Goal: Book appointment/travel/reservation

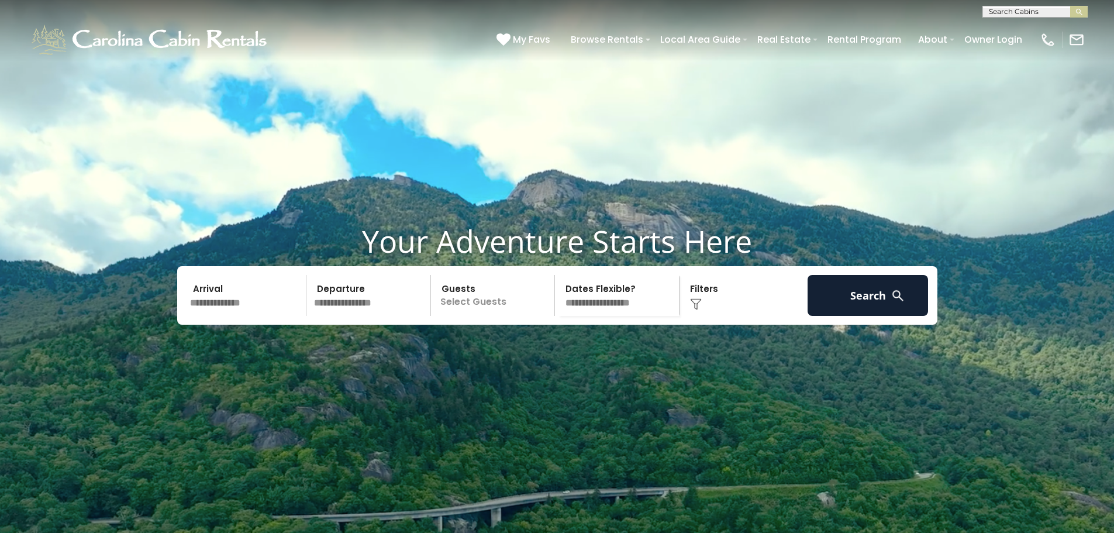
click at [247, 316] on input "text" at bounding box center [246, 295] width 121 height 41
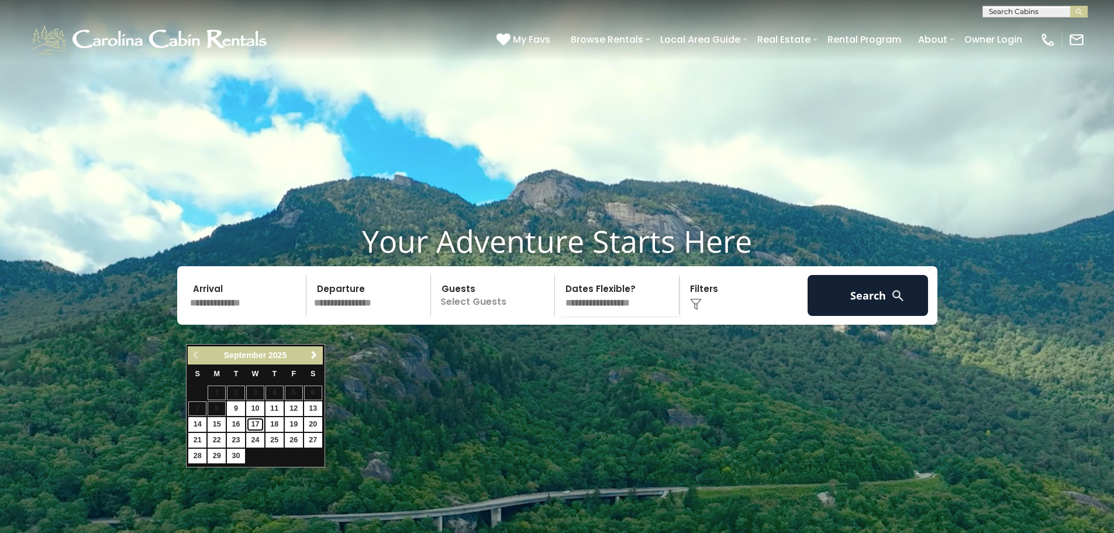
click at [257, 423] on link "17" at bounding box center [255, 424] width 18 height 15
type input "*******"
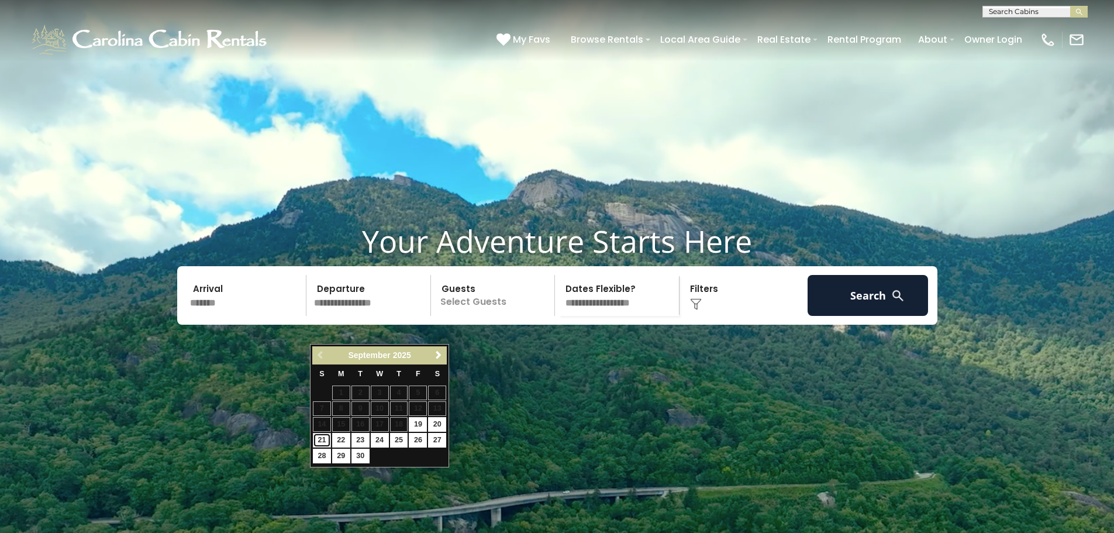
click at [319, 436] on link "21" at bounding box center [322, 440] width 18 height 15
type input "*******"
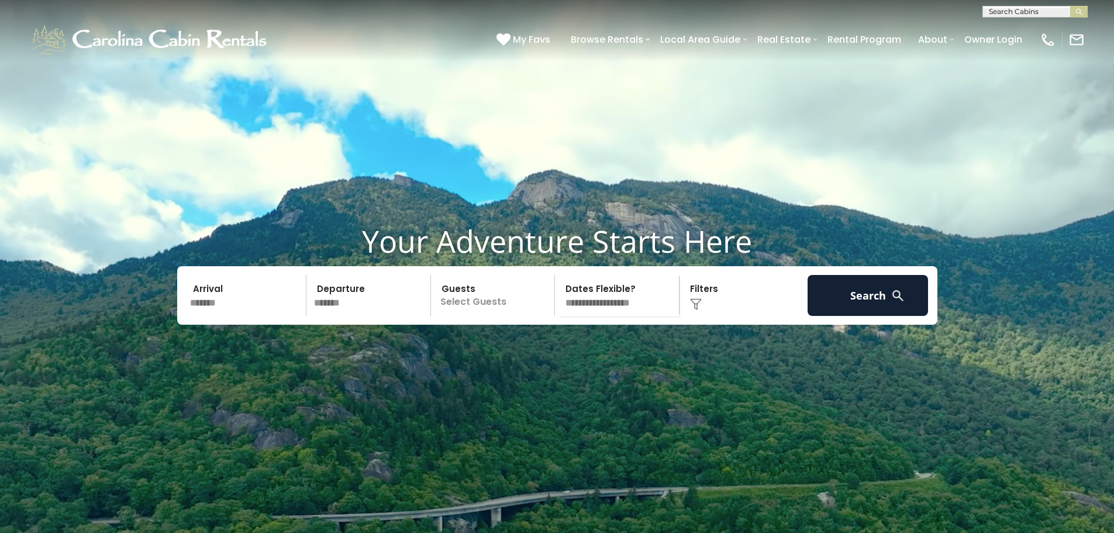
click at [488, 316] on p "Select Guests" at bounding box center [494, 295] width 120 height 41
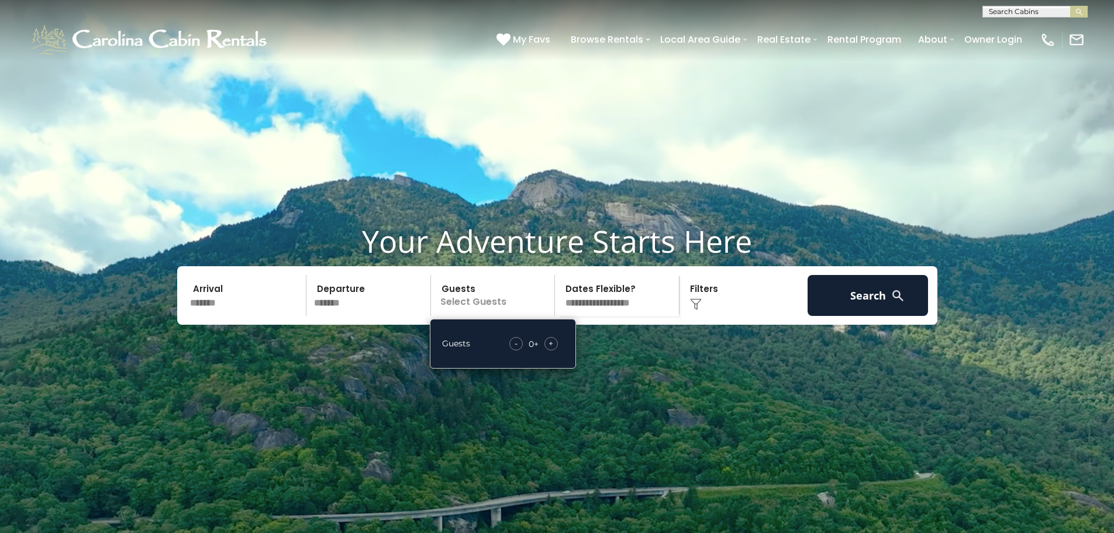
click at [552, 349] on span "+" at bounding box center [551, 343] width 5 height 12
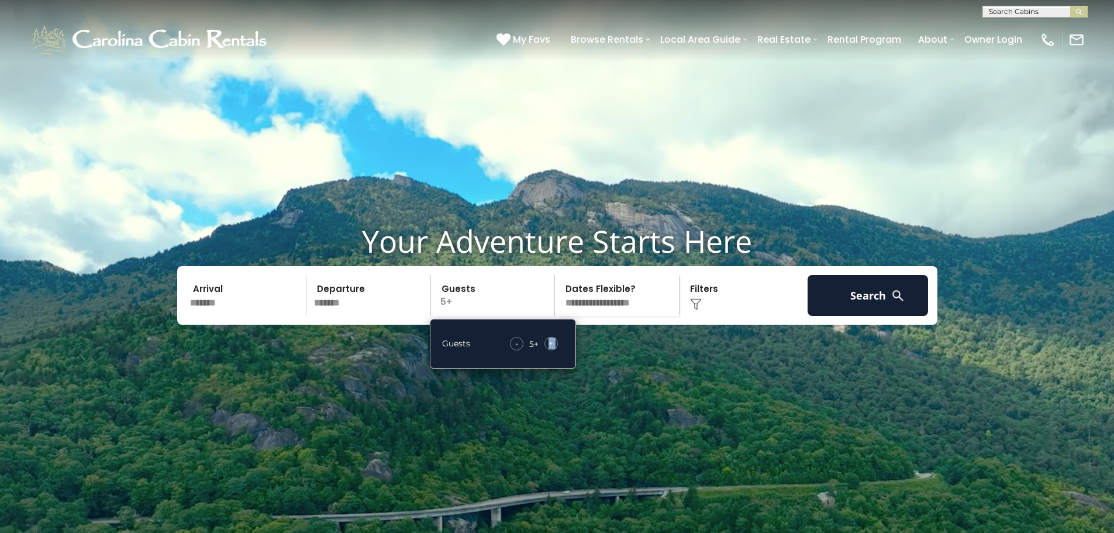
click at [552, 349] on span "+" at bounding box center [551, 343] width 5 height 12
click at [840, 316] on button "Search" at bounding box center [868, 295] width 121 height 41
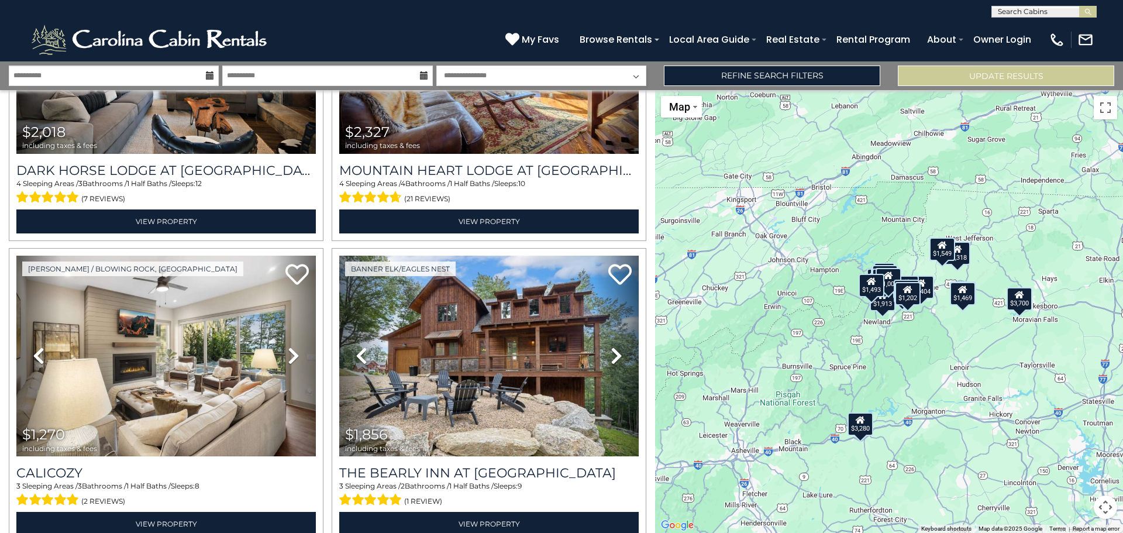
scroll to position [819, 0]
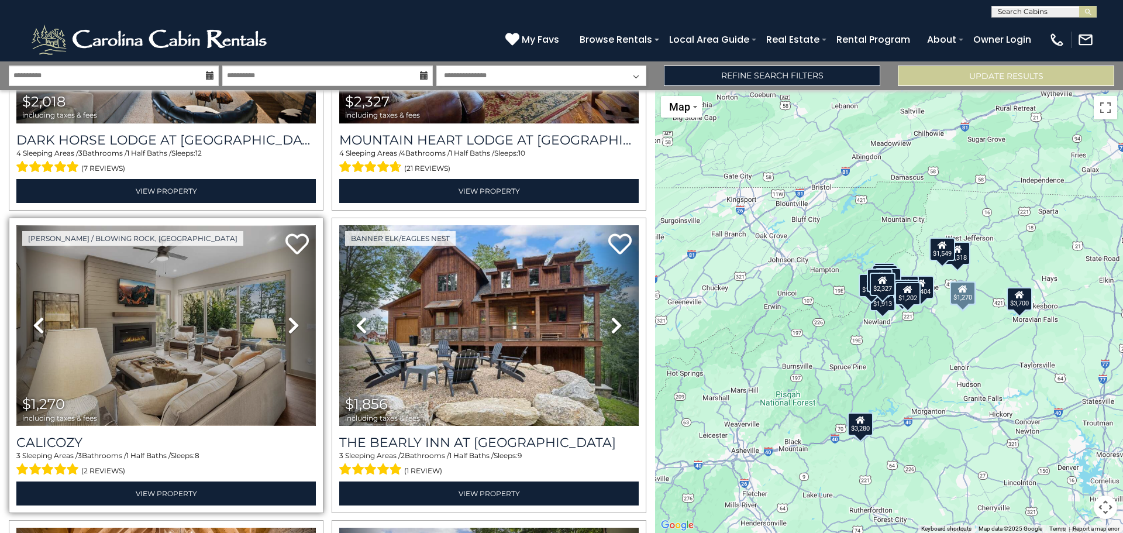
click at [194, 332] on img at bounding box center [165, 325] width 299 height 201
click at [191, 349] on img at bounding box center [165, 325] width 299 height 201
click at [213, 329] on img at bounding box center [165, 325] width 299 height 201
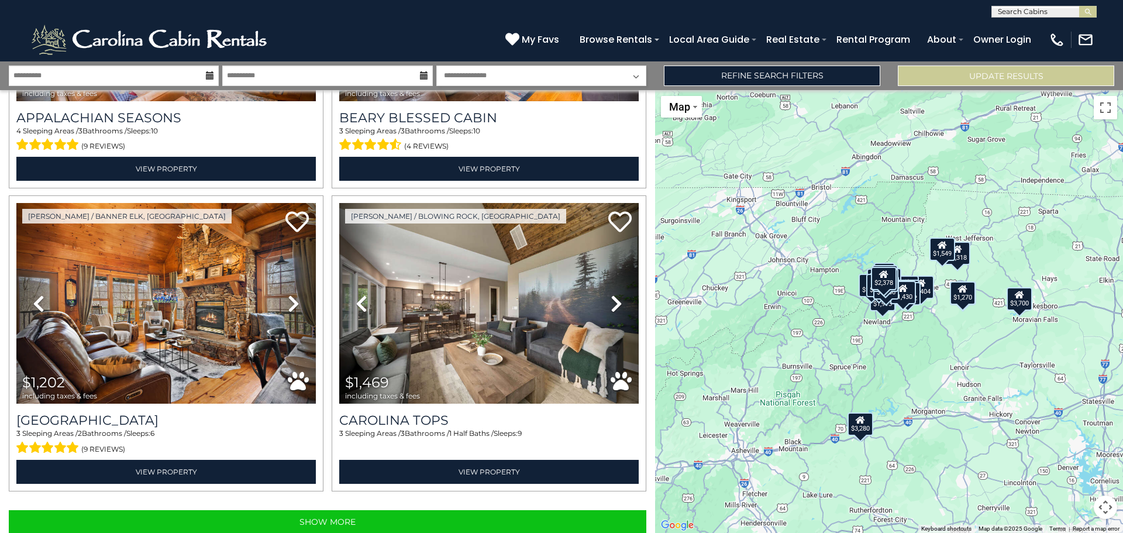
scroll to position [4169, 0]
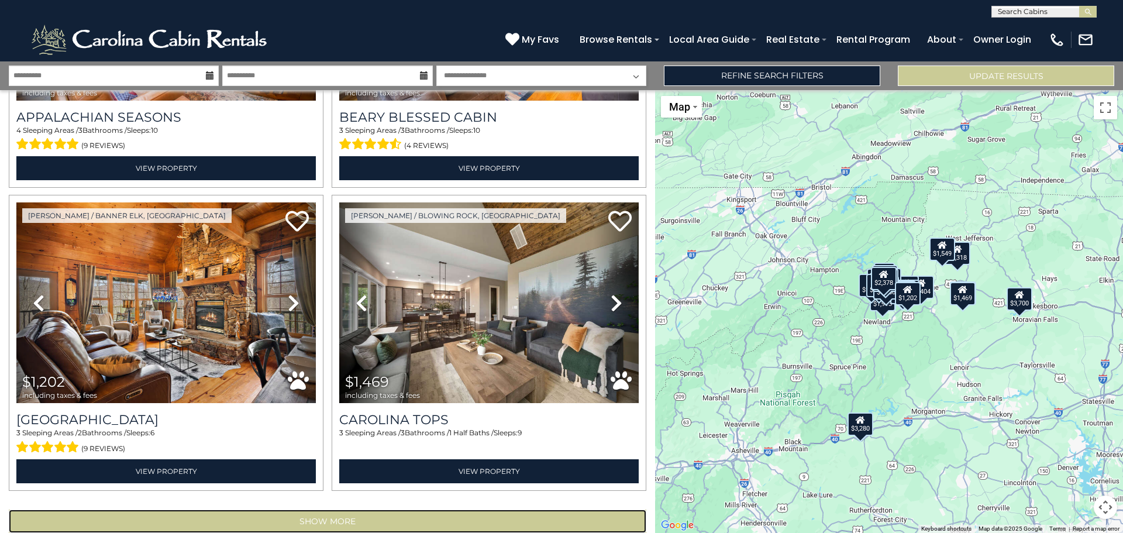
click at [284, 509] on button "Show More" at bounding box center [327, 520] width 637 height 23
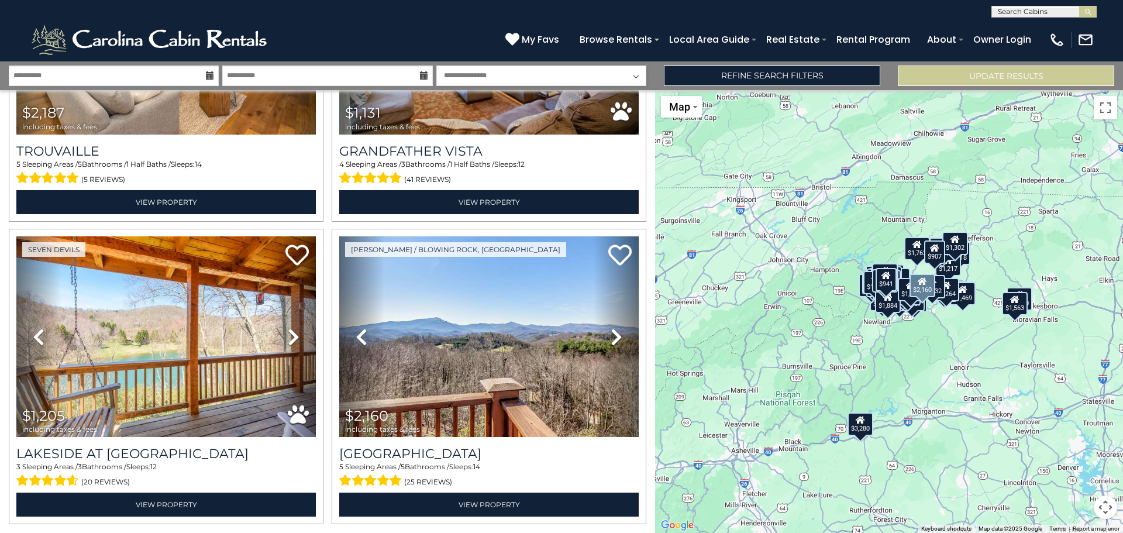
scroll to position [8677, 0]
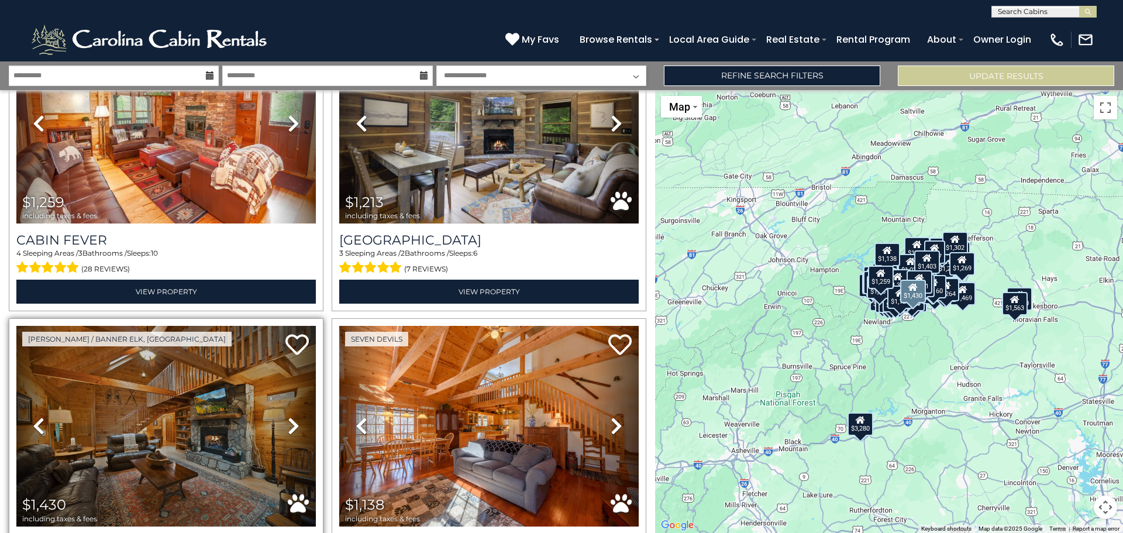
scroll to position [13185, 0]
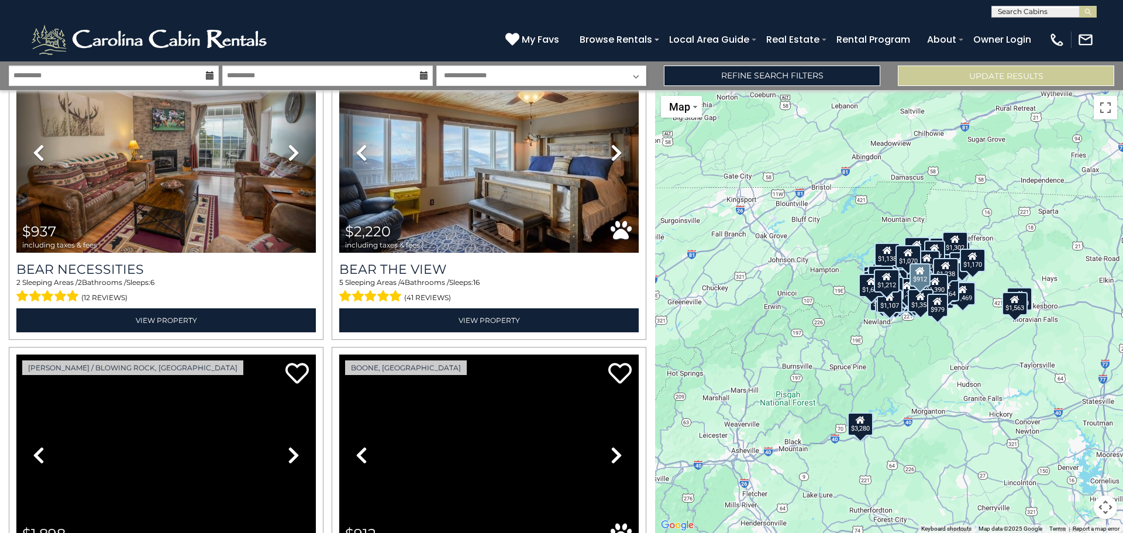
scroll to position [17693, 0]
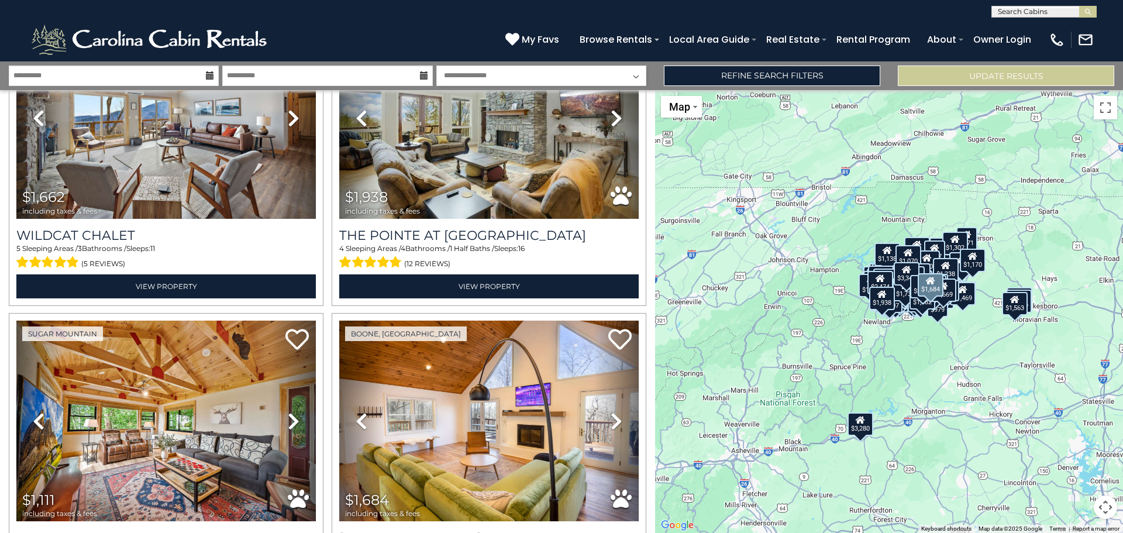
scroll to position [22202, 0]
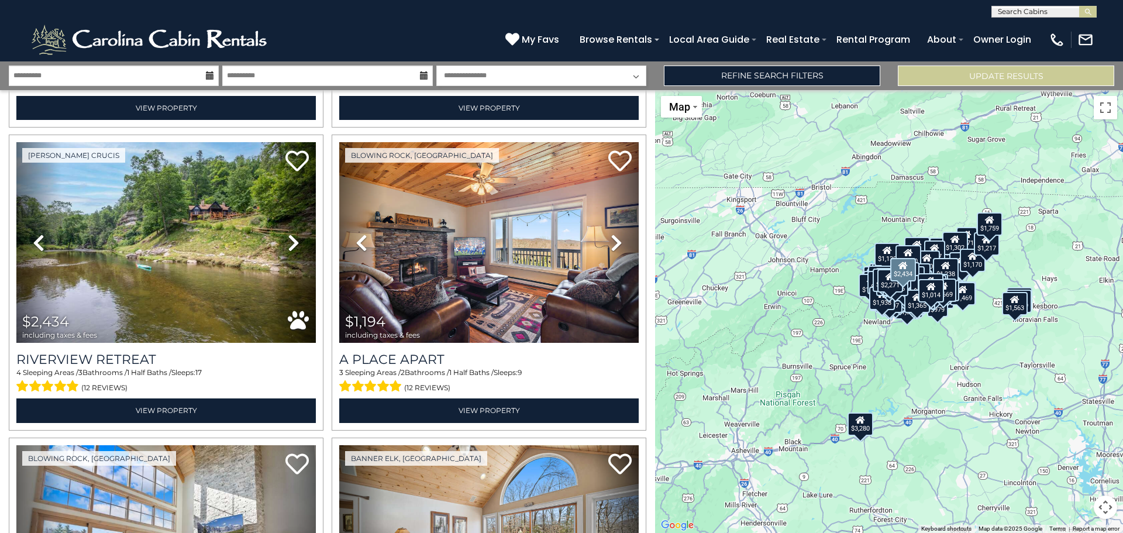
scroll to position [26353, 0]
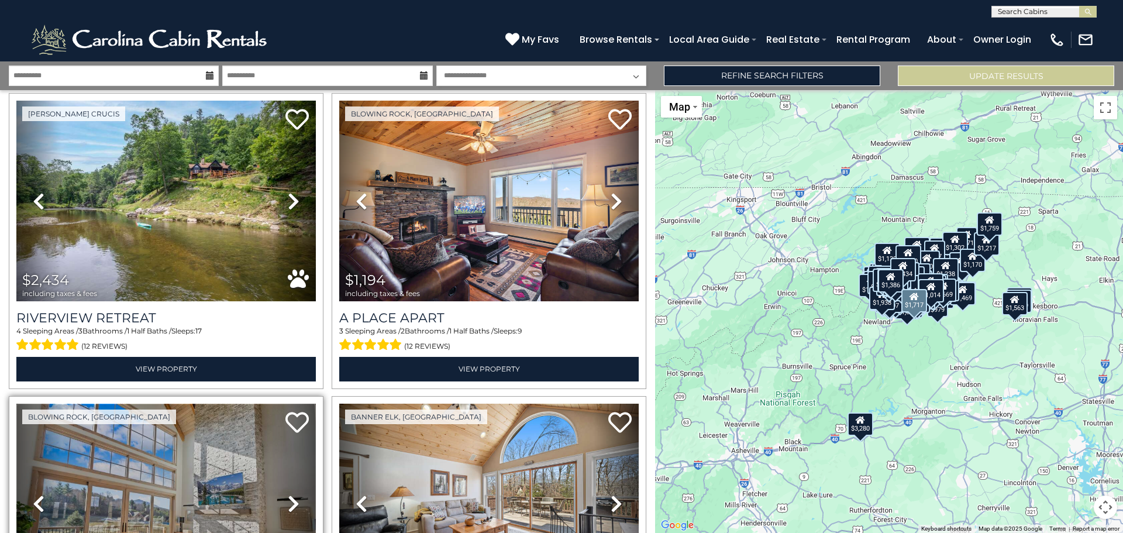
click at [85, 403] on img at bounding box center [165, 503] width 299 height 201
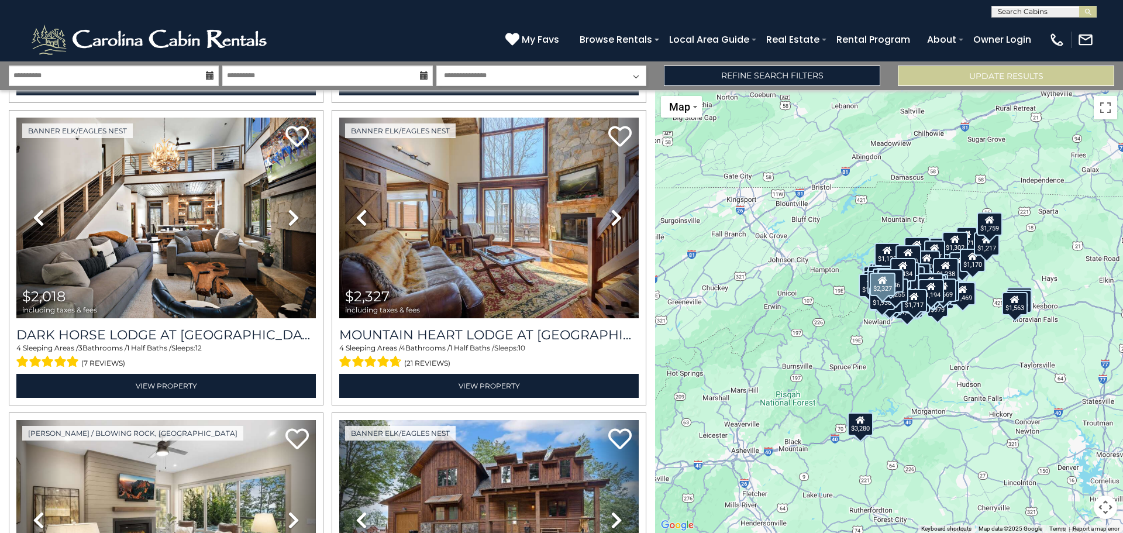
scroll to position [799, 0]
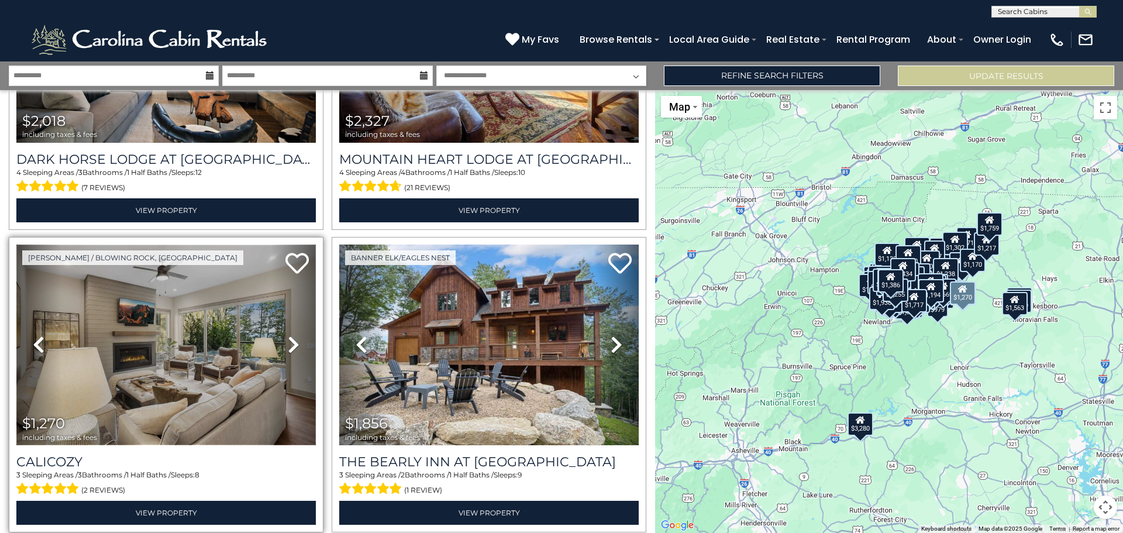
click at [121, 326] on img at bounding box center [165, 344] width 299 height 201
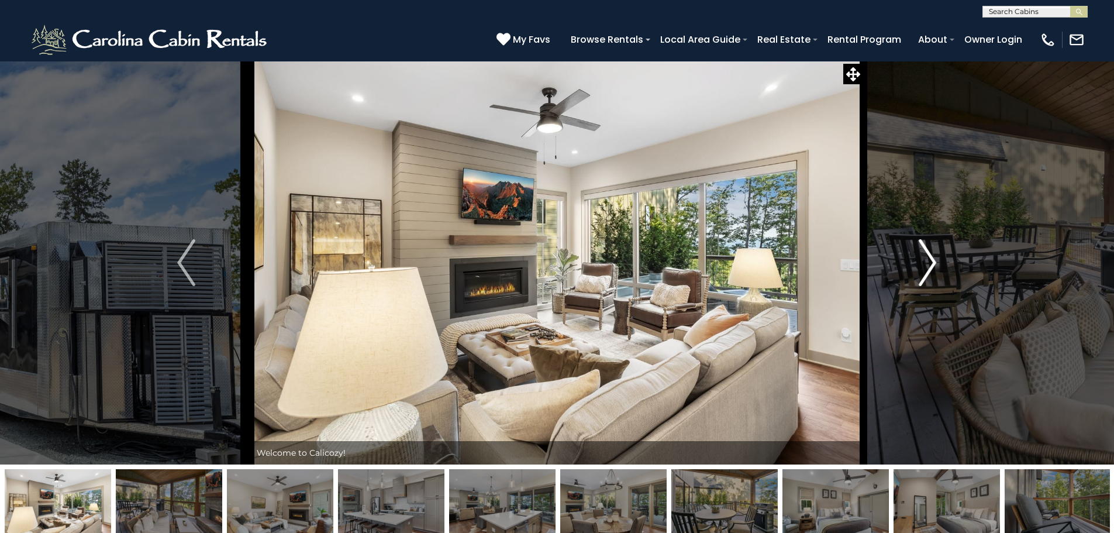
click at [930, 267] on img "Next" at bounding box center [928, 262] width 18 height 47
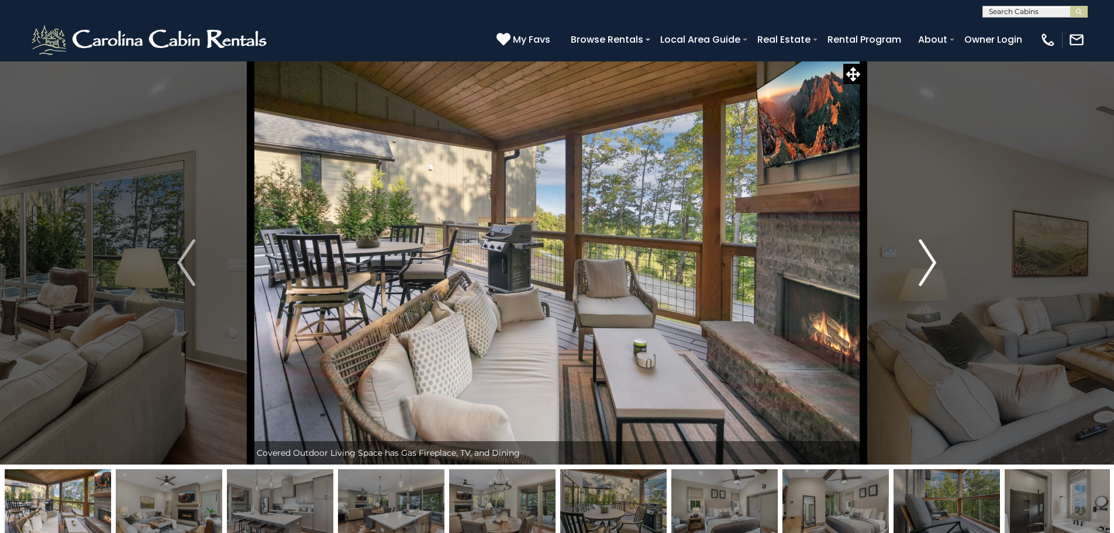
click at [930, 267] on img "Next" at bounding box center [928, 262] width 18 height 47
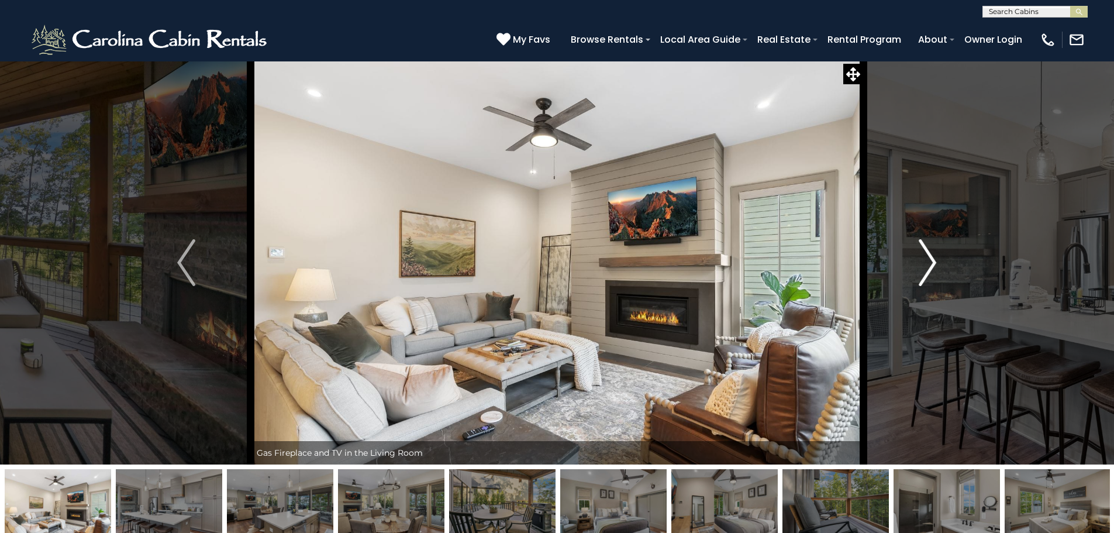
click at [930, 267] on img "Next" at bounding box center [928, 262] width 18 height 47
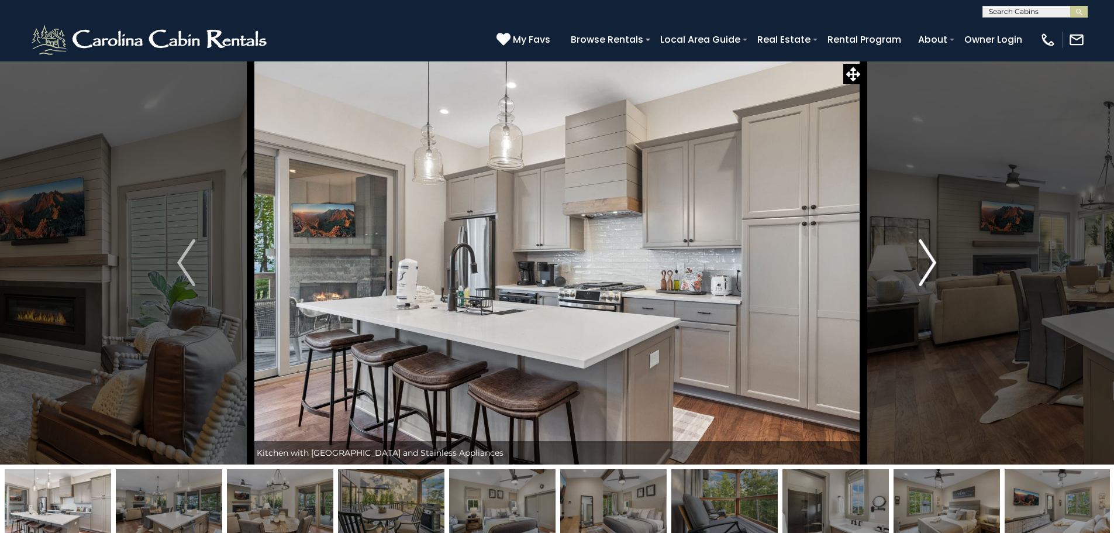
click at [930, 267] on img "Next" at bounding box center [928, 262] width 18 height 47
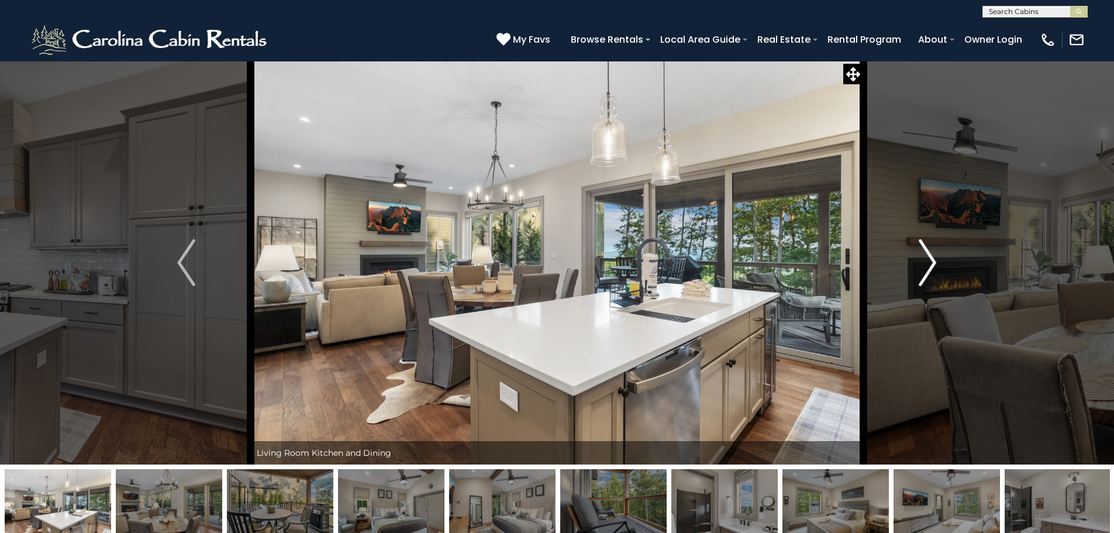
click at [930, 267] on img "Next" at bounding box center [928, 262] width 18 height 47
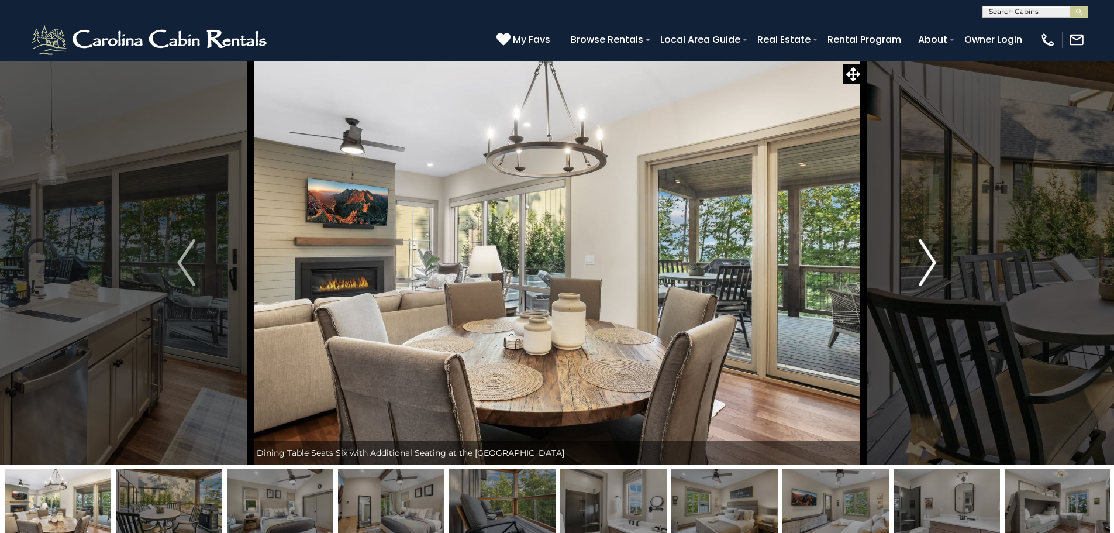
click at [930, 267] on img "Next" at bounding box center [928, 262] width 18 height 47
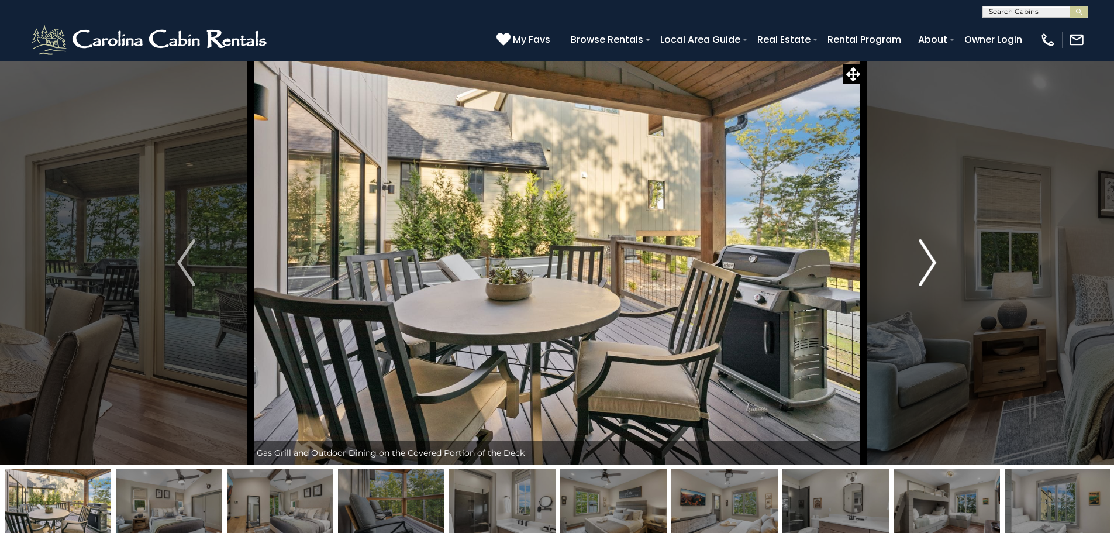
click at [930, 267] on img "Next" at bounding box center [928, 262] width 18 height 47
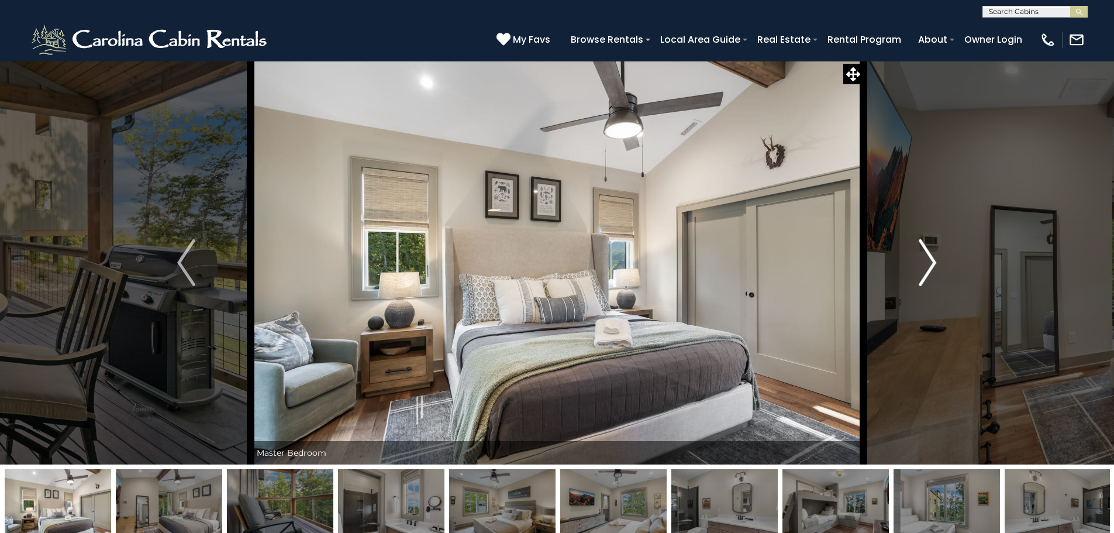
click at [930, 267] on img "Next" at bounding box center [928, 262] width 18 height 47
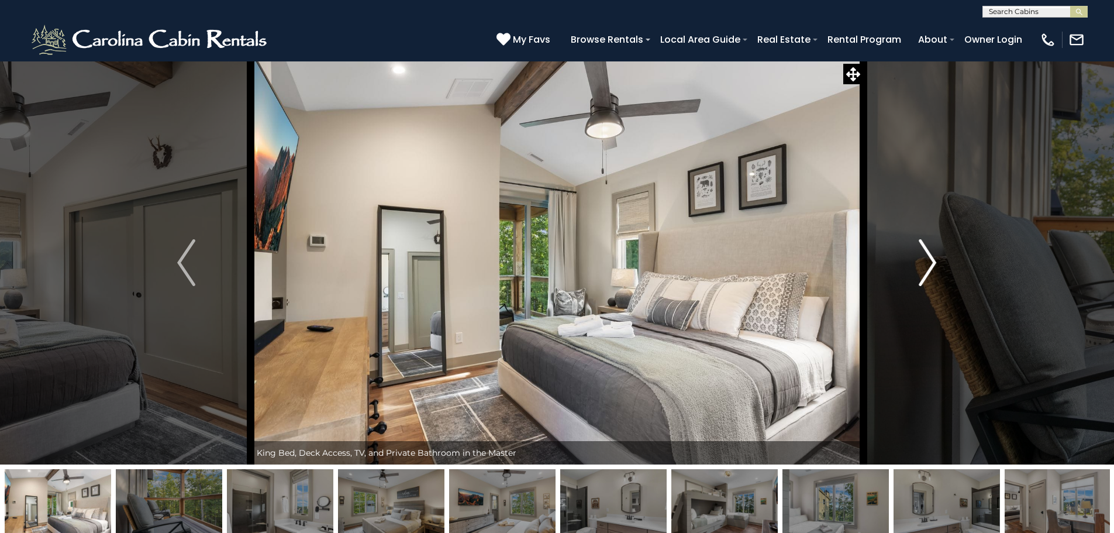
click at [930, 267] on img "Next" at bounding box center [928, 262] width 18 height 47
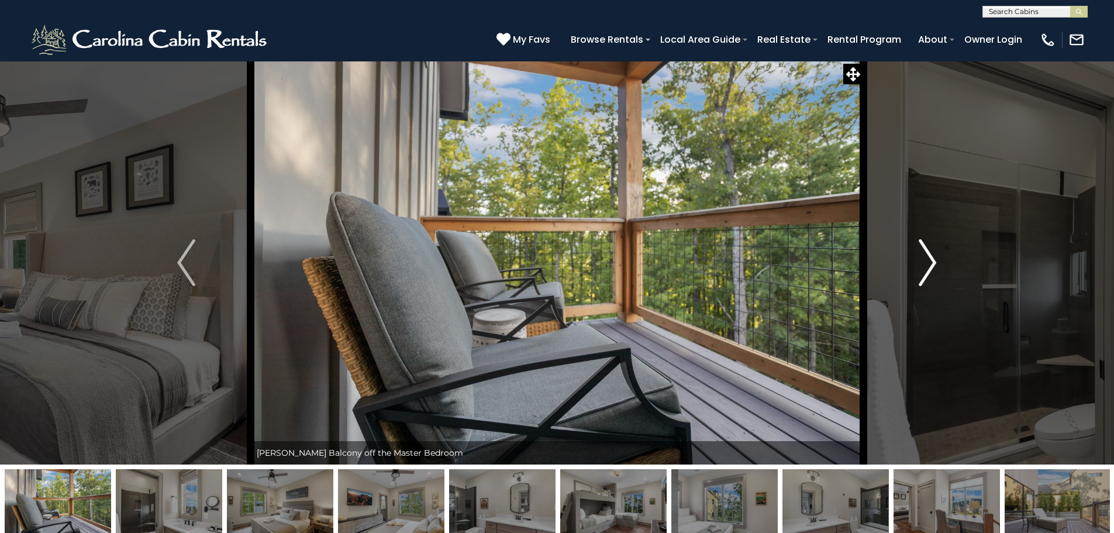
click at [930, 267] on img "Next" at bounding box center [928, 262] width 18 height 47
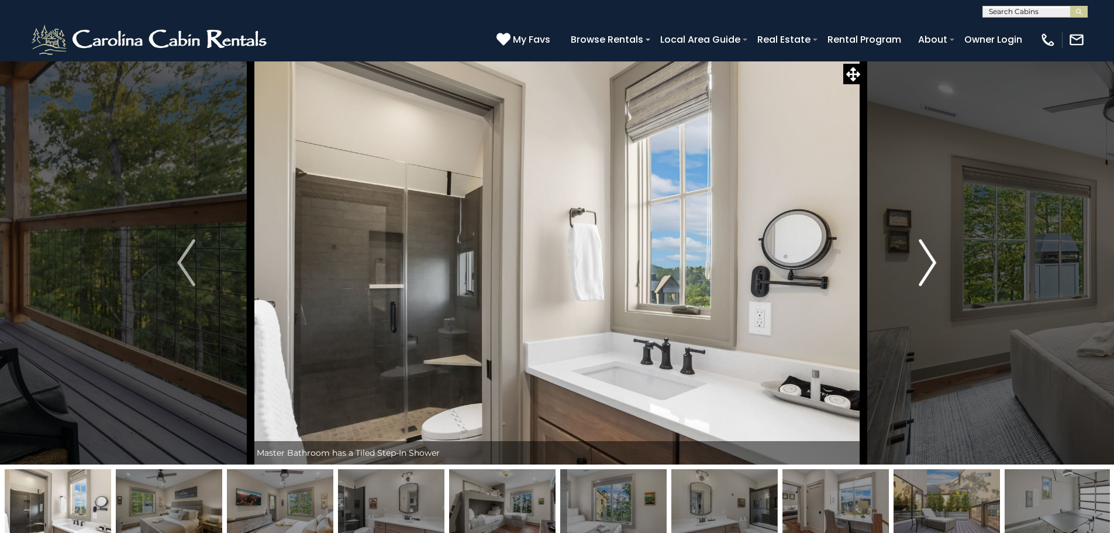
click at [930, 267] on img "Next" at bounding box center [928, 262] width 18 height 47
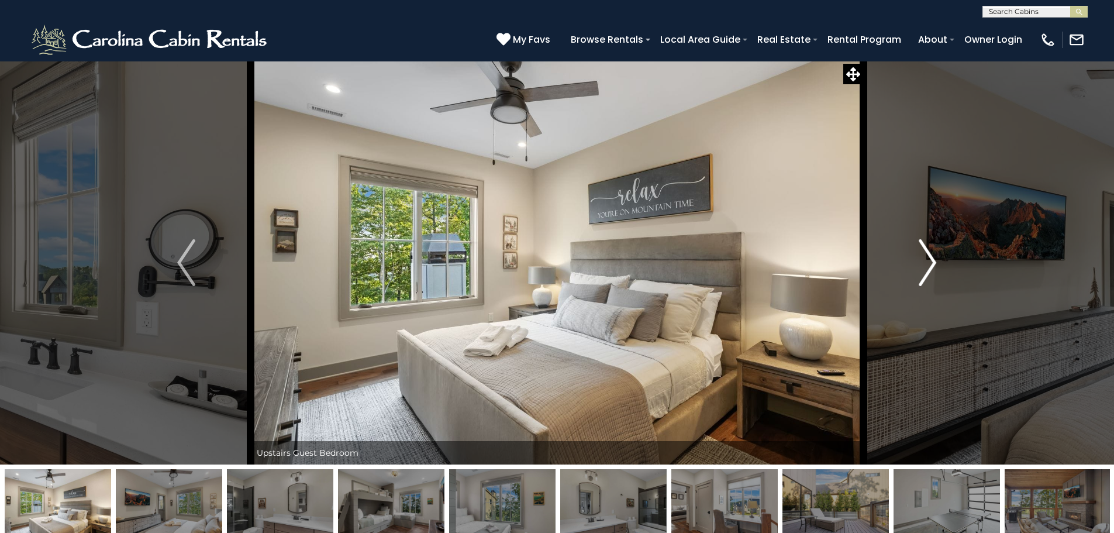
click at [930, 267] on img "Next" at bounding box center [928, 262] width 18 height 47
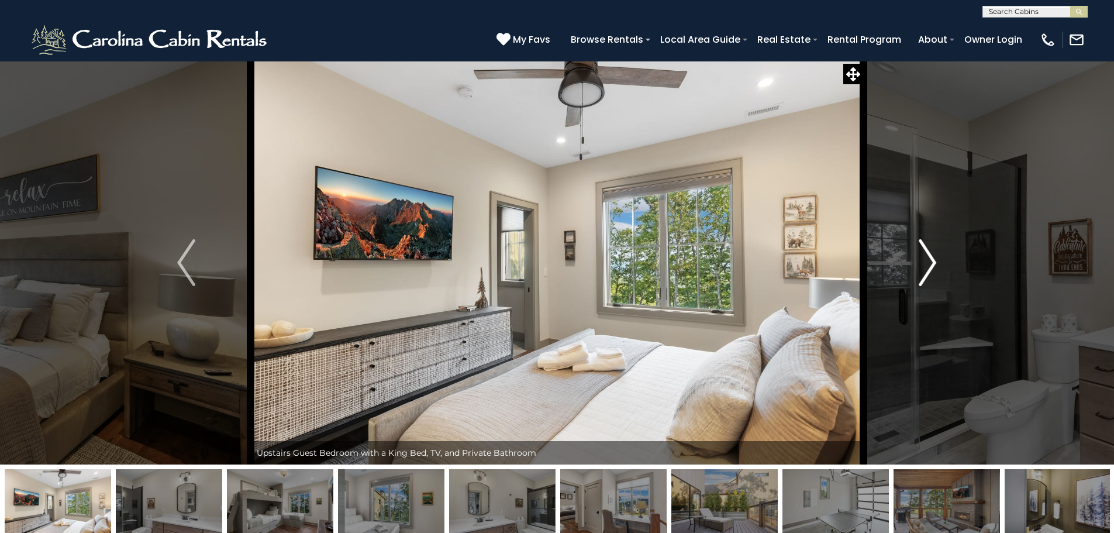
click at [930, 267] on img "Next" at bounding box center [928, 262] width 18 height 47
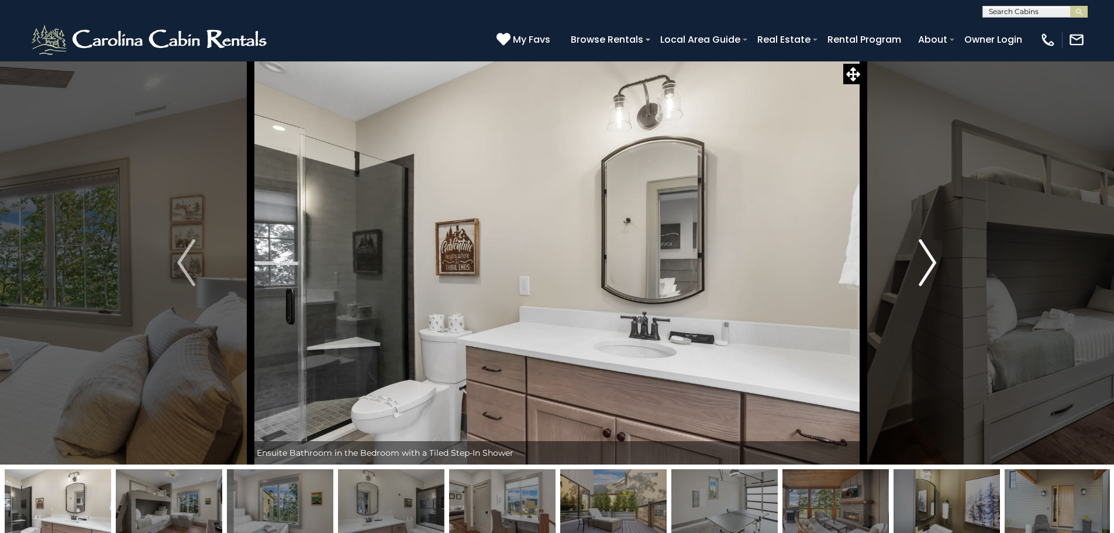
click at [930, 267] on img "Next" at bounding box center [928, 262] width 18 height 47
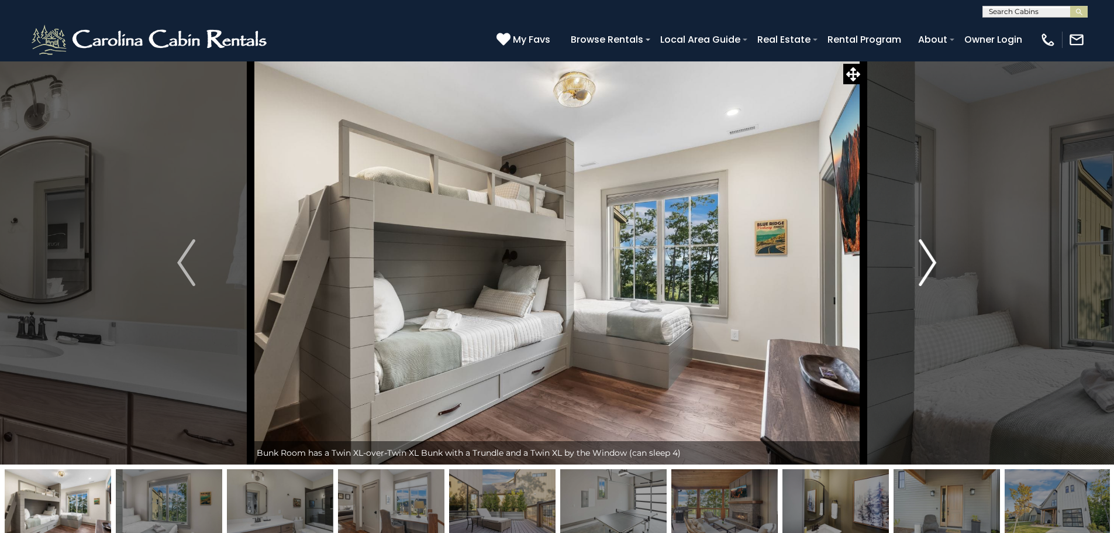
click at [930, 267] on img "Next" at bounding box center [928, 262] width 18 height 47
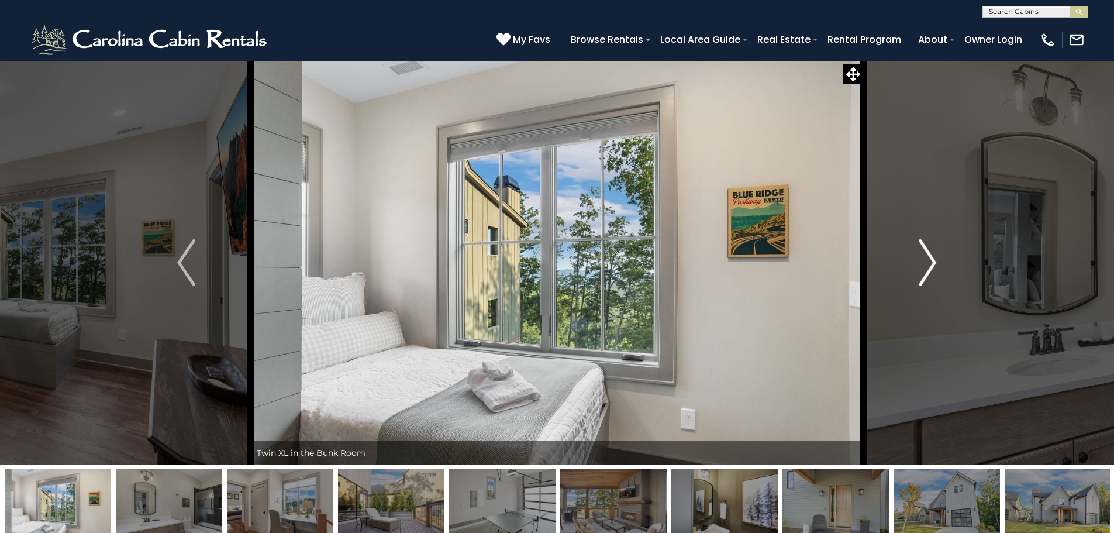
click at [930, 267] on img "Next" at bounding box center [928, 262] width 18 height 47
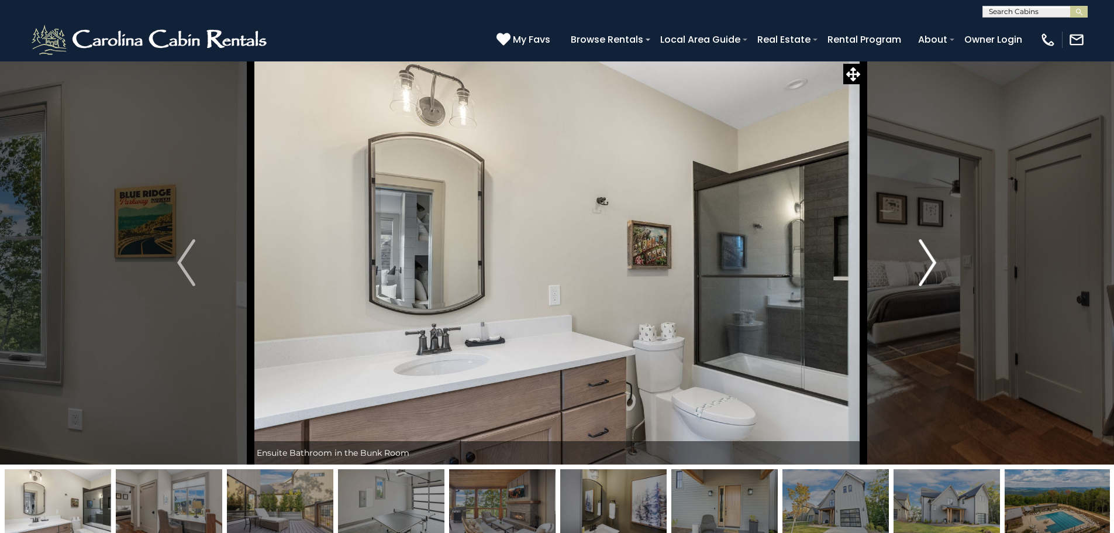
click at [930, 267] on img "Next" at bounding box center [928, 262] width 18 height 47
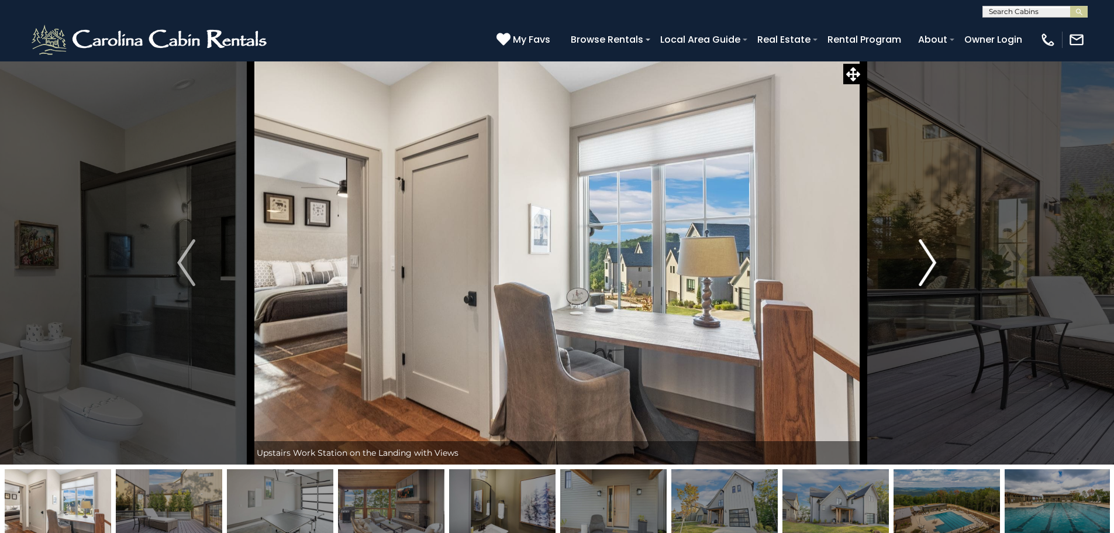
click at [930, 267] on img "Next" at bounding box center [928, 262] width 18 height 47
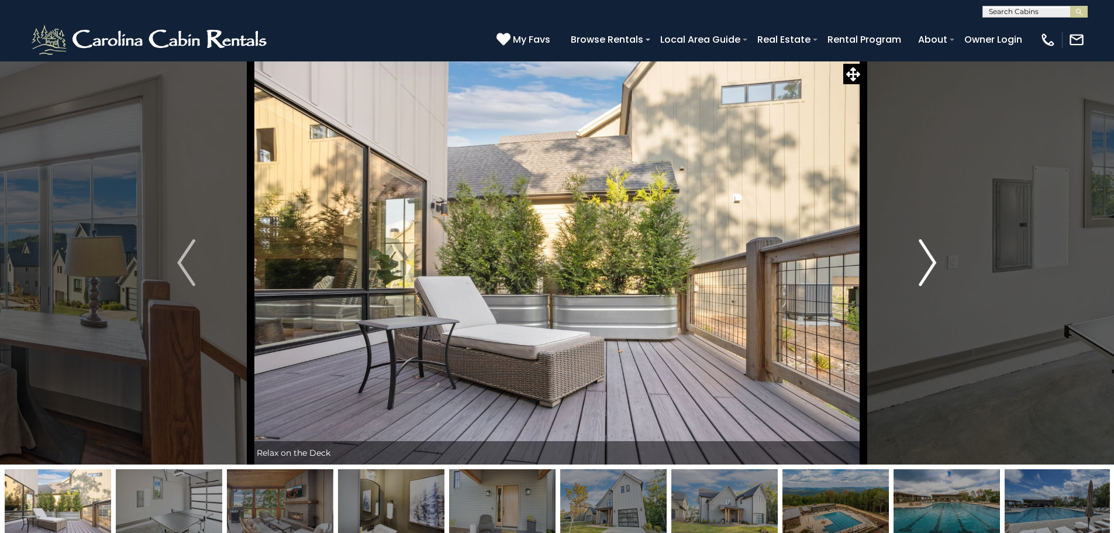
click at [930, 267] on img "Next" at bounding box center [928, 262] width 18 height 47
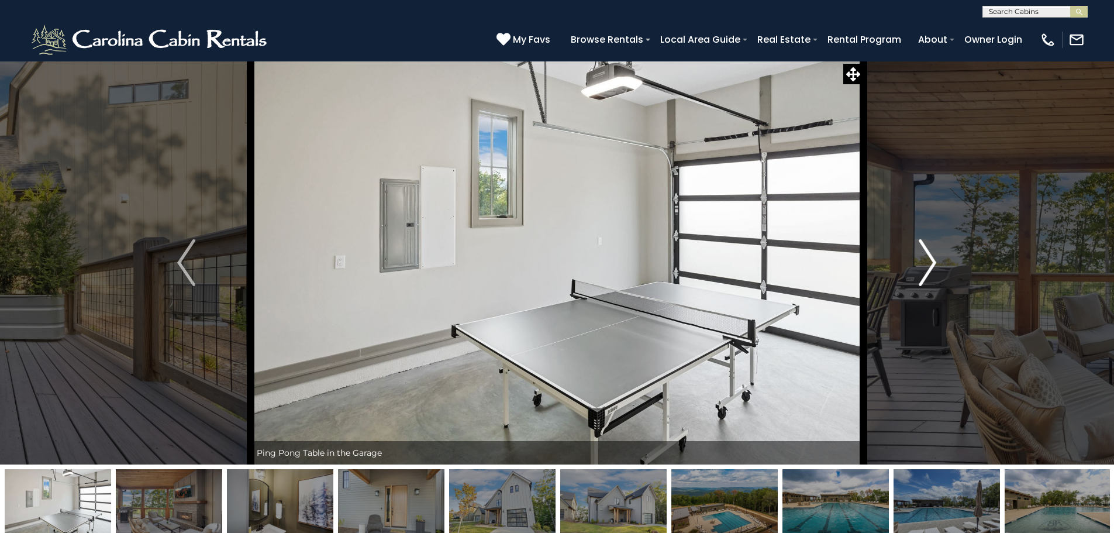
click at [930, 267] on img "Next" at bounding box center [928, 262] width 18 height 47
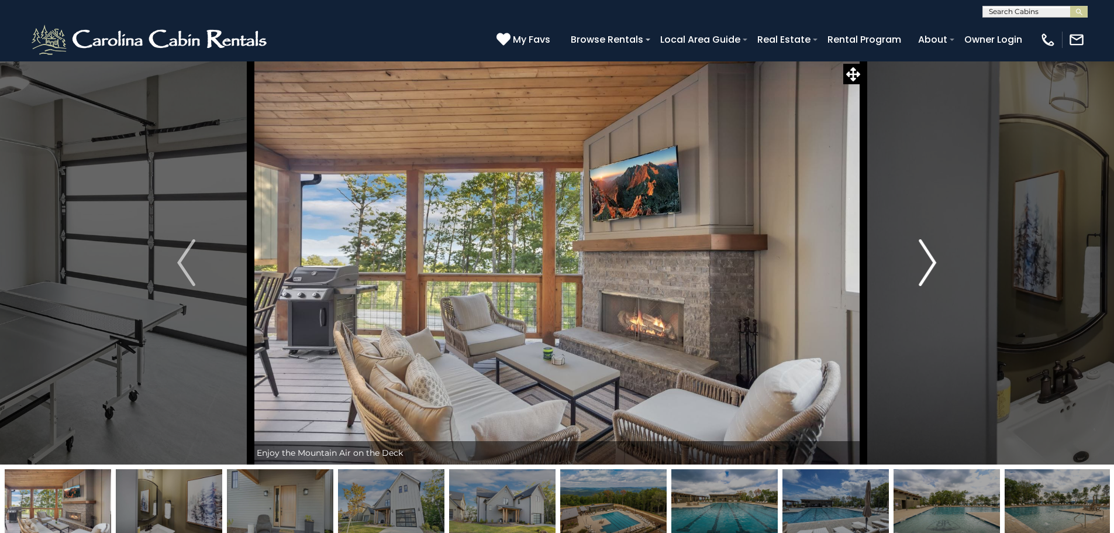
click at [930, 267] on img "Next" at bounding box center [928, 262] width 18 height 47
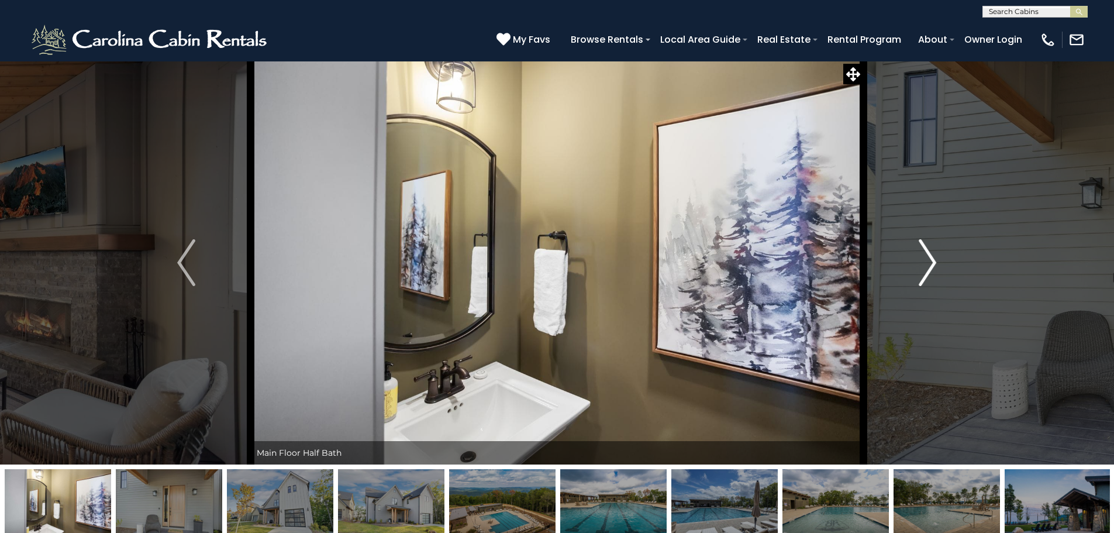
click at [930, 267] on img "Next" at bounding box center [928, 262] width 18 height 47
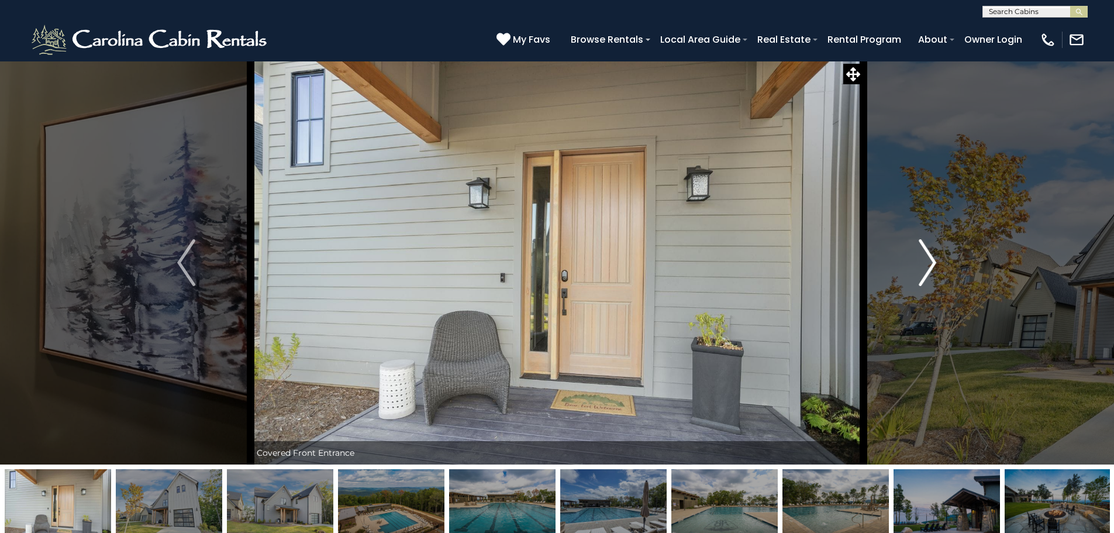
click at [930, 267] on img "Next" at bounding box center [928, 262] width 18 height 47
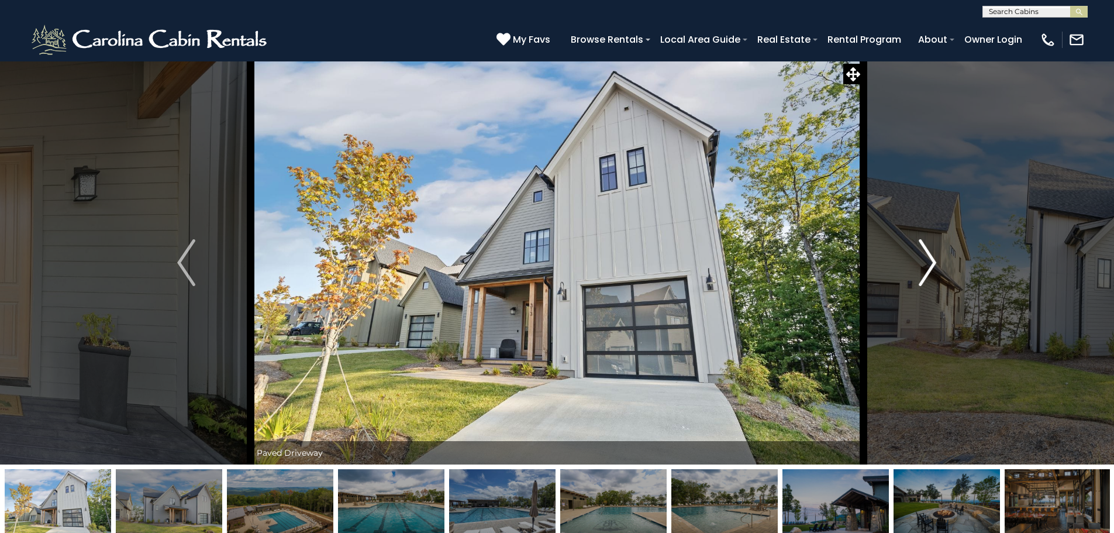
click at [930, 267] on img "Next" at bounding box center [928, 262] width 18 height 47
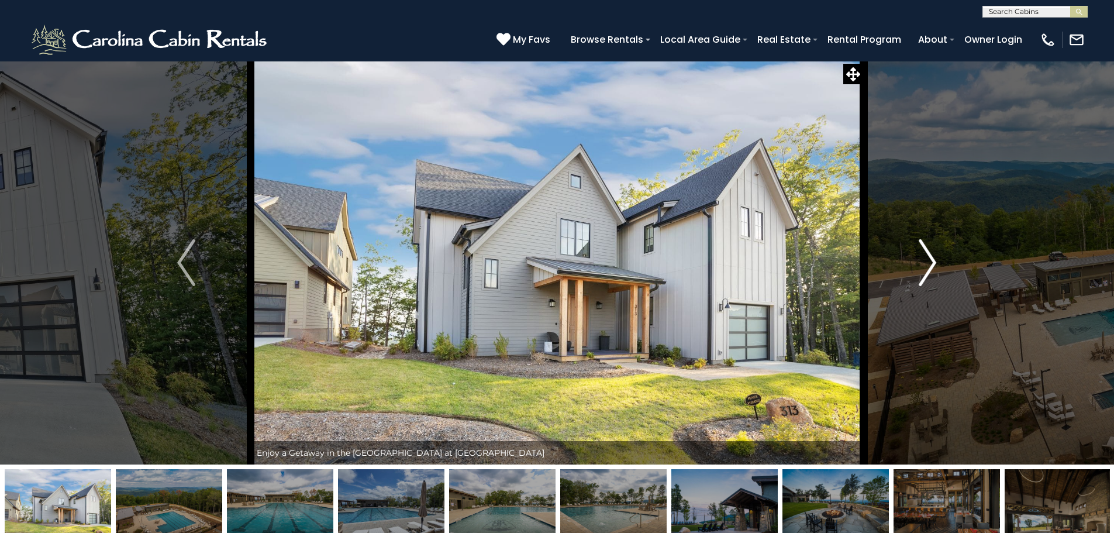
click at [930, 267] on img "Next" at bounding box center [928, 262] width 18 height 47
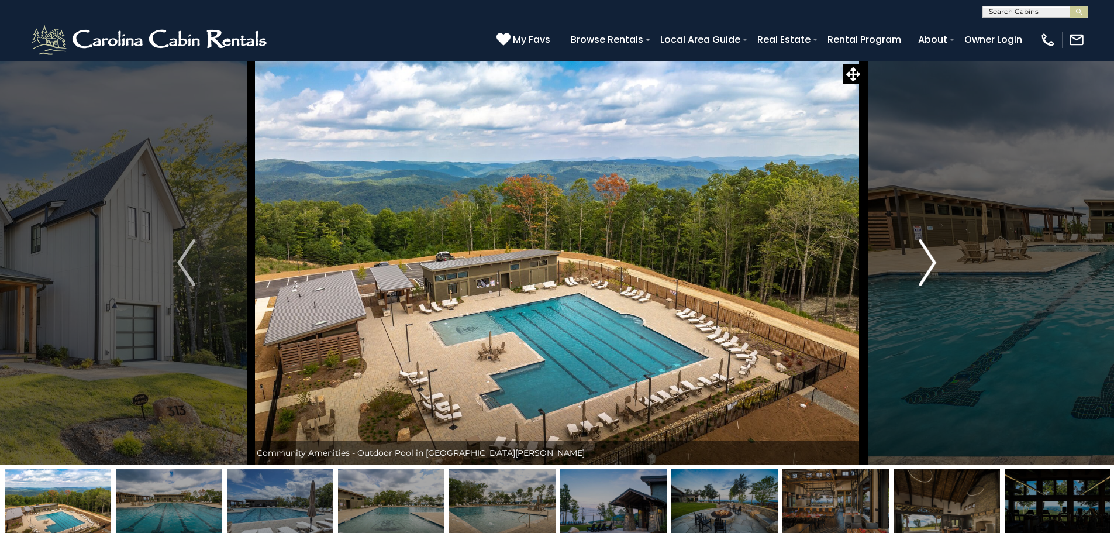
click at [930, 267] on img "Next" at bounding box center [928, 262] width 18 height 47
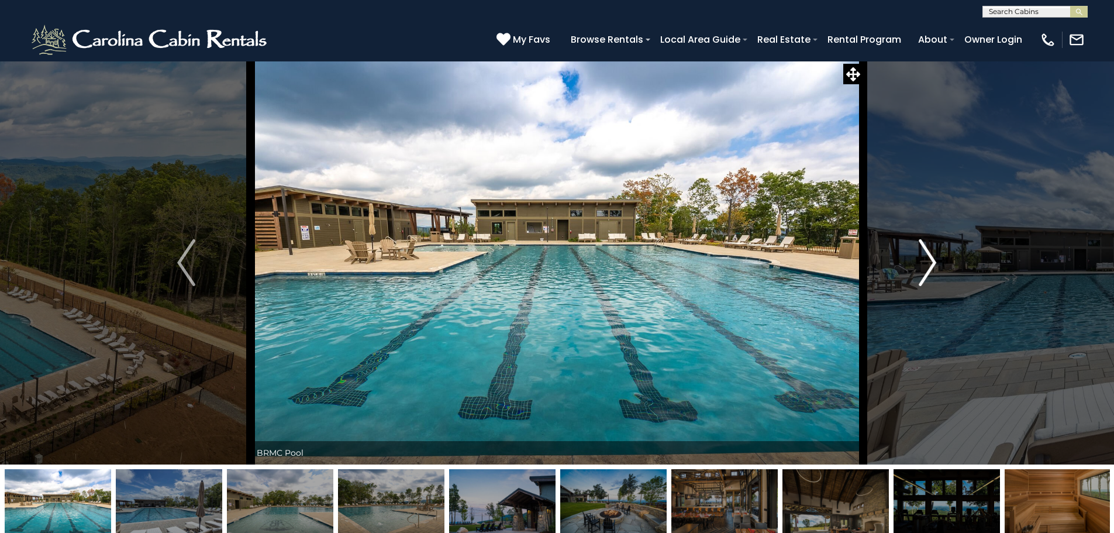
click at [930, 267] on img "Next" at bounding box center [928, 262] width 18 height 47
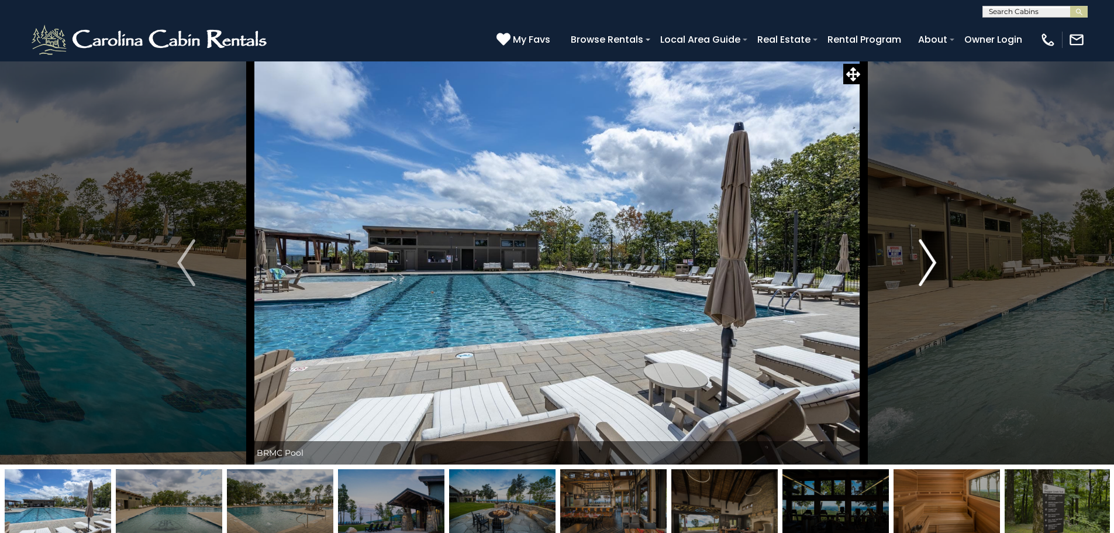
click at [930, 267] on img "Next" at bounding box center [928, 262] width 18 height 47
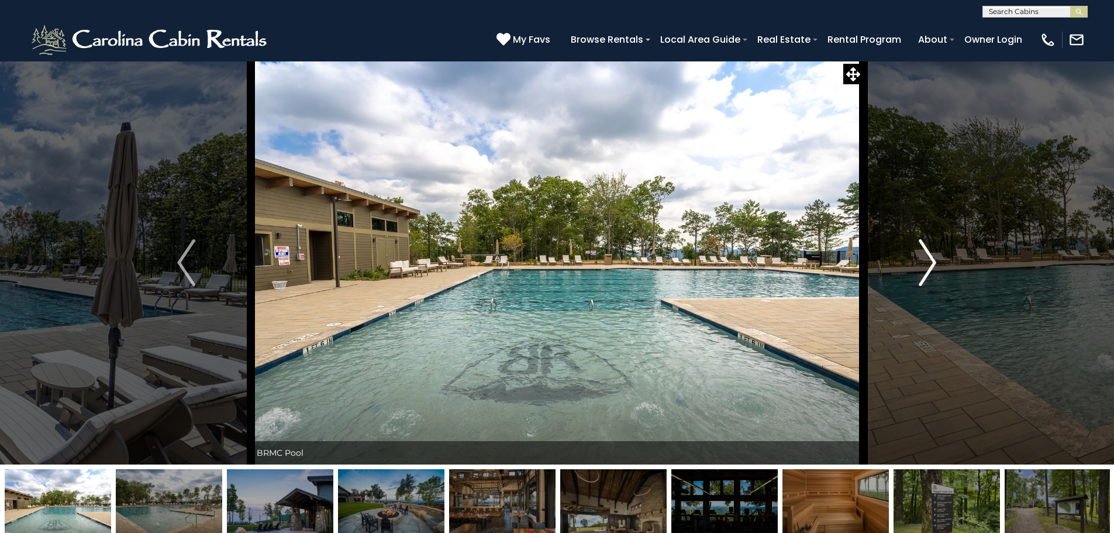
click at [930, 267] on img "Next" at bounding box center [928, 262] width 18 height 47
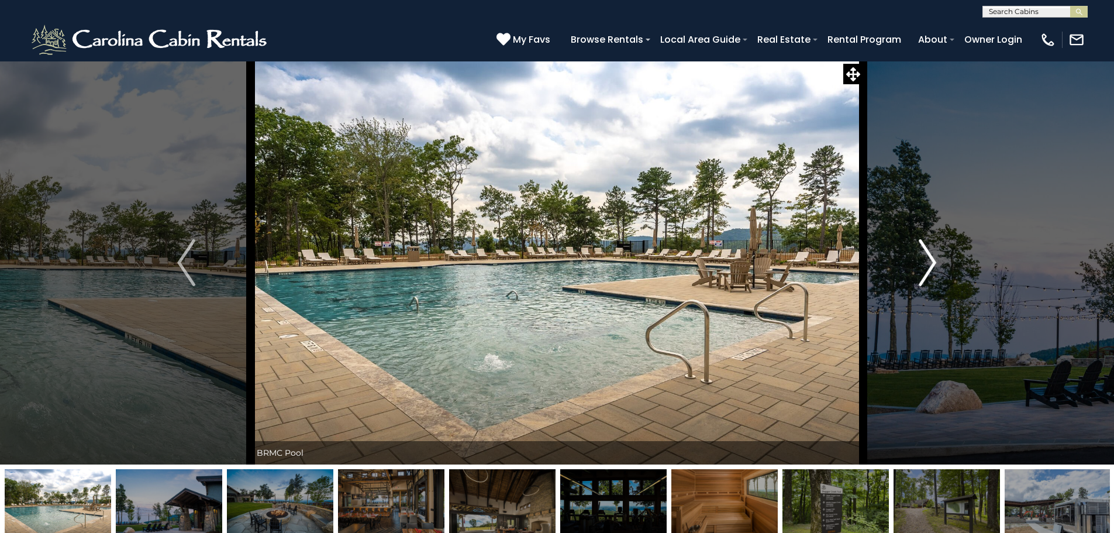
click at [930, 267] on img "Next" at bounding box center [928, 262] width 18 height 47
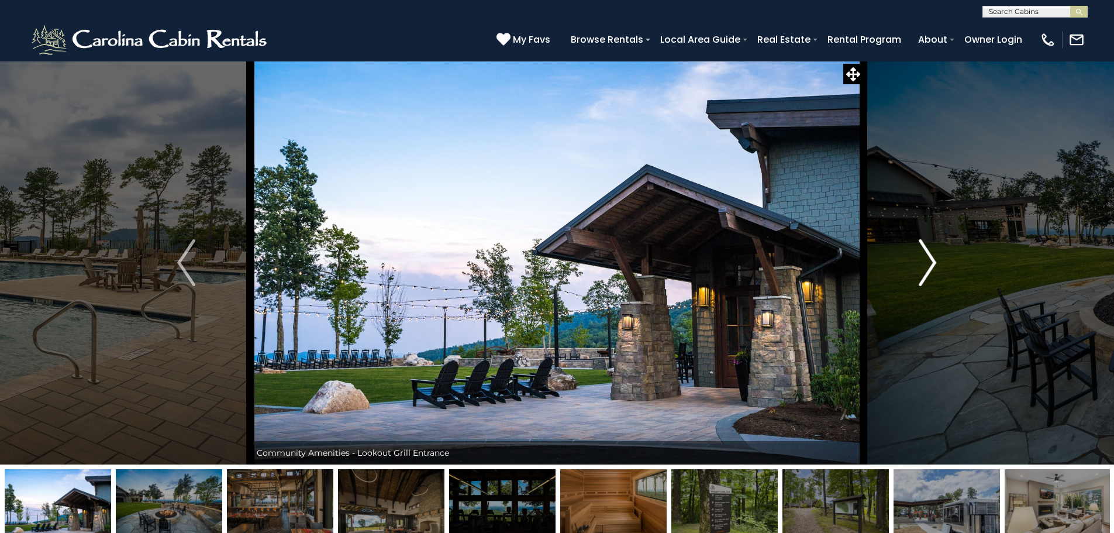
click at [930, 267] on img "Next" at bounding box center [928, 262] width 18 height 47
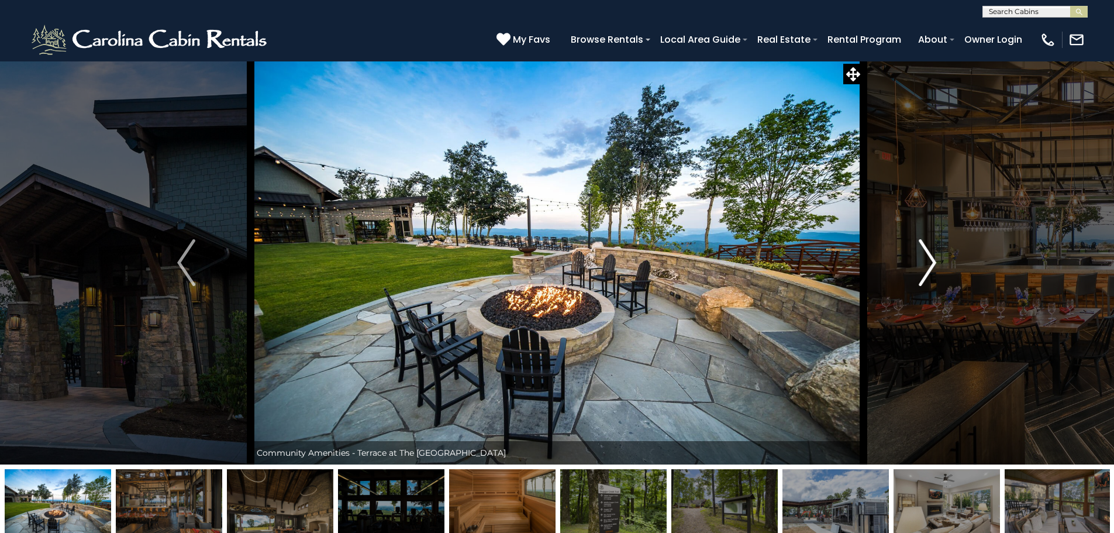
click at [930, 267] on img "Next" at bounding box center [928, 262] width 18 height 47
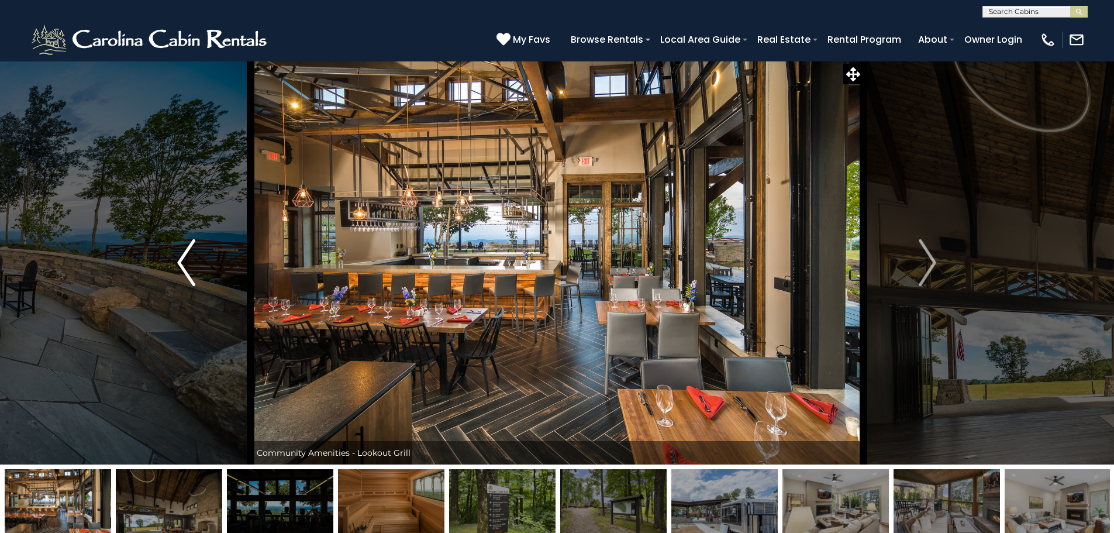
click at [178, 260] on img "Previous" at bounding box center [186, 262] width 18 height 47
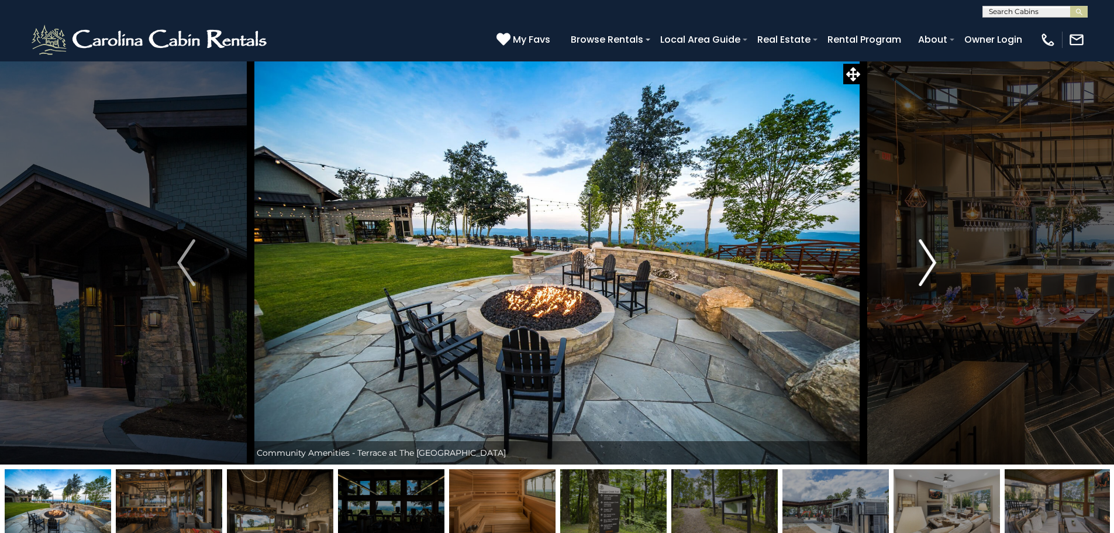
click at [933, 264] on img "Next" at bounding box center [928, 262] width 18 height 47
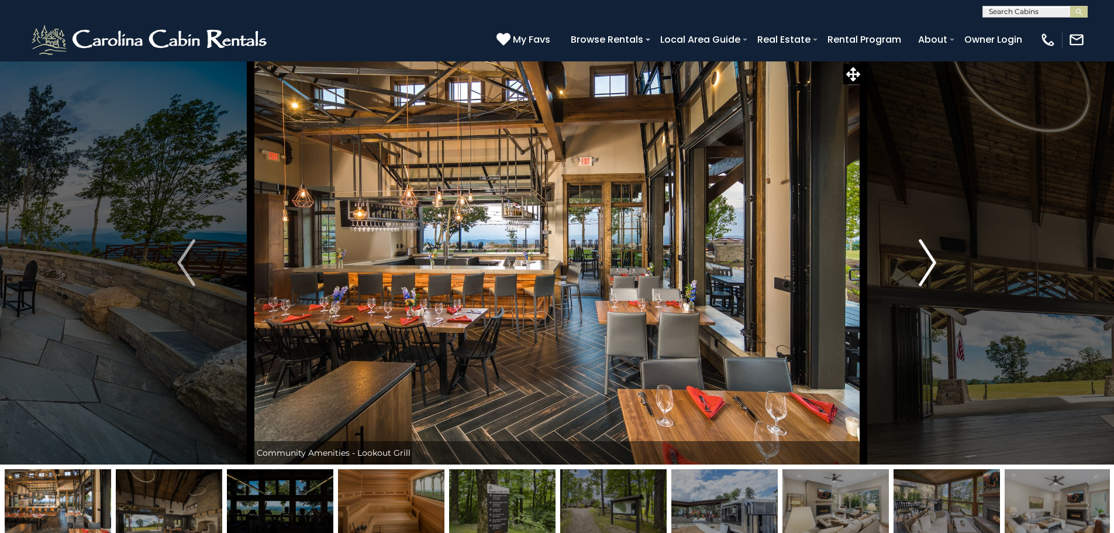
click at [933, 264] on img "Next" at bounding box center [928, 262] width 18 height 47
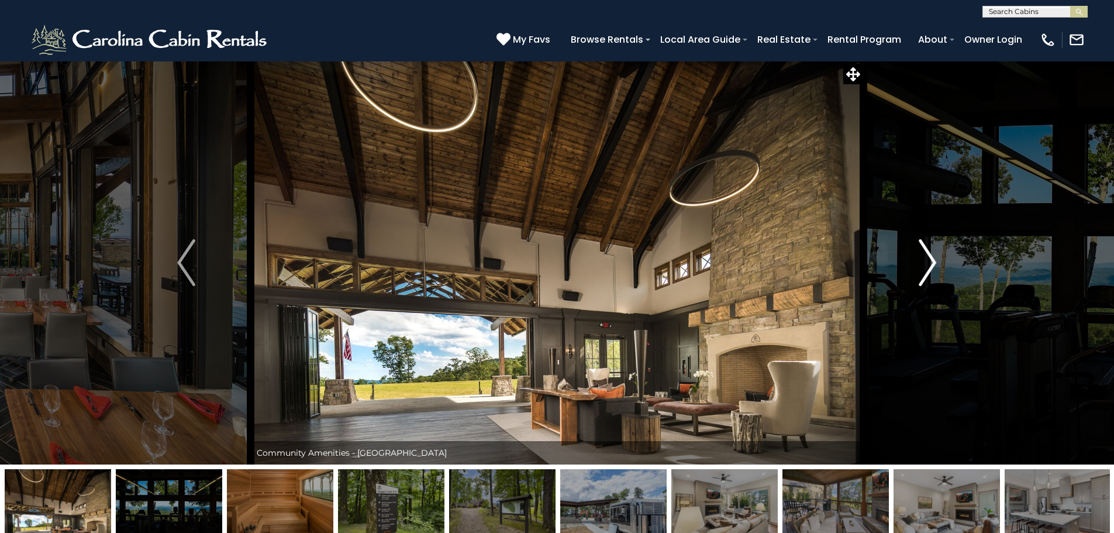
click at [933, 264] on img "Next" at bounding box center [928, 262] width 18 height 47
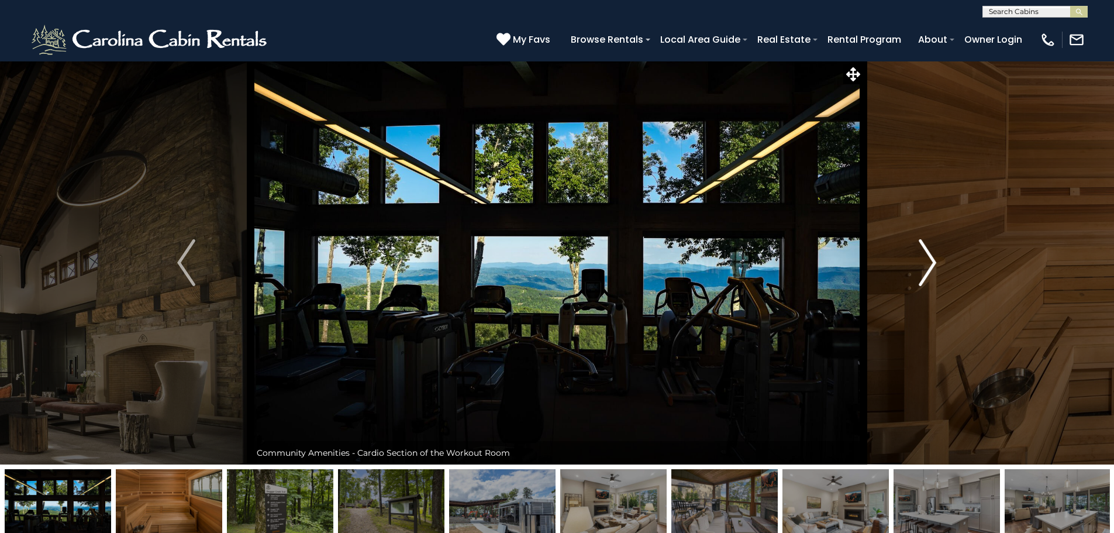
click at [933, 264] on img "Next" at bounding box center [928, 262] width 18 height 47
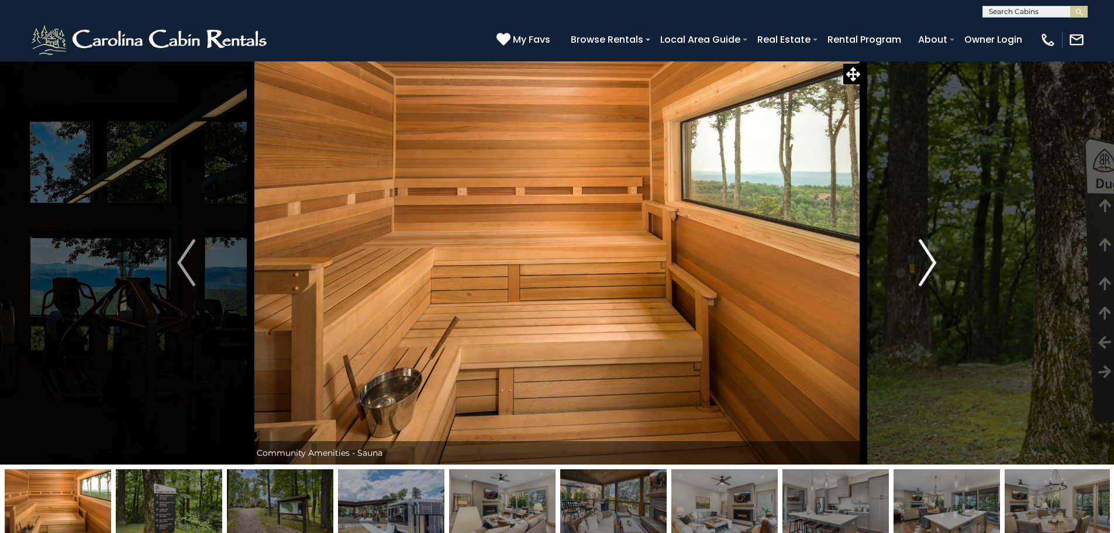
click at [933, 264] on img "Next" at bounding box center [928, 262] width 18 height 47
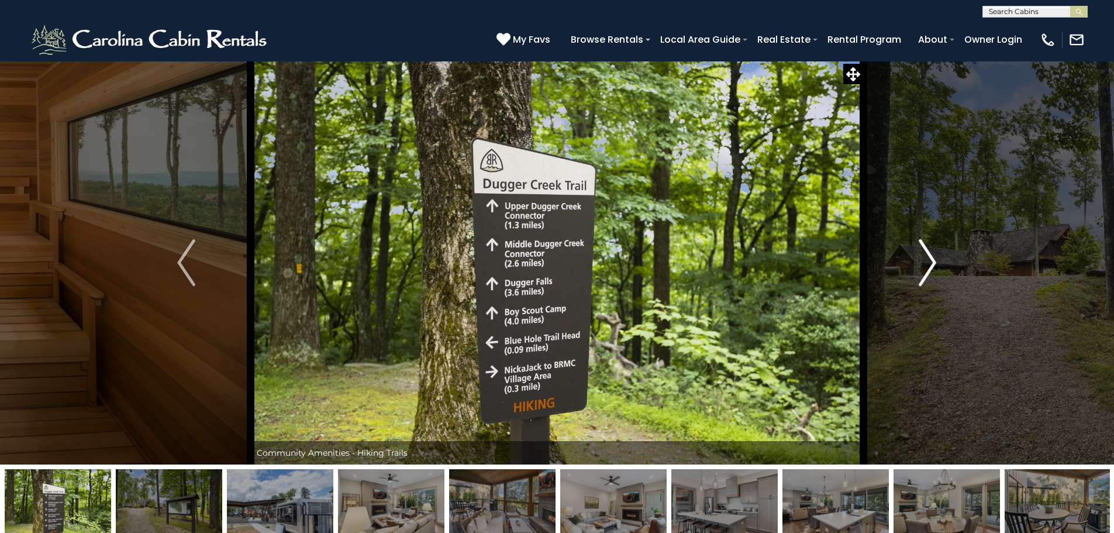
click at [933, 264] on img "Next" at bounding box center [928, 262] width 18 height 47
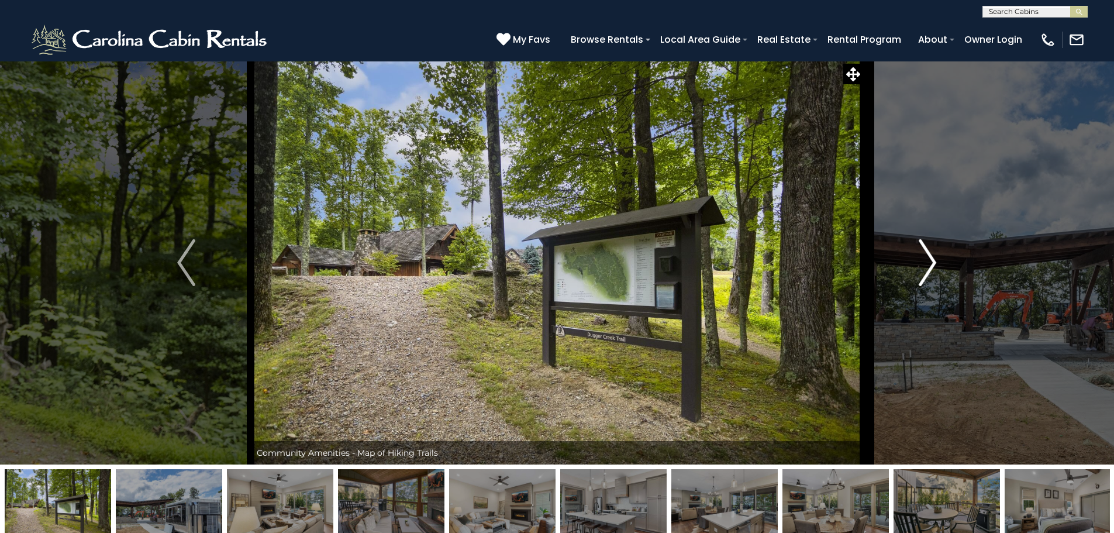
click at [933, 264] on img "Next" at bounding box center [928, 262] width 18 height 47
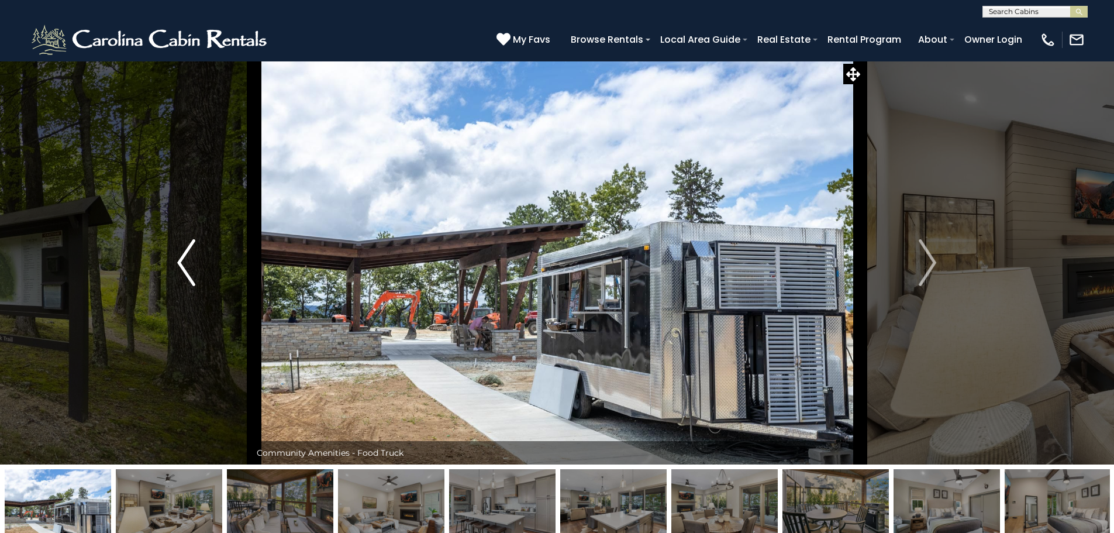
click at [184, 263] on img "Previous" at bounding box center [186, 262] width 18 height 47
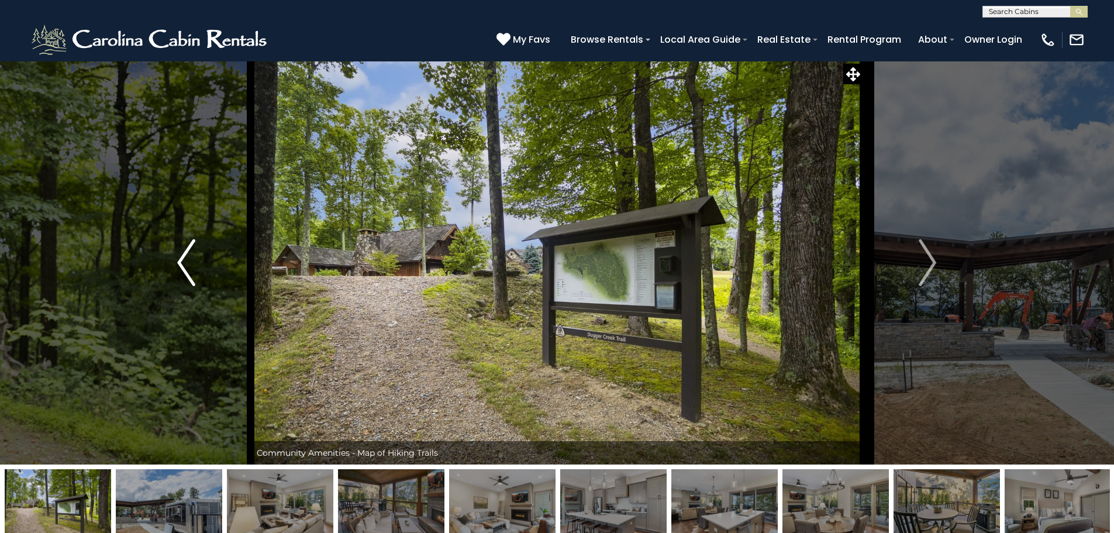
click at [184, 263] on img "Previous" at bounding box center [186, 262] width 18 height 47
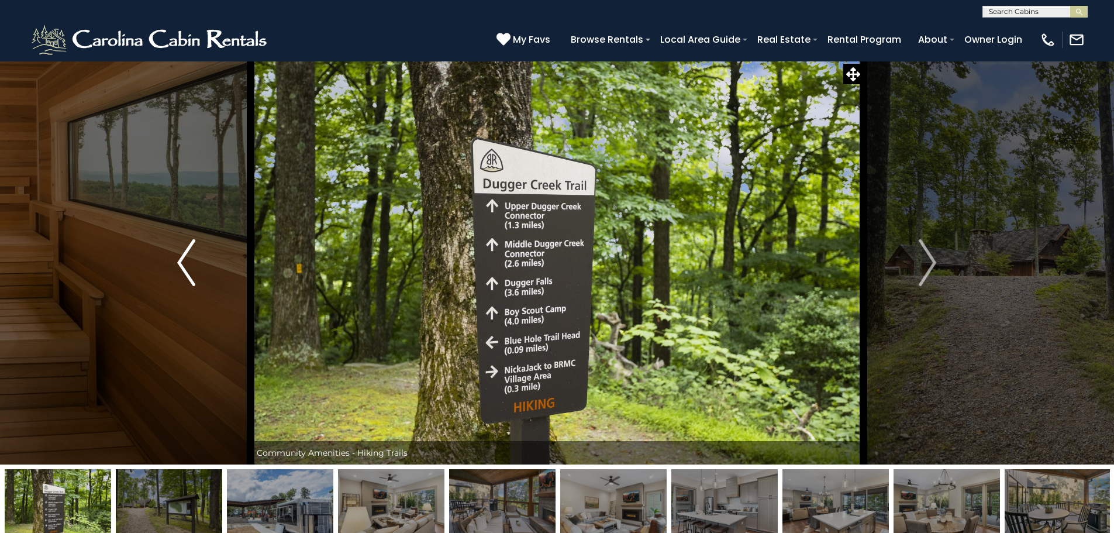
click at [184, 263] on img "Previous" at bounding box center [186, 262] width 18 height 47
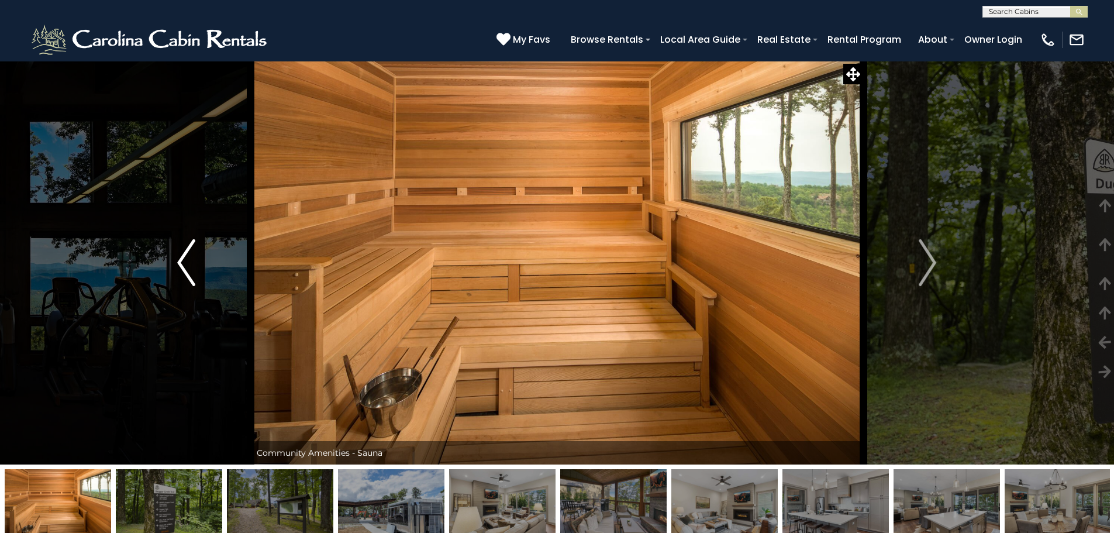
click at [184, 263] on img "Previous" at bounding box center [186, 262] width 18 height 47
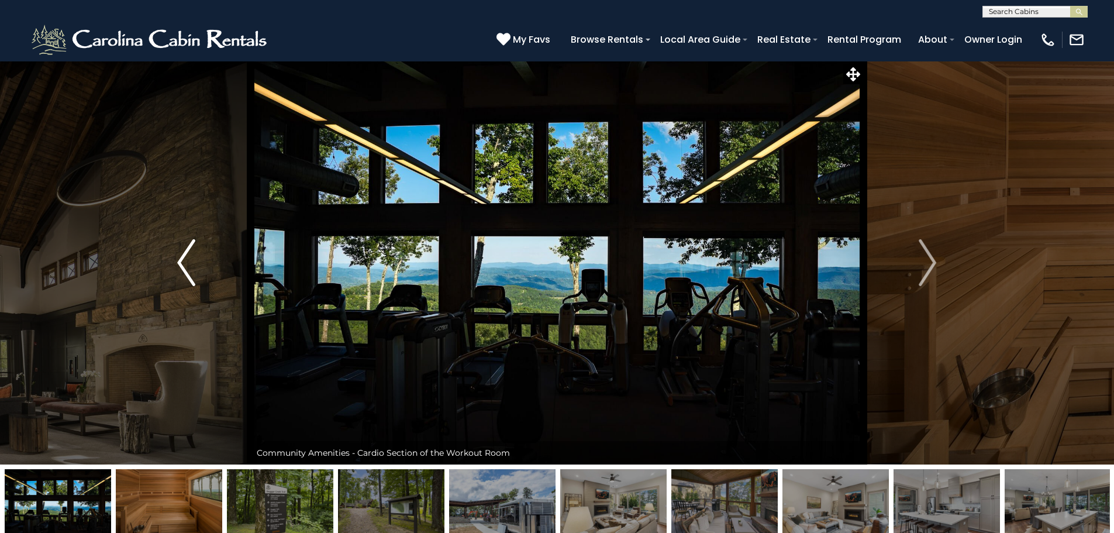
click at [182, 260] on img "Previous" at bounding box center [186, 262] width 18 height 47
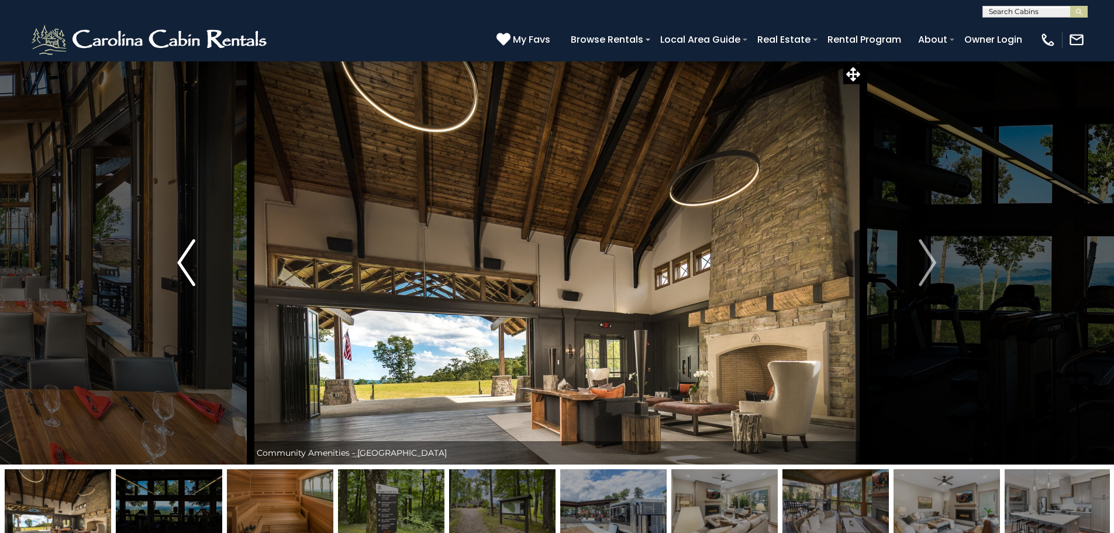
click at [184, 259] on img "Previous" at bounding box center [186, 262] width 18 height 47
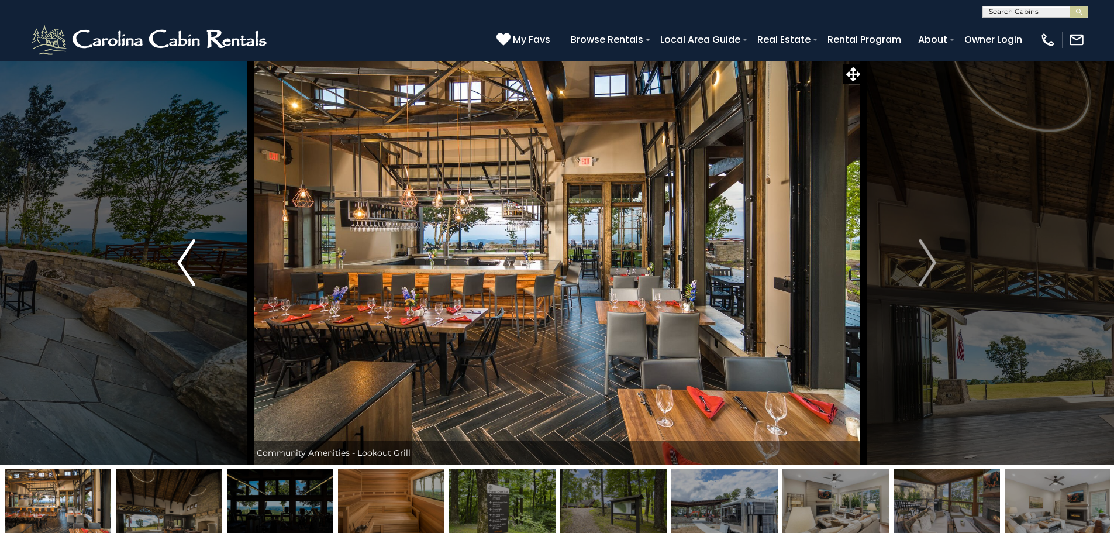
click at [182, 260] on img "Previous" at bounding box center [186, 262] width 18 height 47
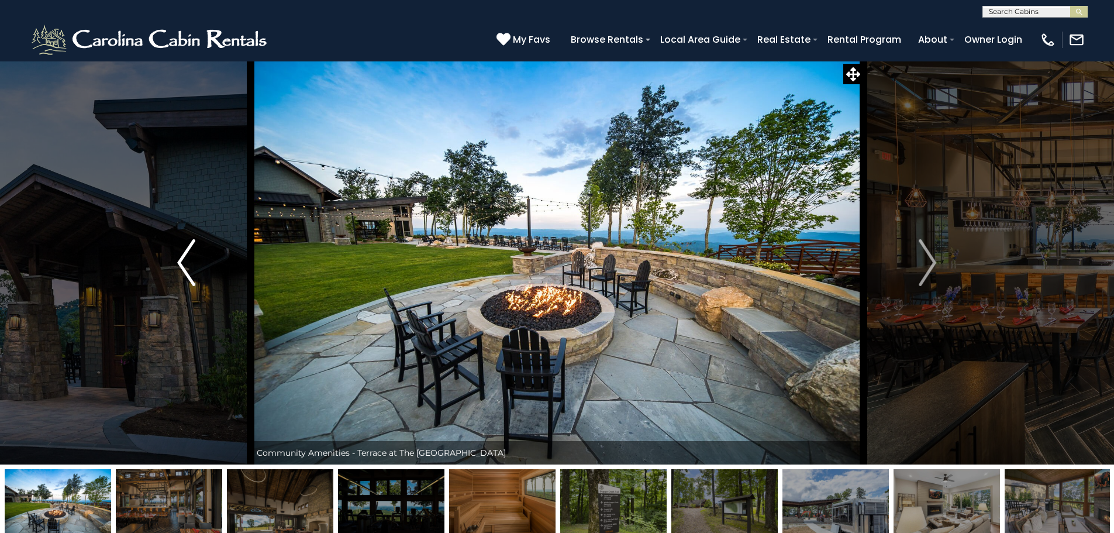
click at [182, 260] on img "Previous" at bounding box center [186, 262] width 18 height 47
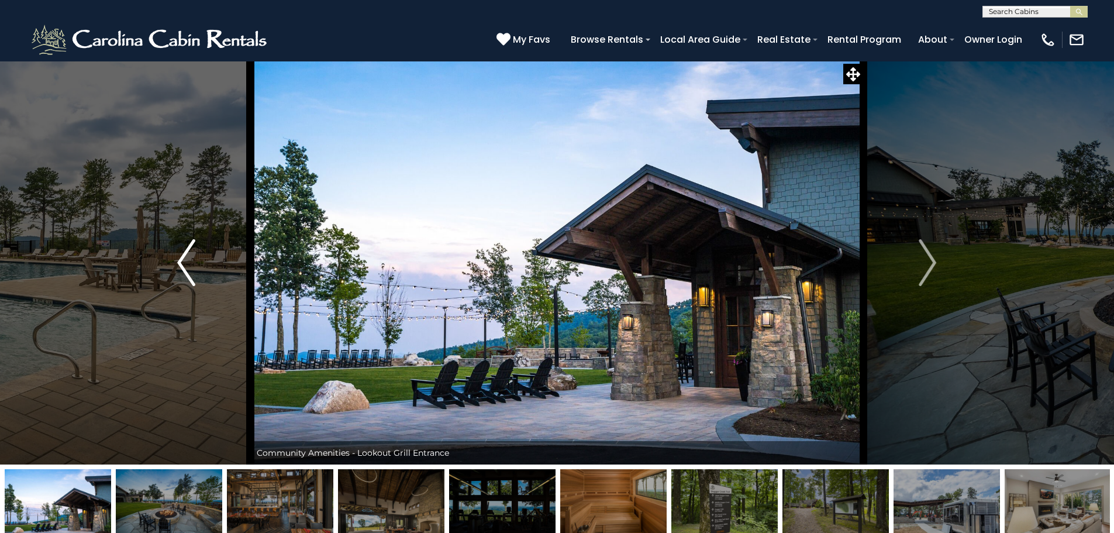
click at [182, 260] on img "Previous" at bounding box center [186, 262] width 18 height 47
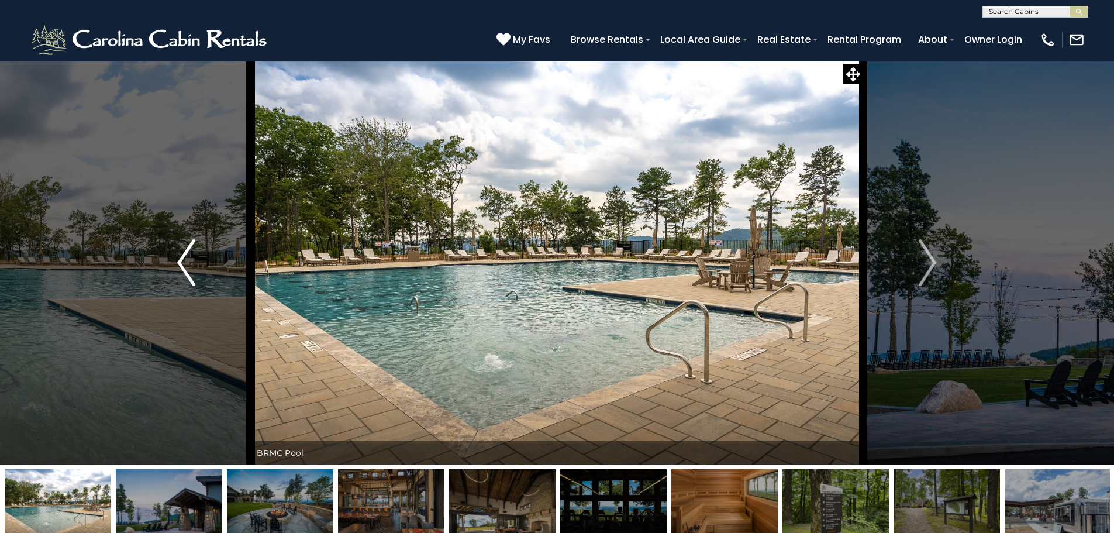
click at [182, 260] on img "Previous" at bounding box center [186, 262] width 18 height 47
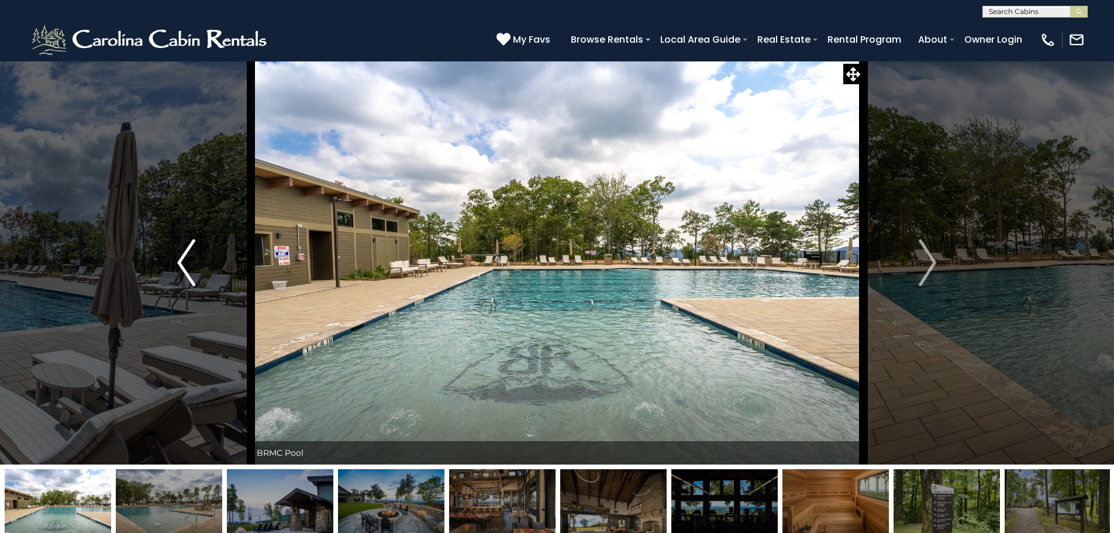
click at [182, 260] on img "Previous" at bounding box center [186, 262] width 18 height 47
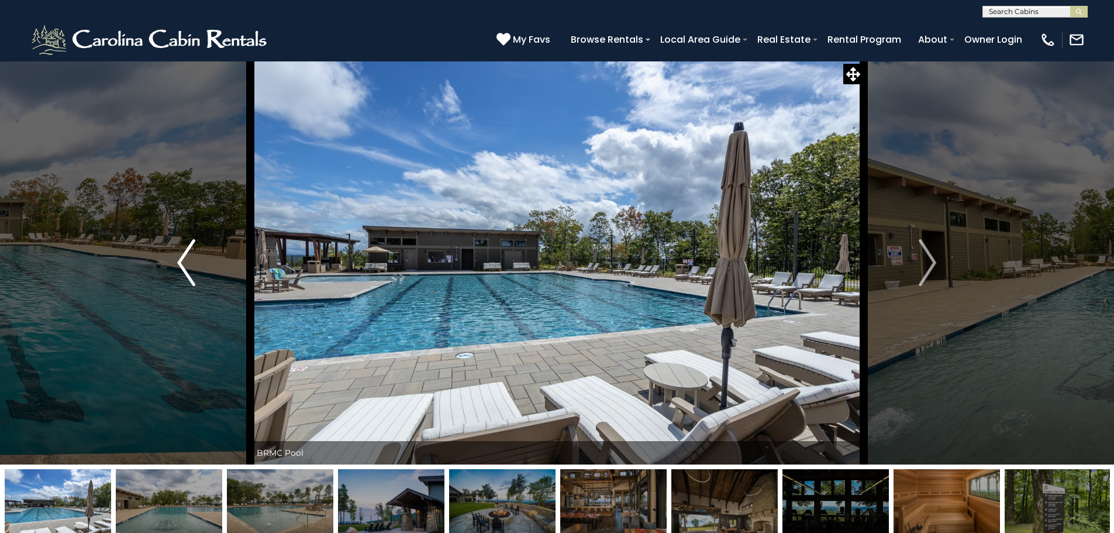
click at [182, 260] on img "Previous" at bounding box center [186, 262] width 18 height 47
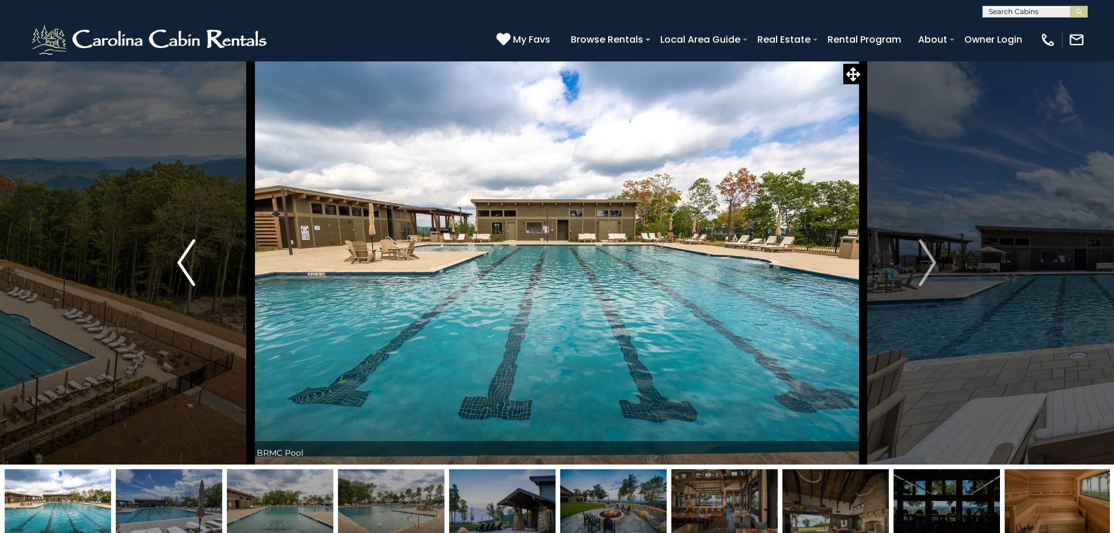
click at [182, 260] on img "Previous" at bounding box center [186, 262] width 18 height 47
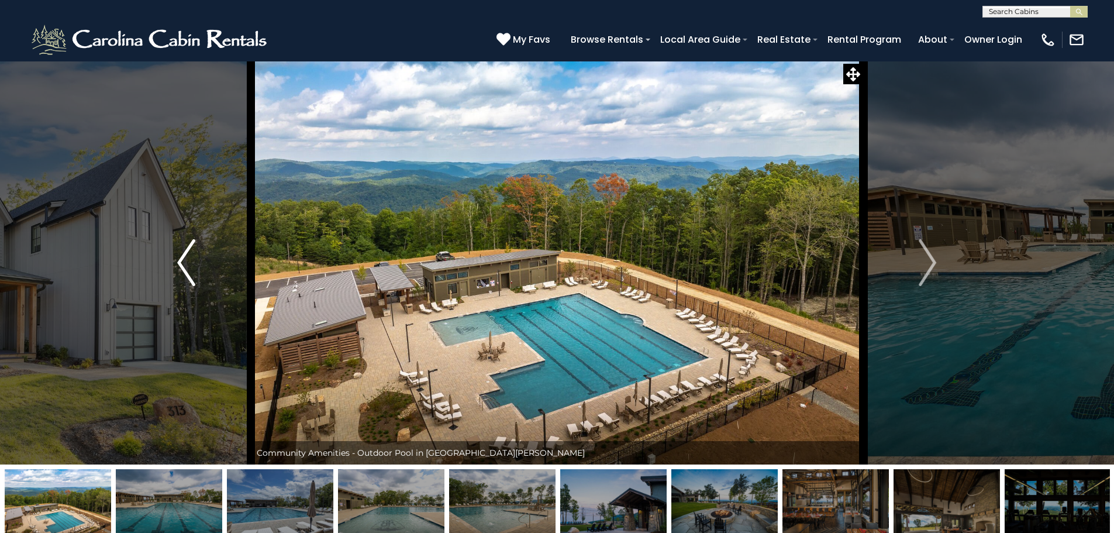
click at [182, 260] on img "Previous" at bounding box center [186, 262] width 18 height 47
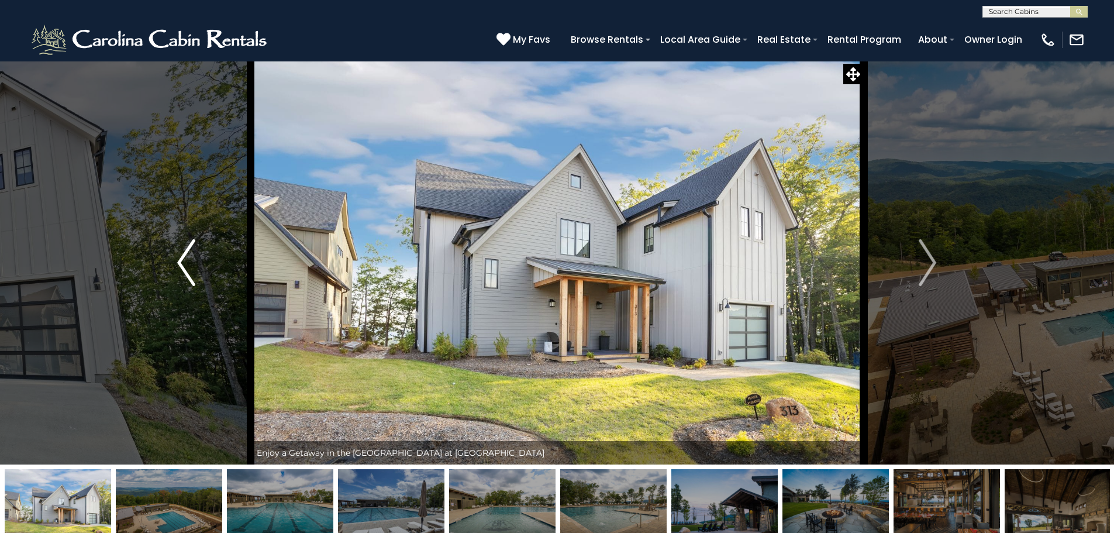
click at [182, 260] on img "Previous" at bounding box center [186, 262] width 18 height 47
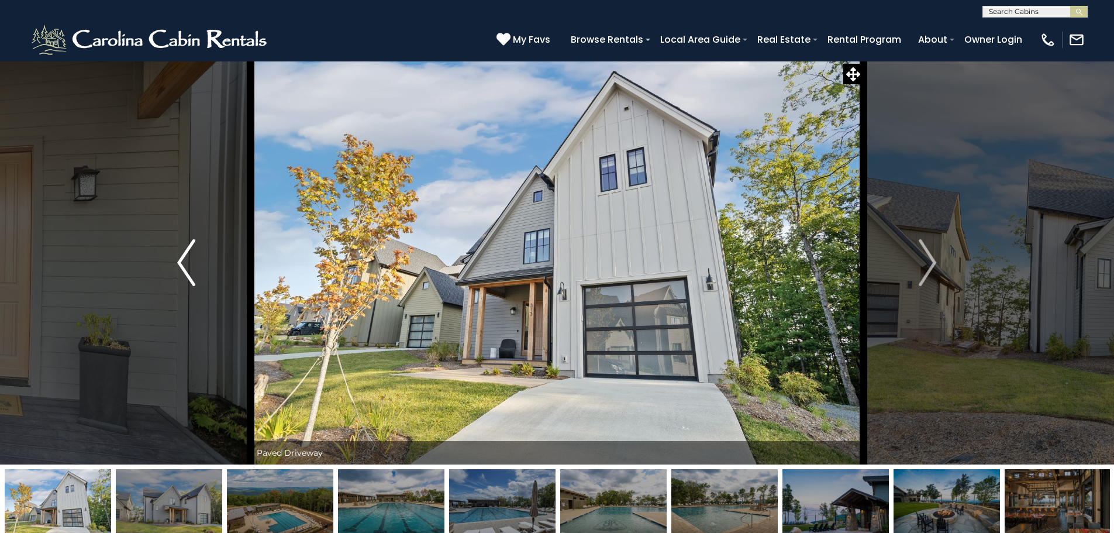
click at [182, 260] on img "Previous" at bounding box center [186, 262] width 18 height 47
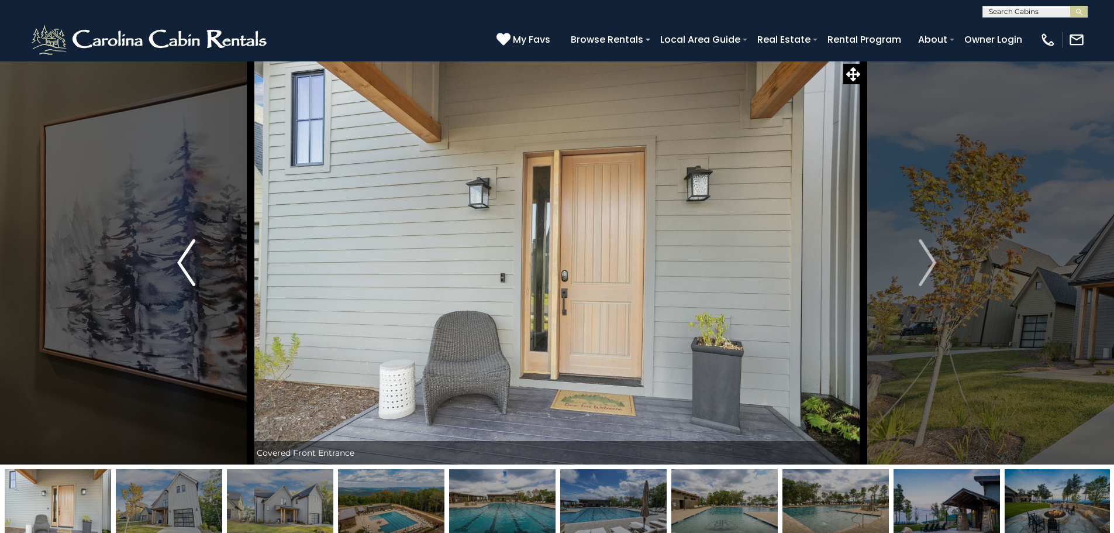
click at [182, 260] on img "Previous" at bounding box center [186, 262] width 18 height 47
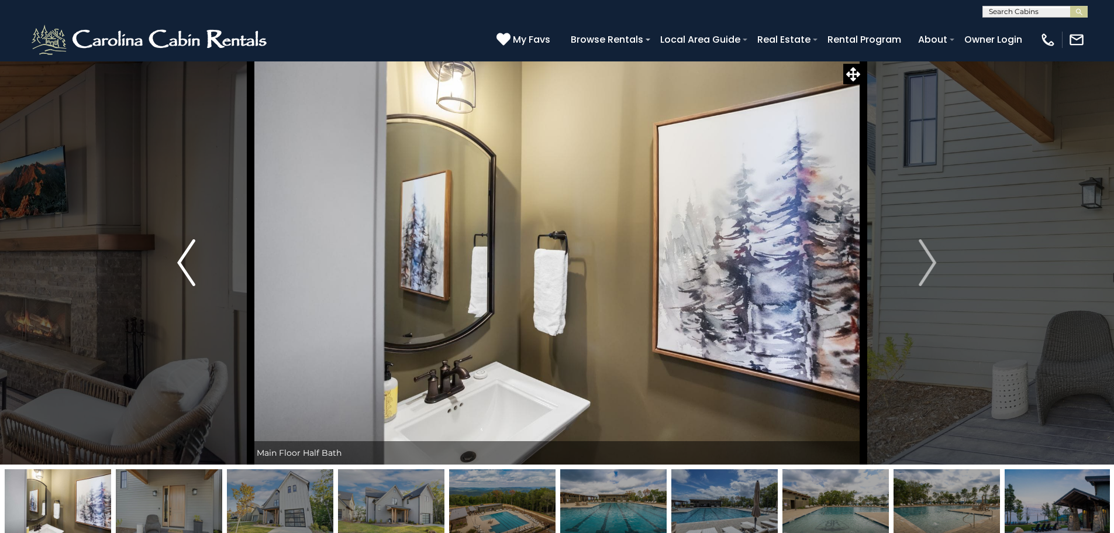
click at [182, 260] on img "Previous" at bounding box center [186, 262] width 18 height 47
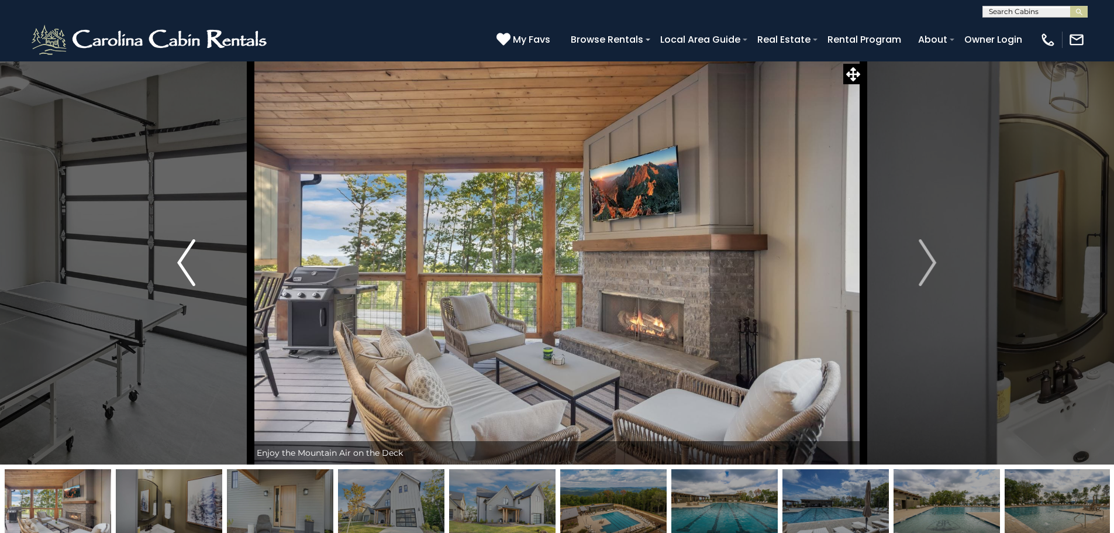
click at [182, 260] on img "Previous" at bounding box center [186, 262] width 18 height 47
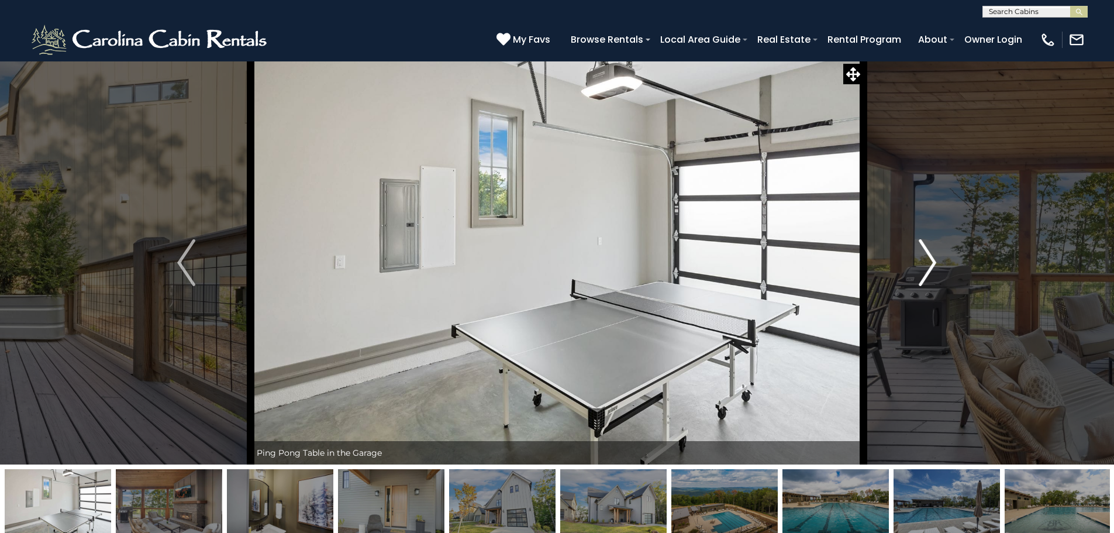
click at [929, 265] on img "Next" at bounding box center [928, 262] width 18 height 47
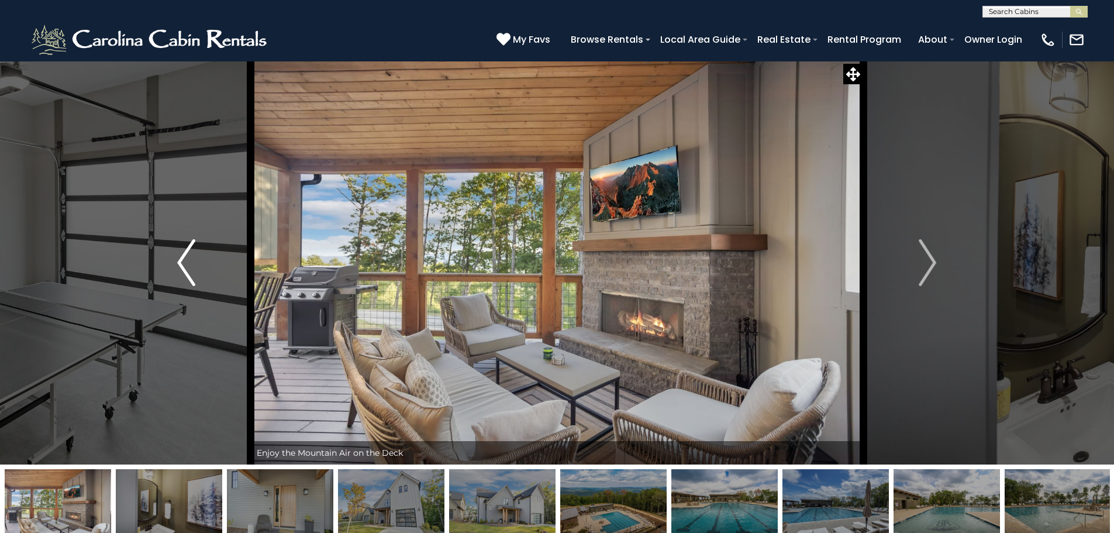
click at [182, 261] on img "Previous" at bounding box center [186, 262] width 18 height 47
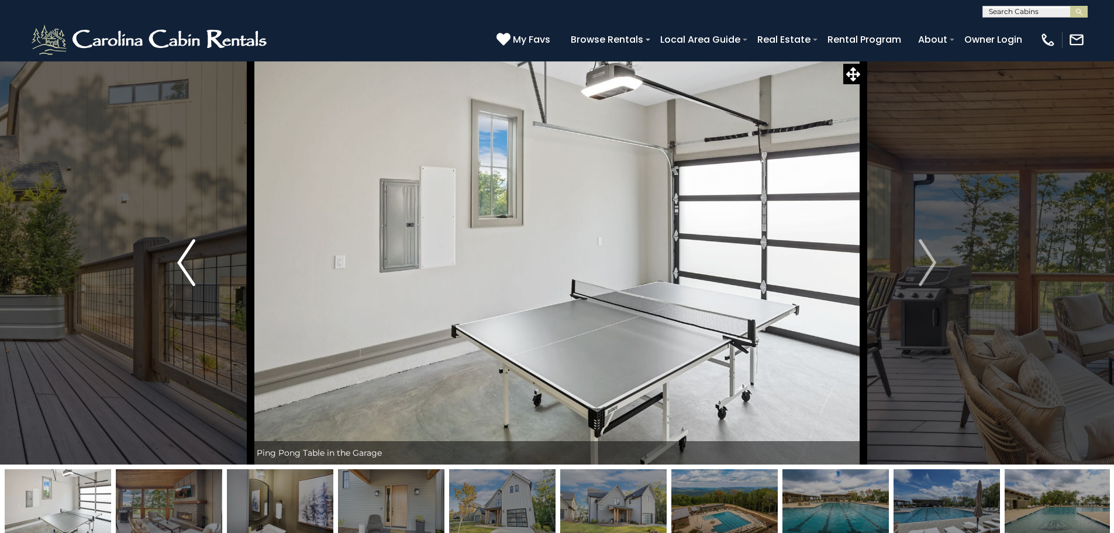
click at [181, 263] on img "Previous" at bounding box center [186, 262] width 18 height 47
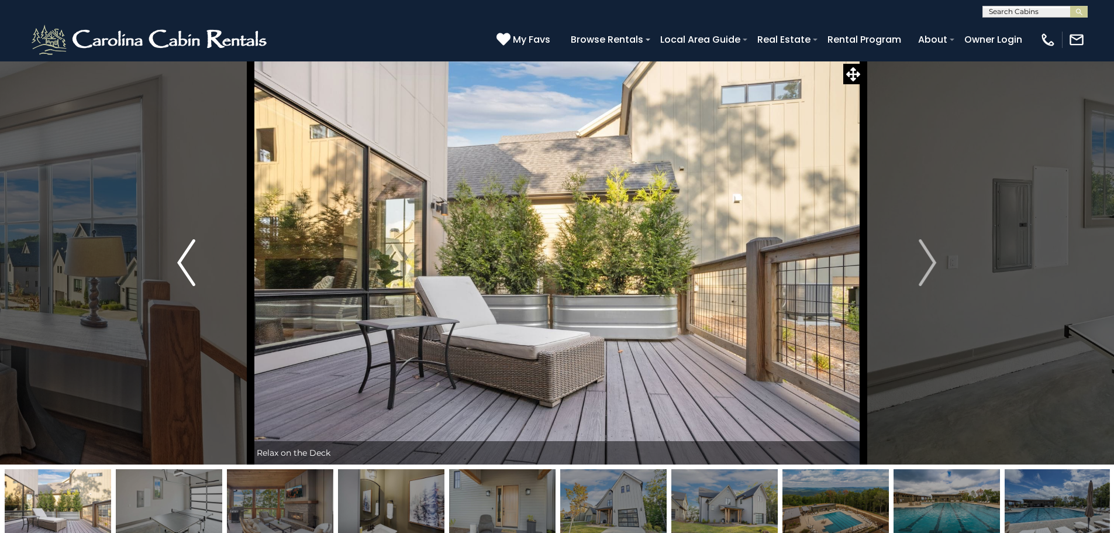
click at [183, 259] on img "Previous" at bounding box center [186, 262] width 18 height 47
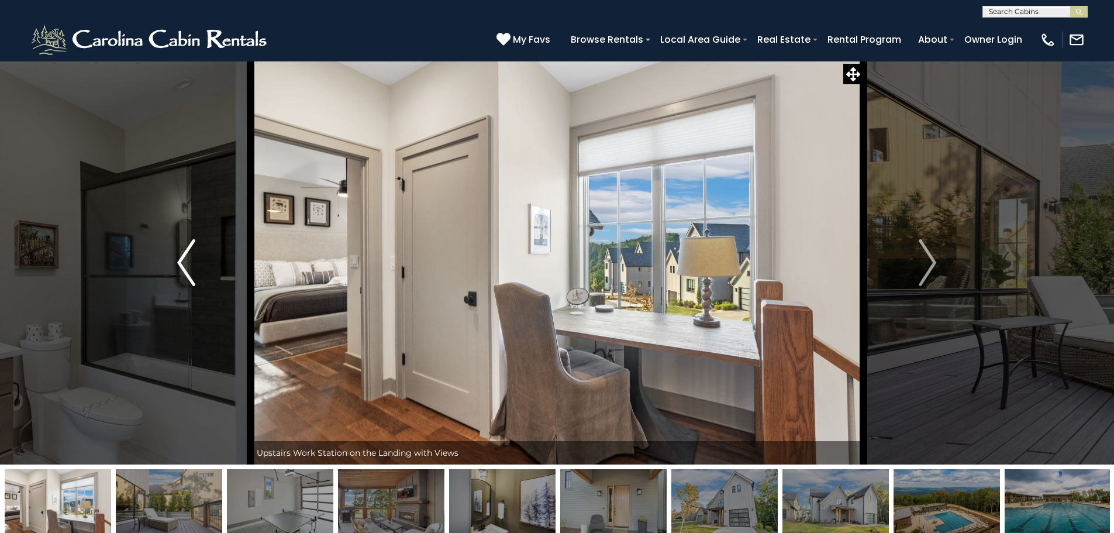
click at [183, 259] on img "Previous" at bounding box center [186, 262] width 18 height 47
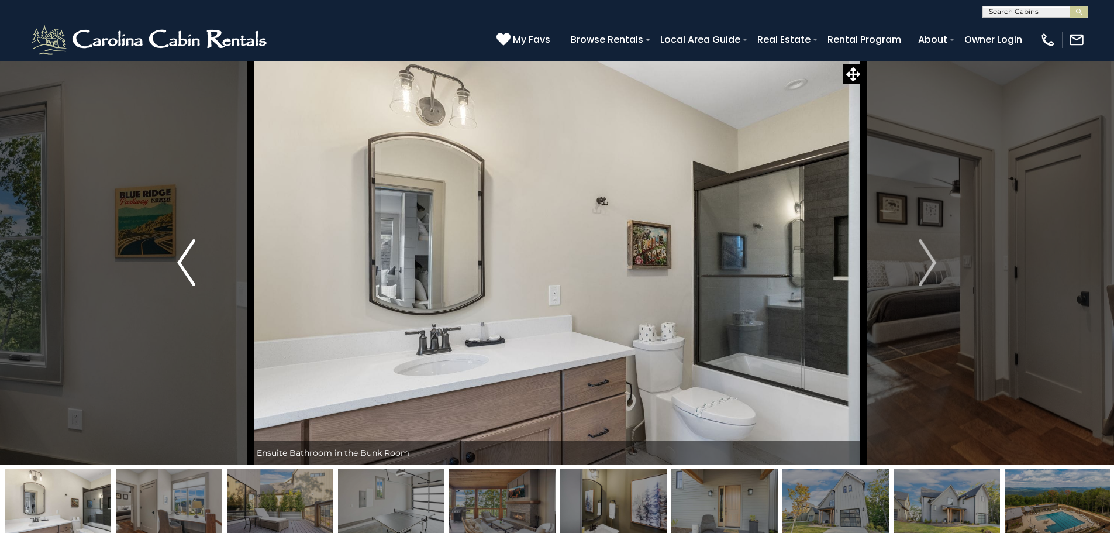
click at [183, 259] on img "Previous" at bounding box center [186, 262] width 18 height 47
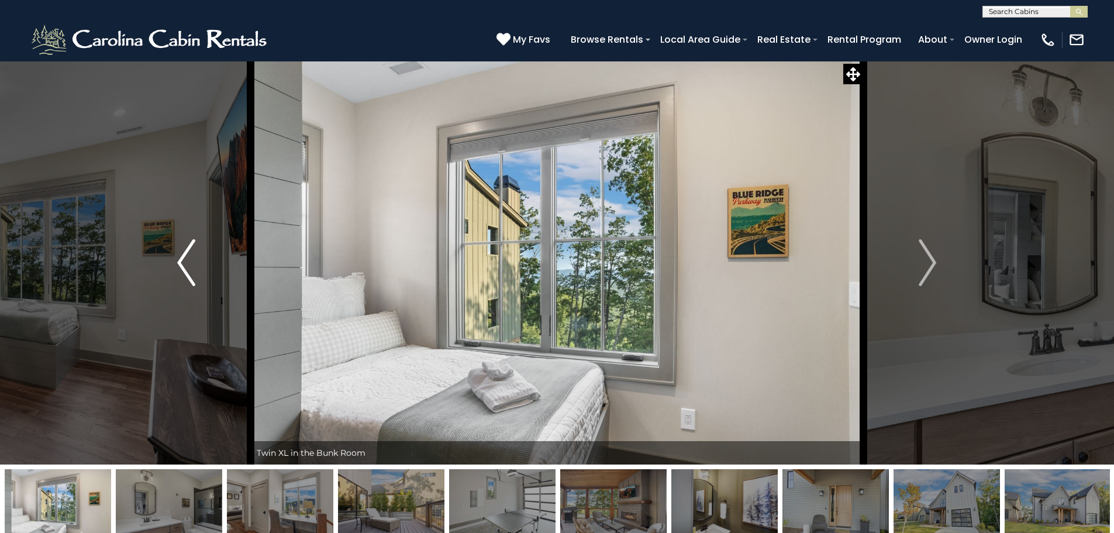
click at [183, 259] on img "Previous" at bounding box center [186, 262] width 18 height 47
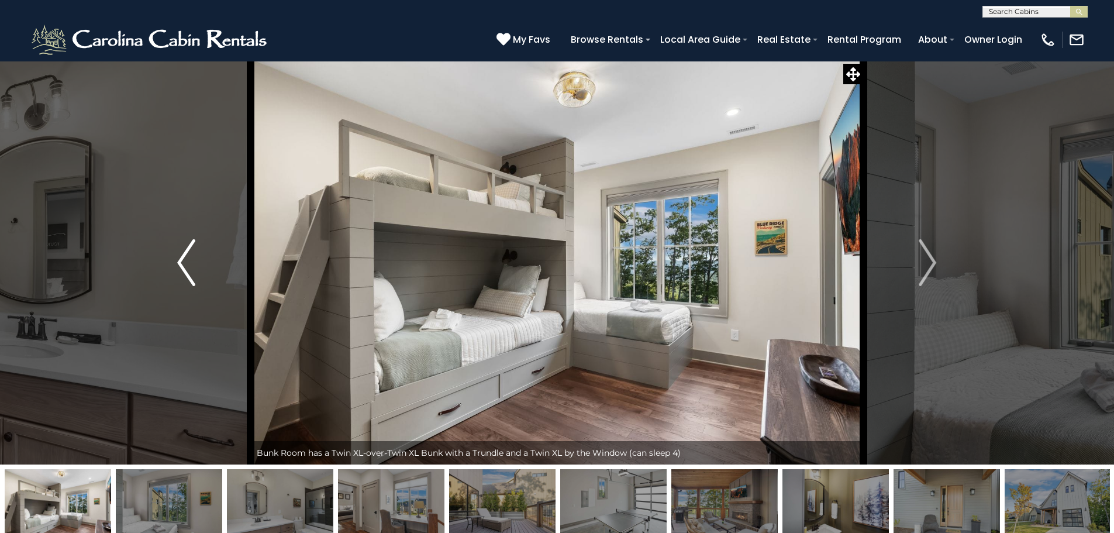
click at [176, 260] on button "Previous" at bounding box center [186, 262] width 129 height 403
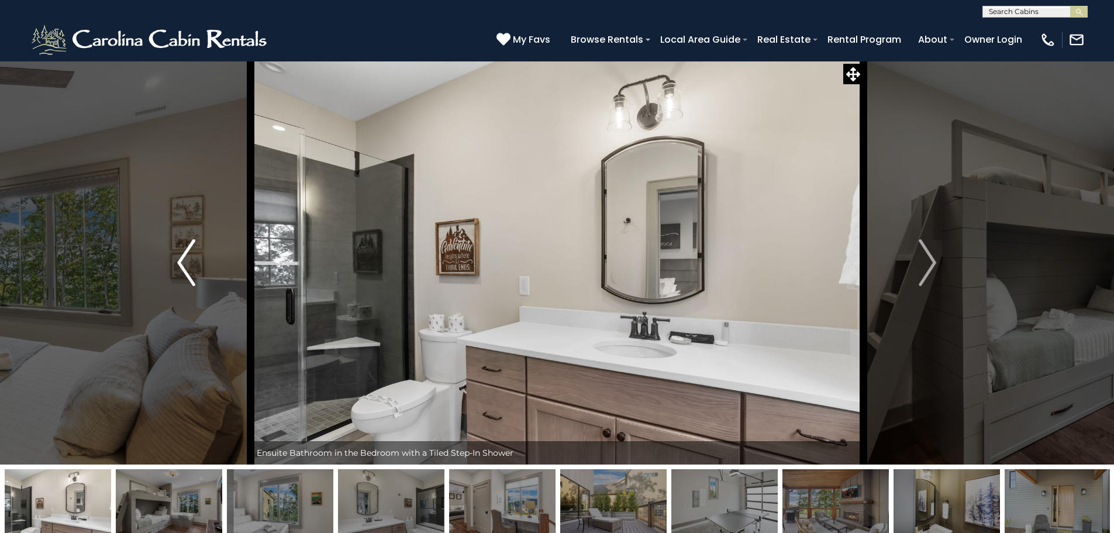
click at [176, 260] on button "Previous" at bounding box center [186, 262] width 129 height 403
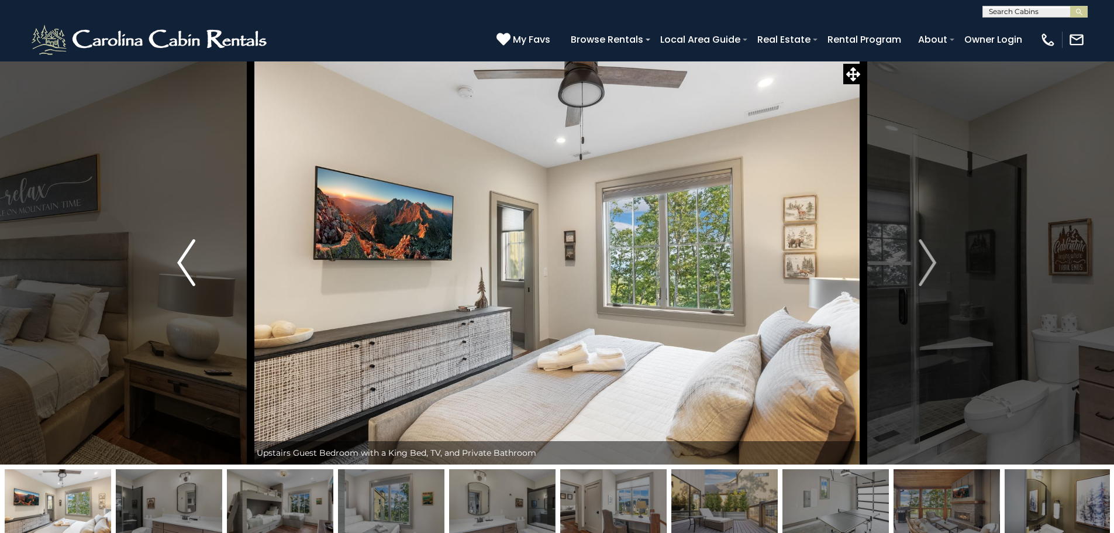
click at [176, 260] on button "Previous" at bounding box center [186, 262] width 129 height 403
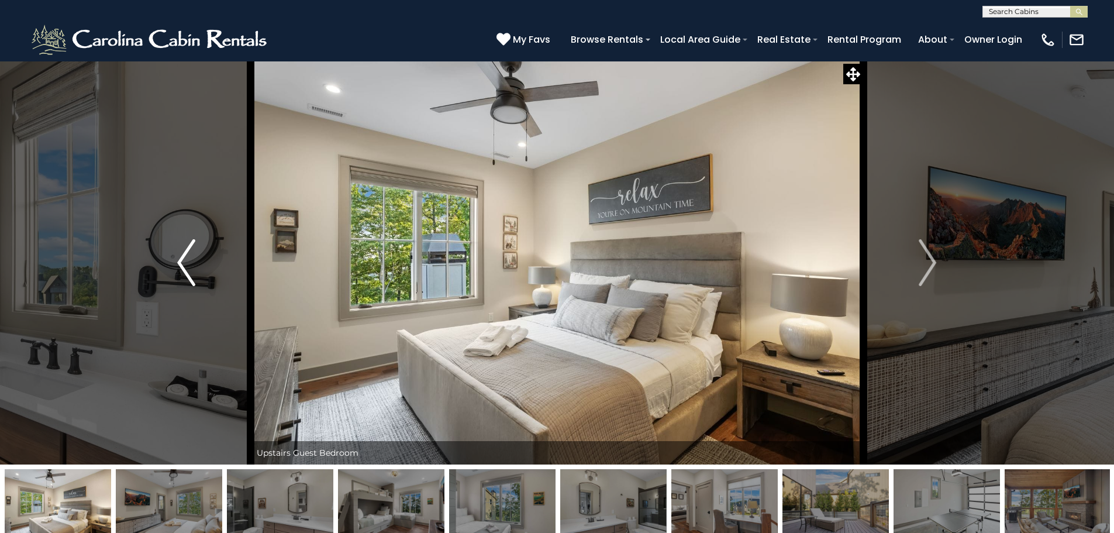
click at [176, 260] on button "Previous" at bounding box center [186, 262] width 129 height 403
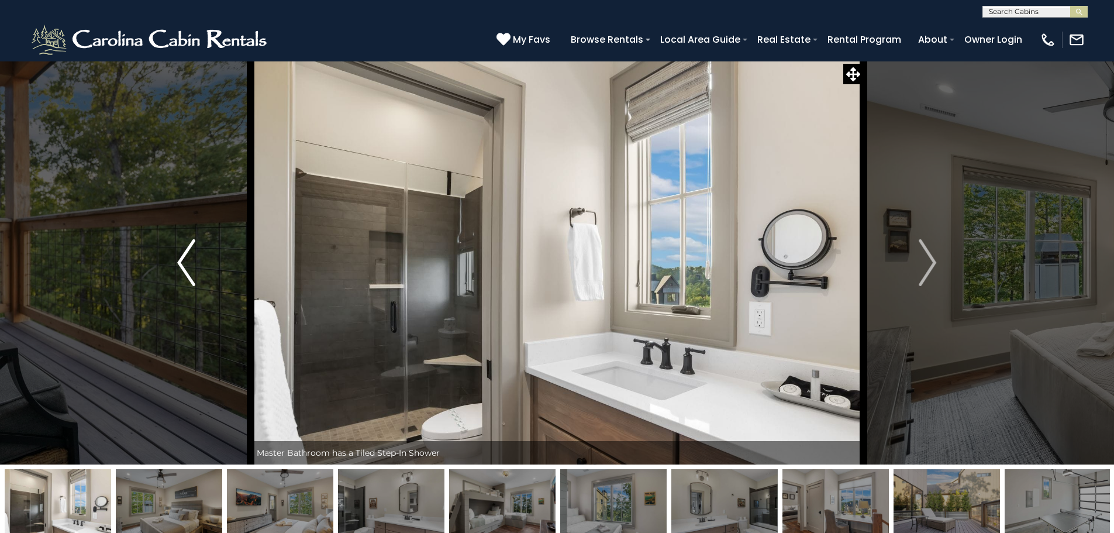
click at [176, 260] on button "Previous" at bounding box center [186, 262] width 129 height 403
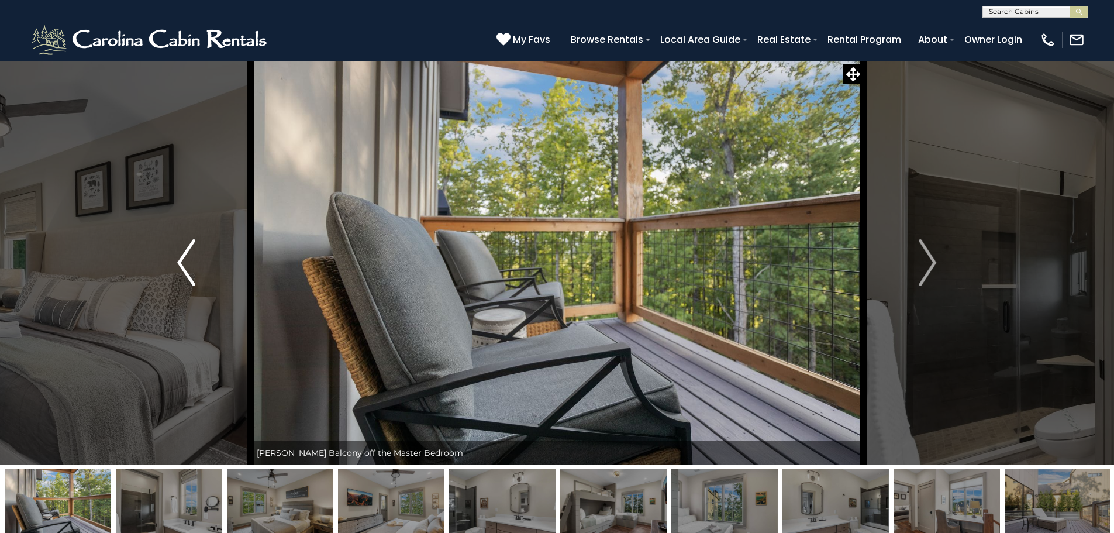
click at [176, 260] on button "Previous" at bounding box center [186, 262] width 129 height 403
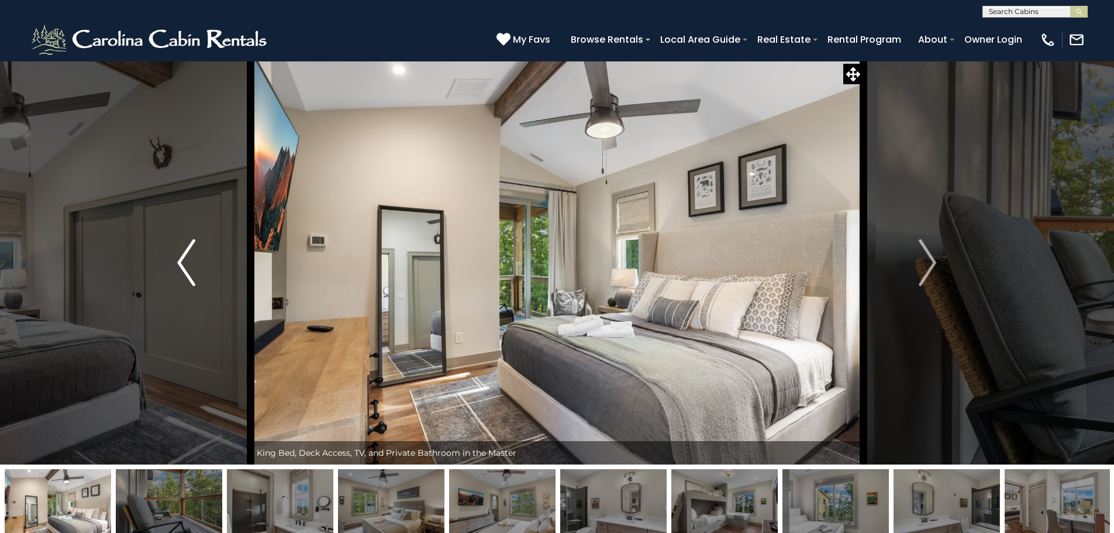
click at [176, 260] on button "Previous" at bounding box center [186, 262] width 129 height 403
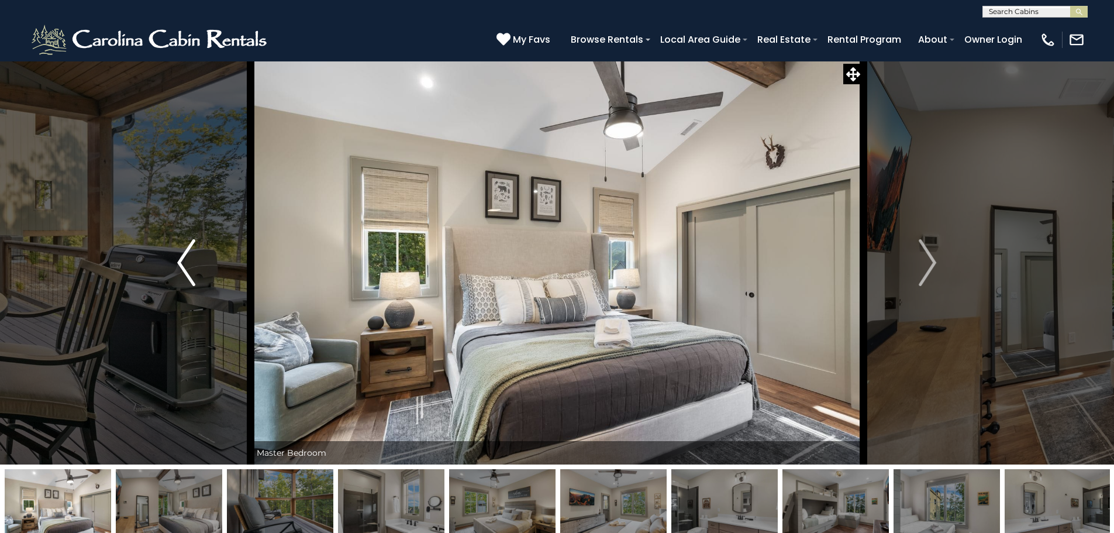
click at [176, 260] on button "Previous" at bounding box center [186, 262] width 129 height 403
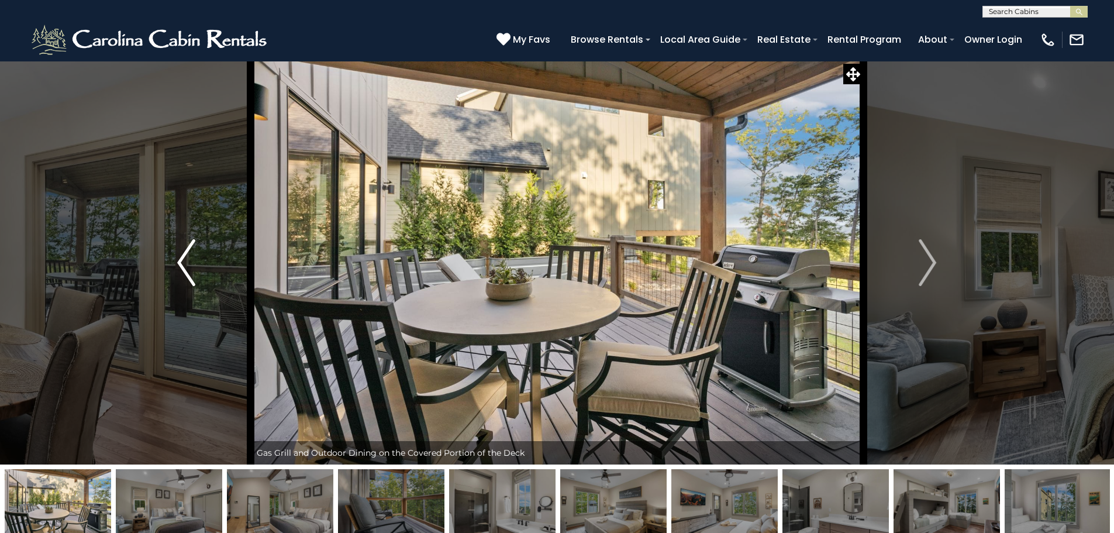
click at [176, 260] on button "Previous" at bounding box center [186, 262] width 129 height 403
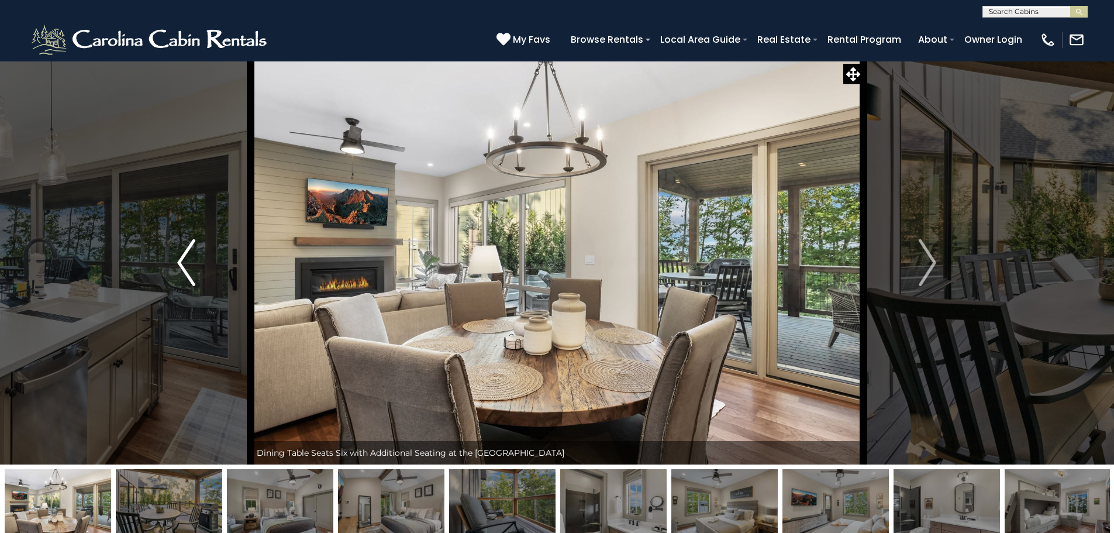
click at [176, 260] on button "Previous" at bounding box center [186, 262] width 129 height 403
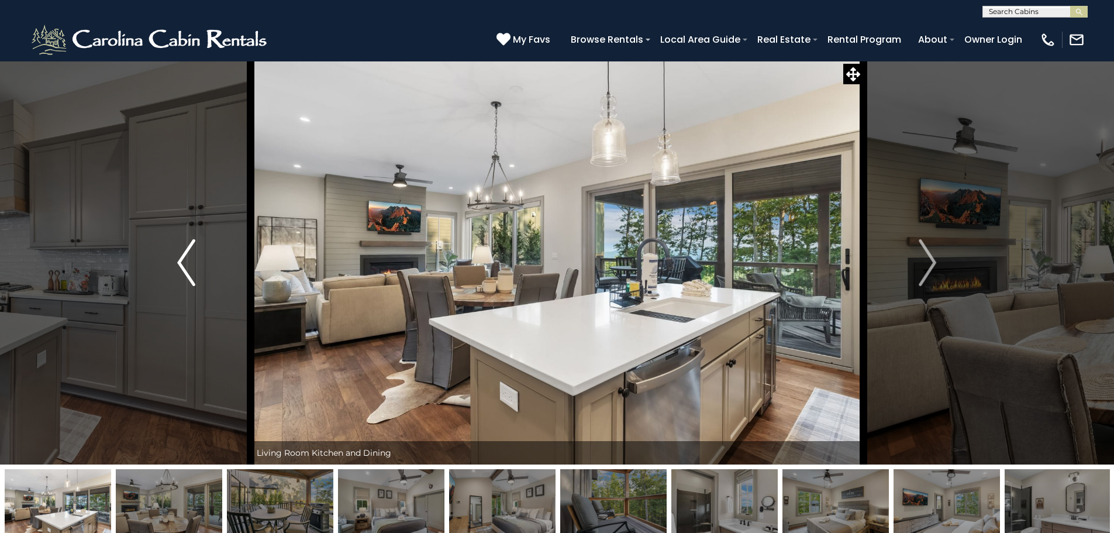
click at [176, 260] on button "Previous" at bounding box center [186, 262] width 129 height 403
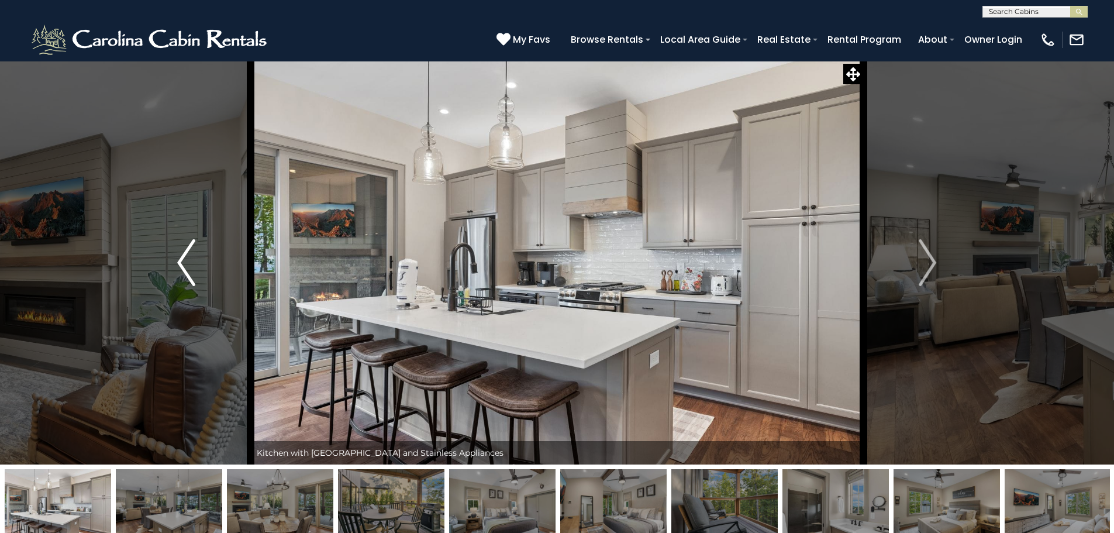
click at [176, 260] on button "Previous" at bounding box center [186, 262] width 129 height 403
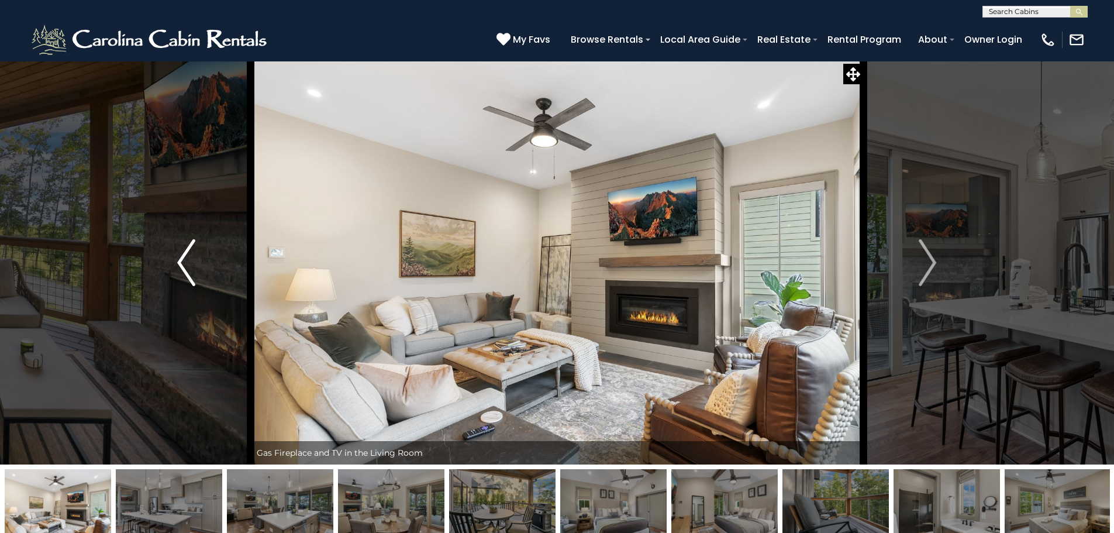
click at [176, 260] on button "Previous" at bounding box center [186, 262] width 129 height 403
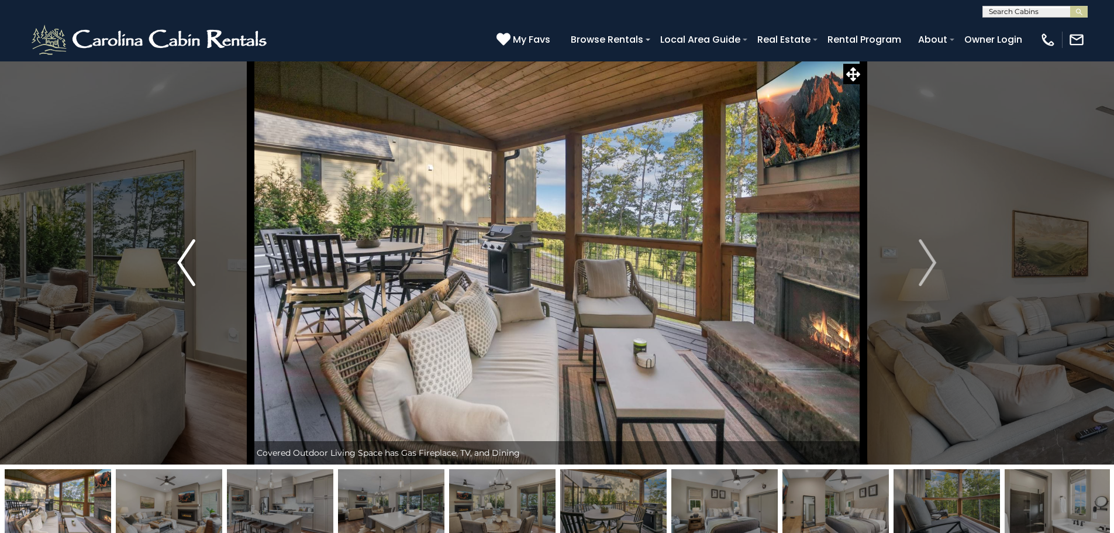
click at [176, 260] on button "Previous" at bounding box center [186, 262] width 129 height 403
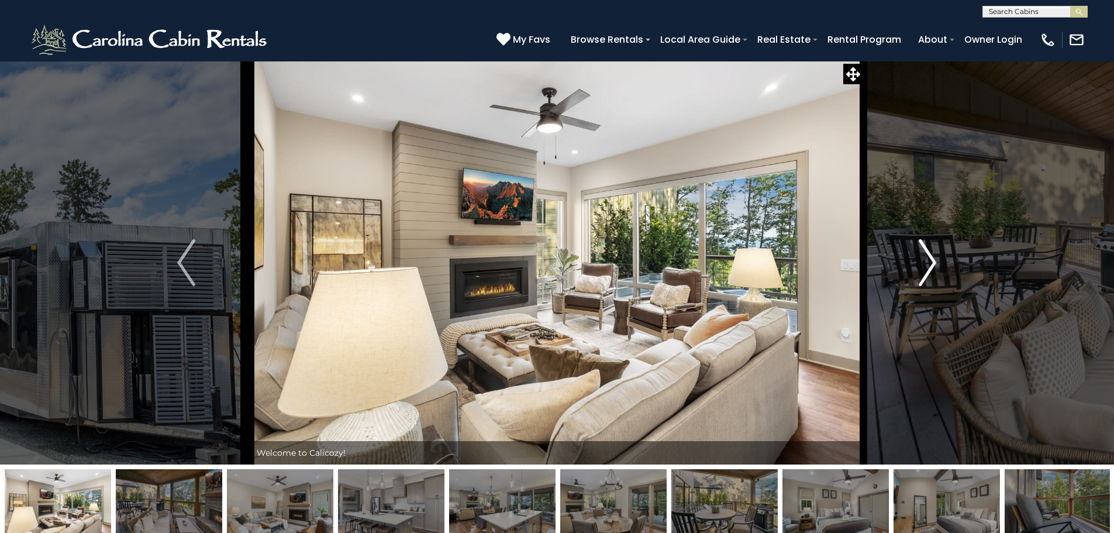
click at [926, 257] on img "Next" at bounding box center [928, 262] width 18 height 47
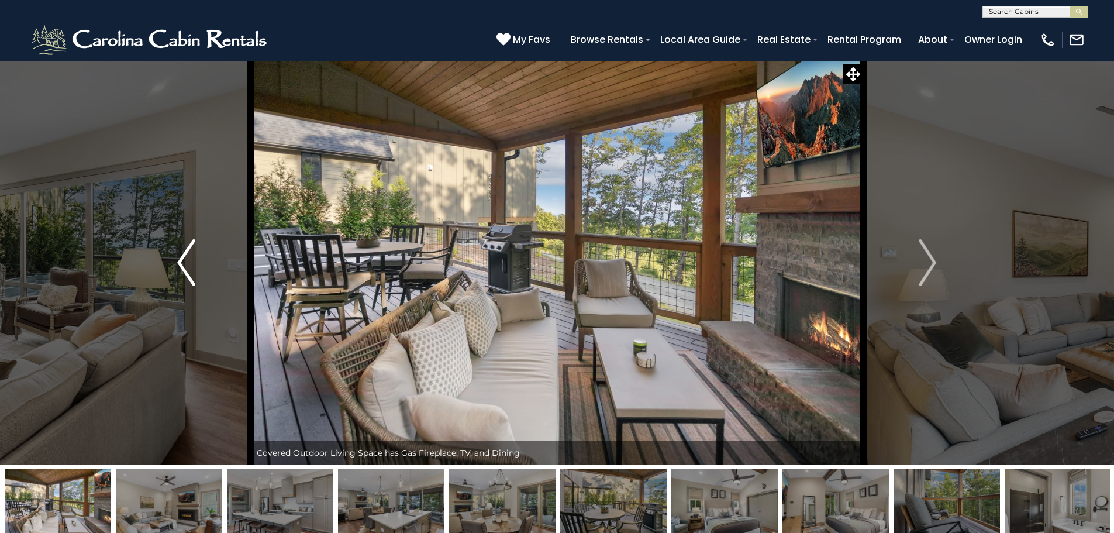
click at [181, 261] on img "Previous" at bounding box center [186, 262] width 18 height 47
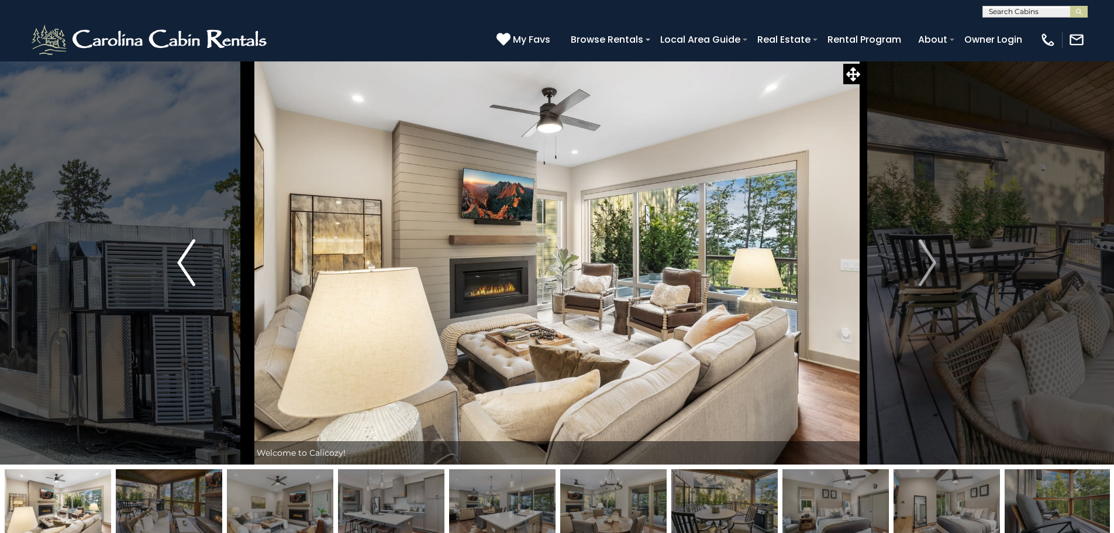
click at [181, 261] on img "Previous" at bounding box center [186, 262] width 18 height 47
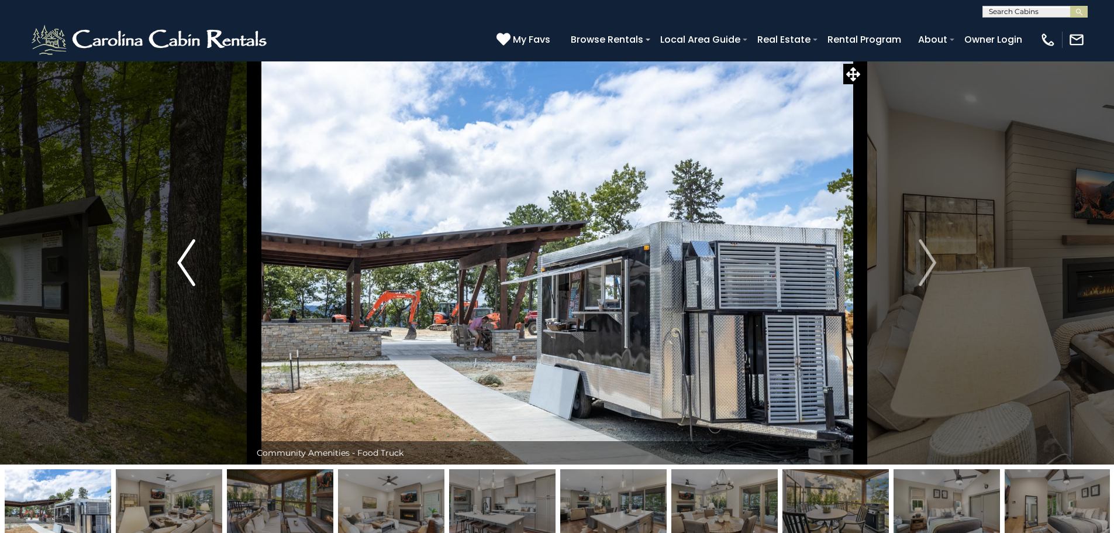
click at [181, 261] on img "Previous" at bounding box center [186, 262] width 18 height 47
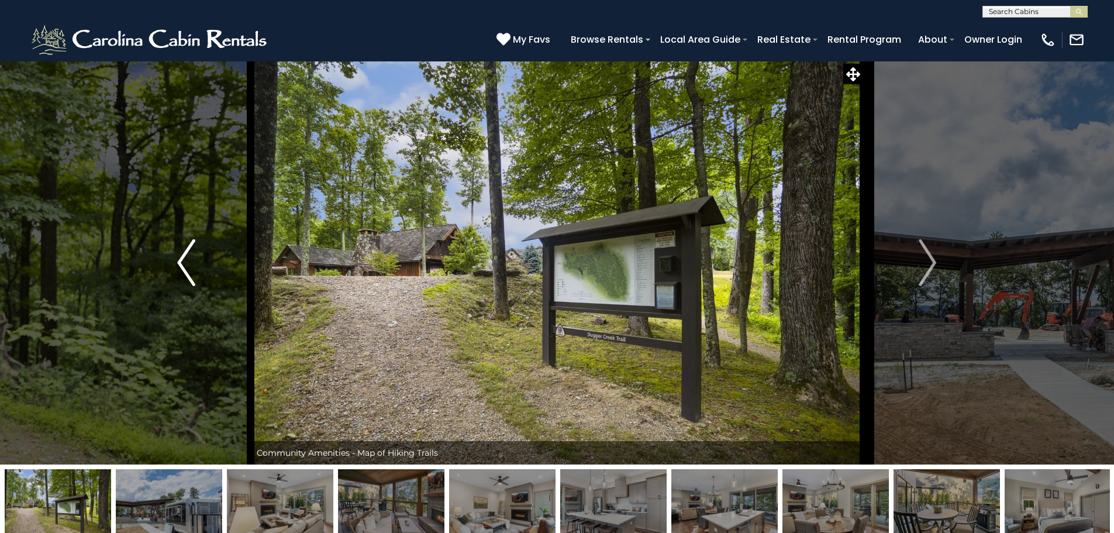
click at [181, 261] on img "Previous" at bounding box center [186, 262] width 18 height 47
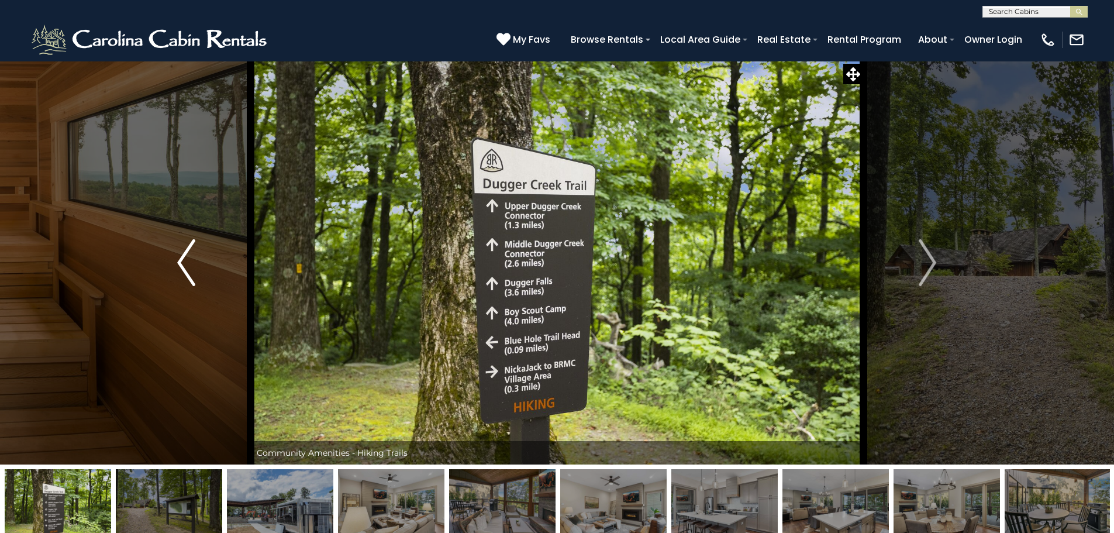
click at [181, 261] on img "Previous" at bounding box center [186, 262] width 18 height 47
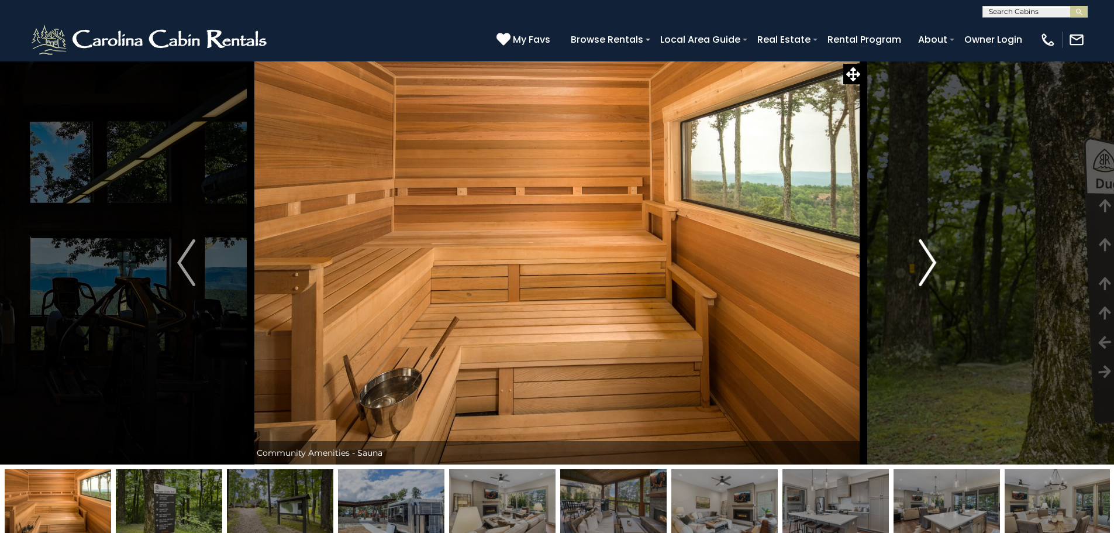
click at [929, 263] on img "Next" at bounding box center [928, 262] width 18 height 47
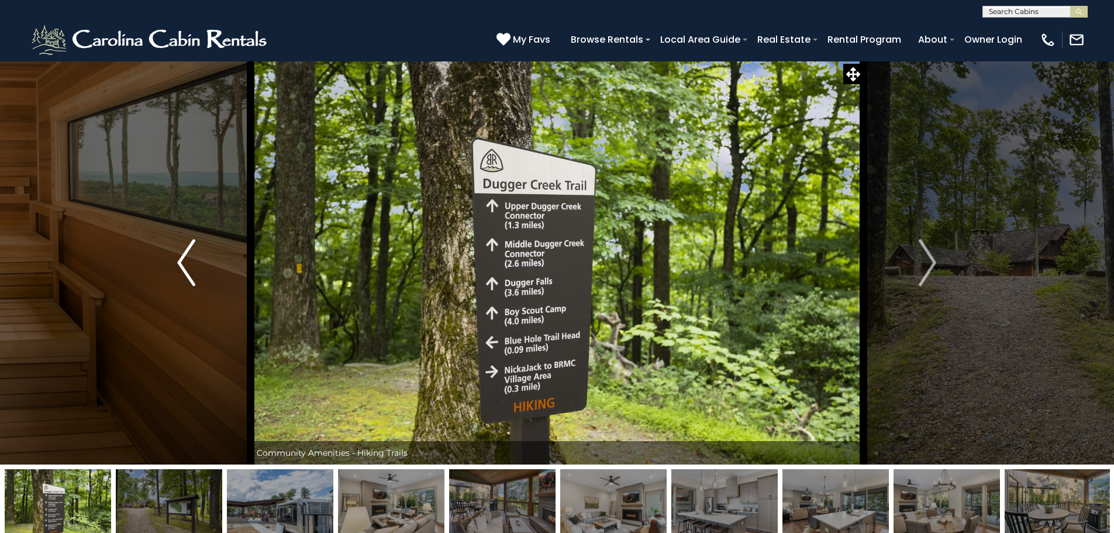
click at [184, 264] on img "Previous" at bounding box center [186, 262] width 18 height 47
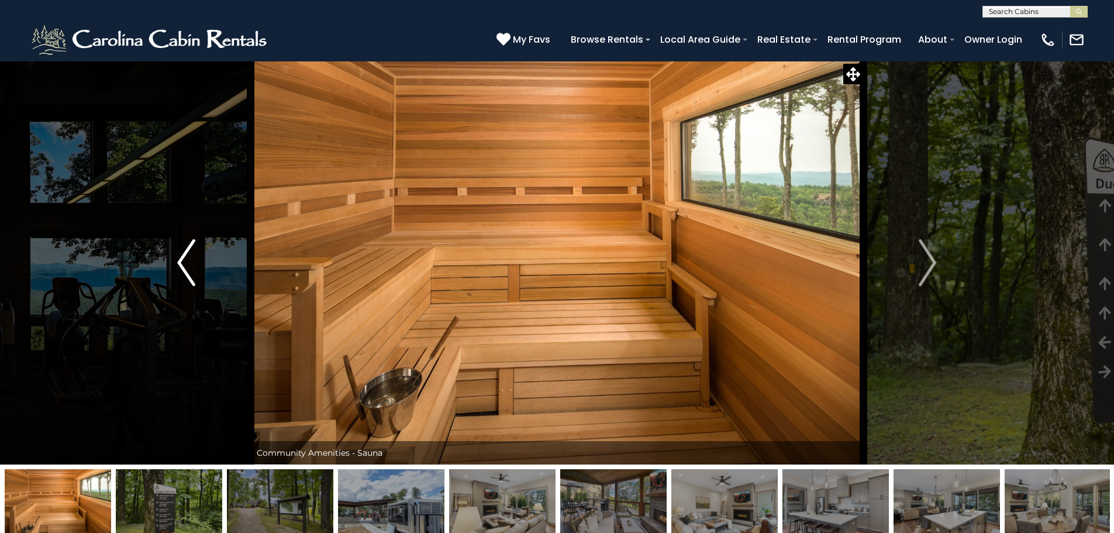
click at [184, 264] on img "Previous" at bounding box center [186, 262] width 18 height 47
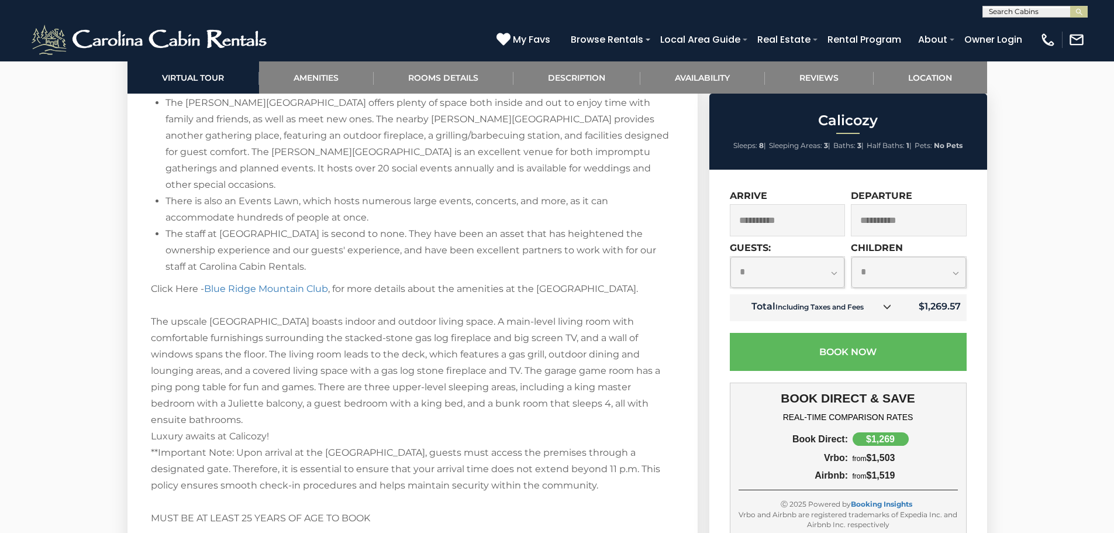
scroll to position [2105, 0]
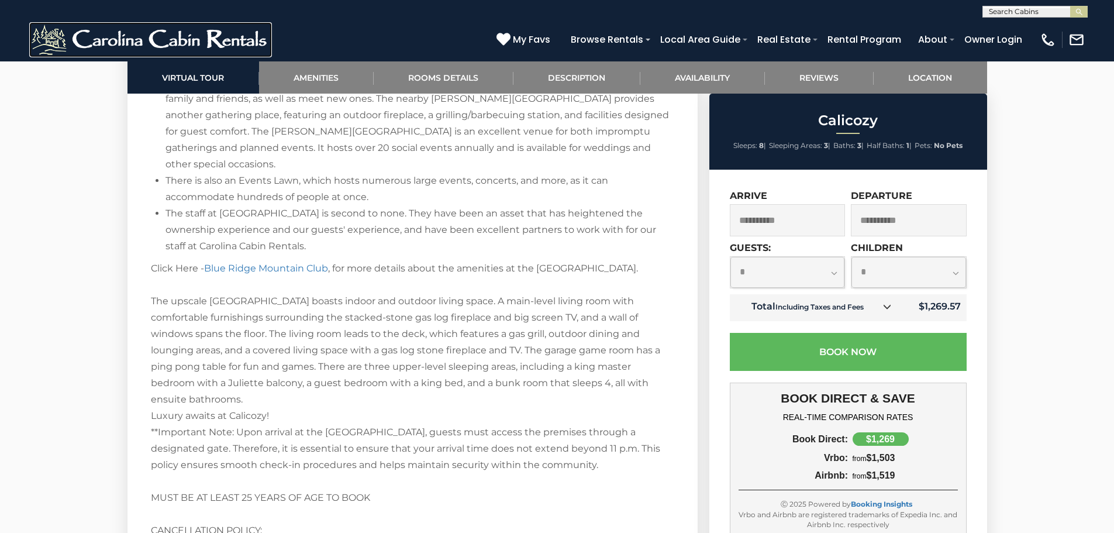
click at [187, 50] on img at bounding box center [150, 39] width 243 height 35
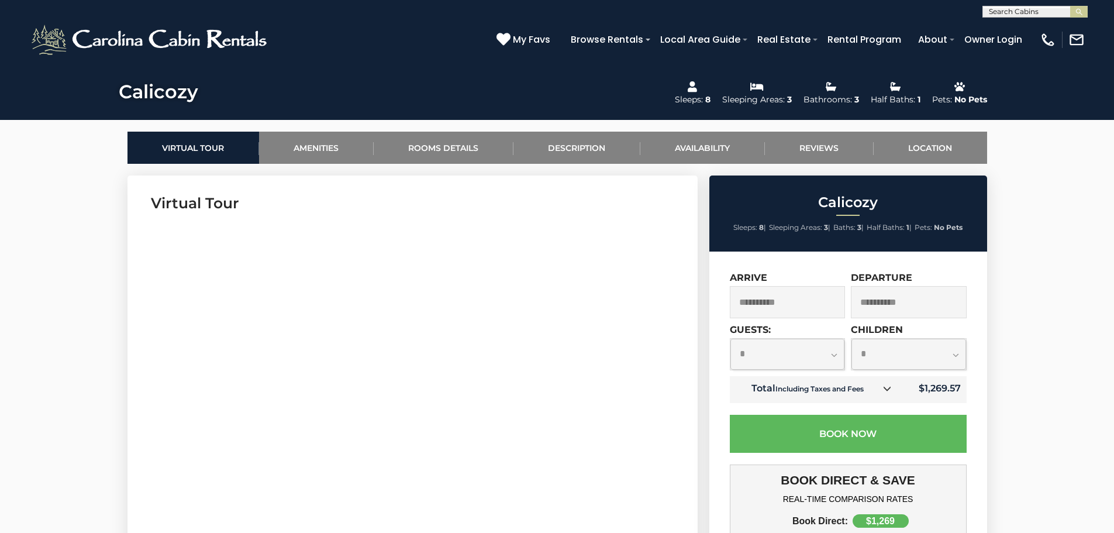
scroll to position [567, 0]
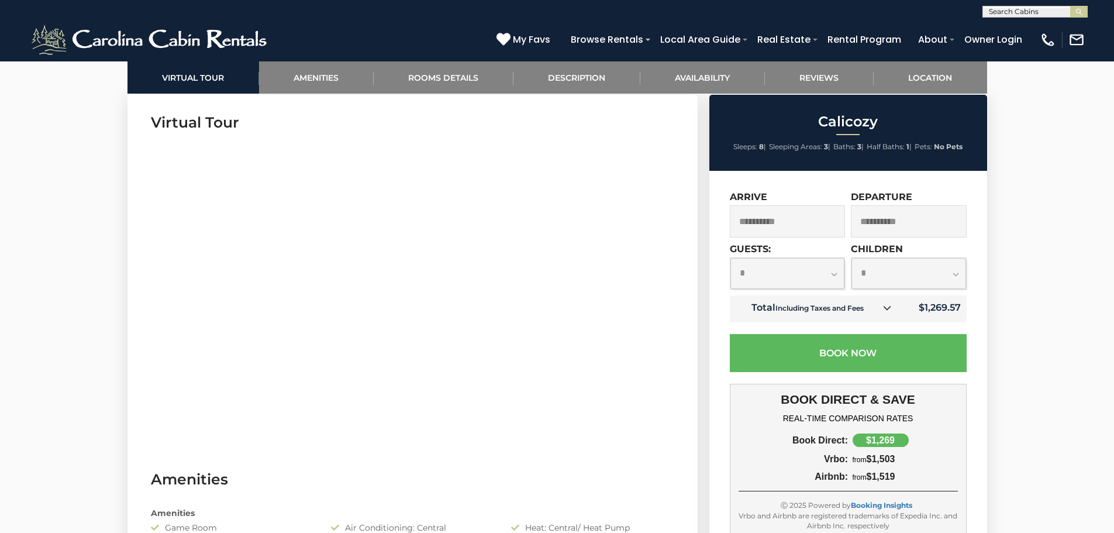
drag, startPoint x: 81, startPoint y: 164, endPoint x: 307, endPoint y: 31, distance: 261.9
drag, startPoint x: 307, startPoint y: 31, endPoint x: 298, endPoint y: 31, distance: 9.4
click at [298, 31] on div "[PHONE_NUMBER] My Favs Browse Rentals Local Area Guide Activities & Attractions…" at bounding box center [557, 40] width 1114 height 44
click at [402, 470] on h3 "Amenities" at bounding box center [412, 479] width 523 height 20
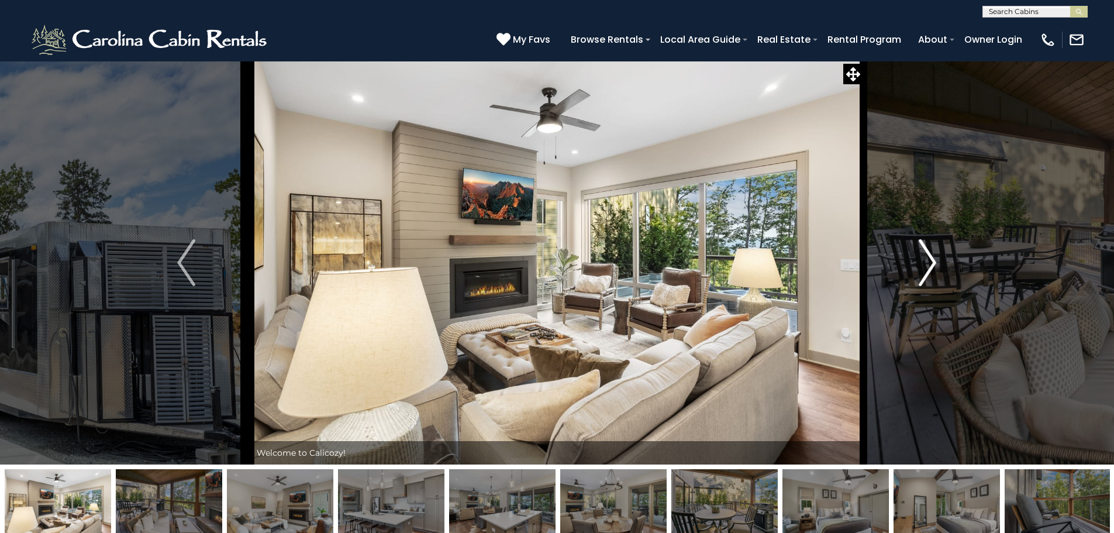
click at [925, 259] on img "Next" at bounding box center [928, 262] width 18 height 47
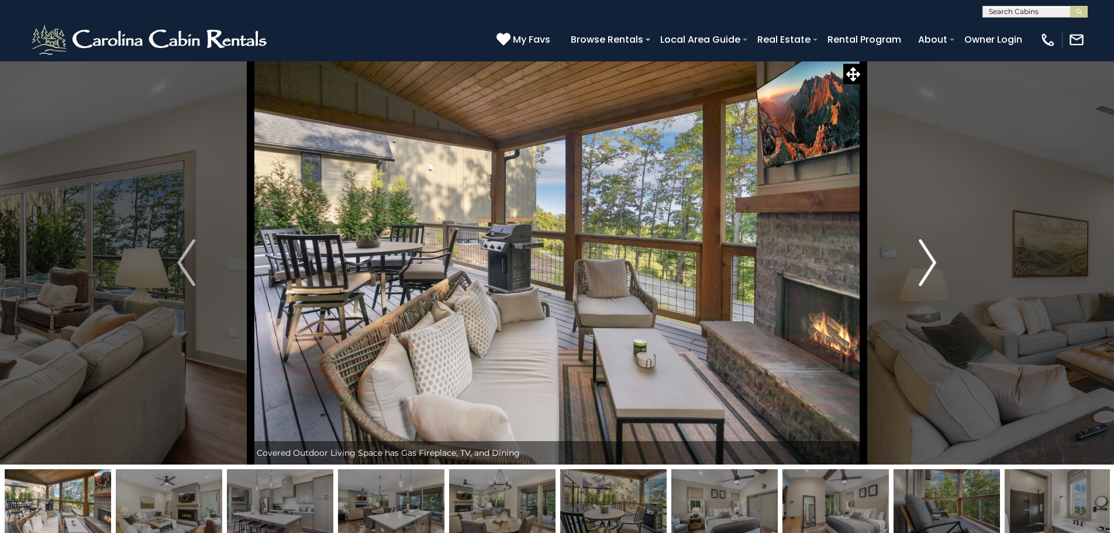
click at [921, 260] on img "Next" at bounding box center [928, 262] width 18 height 47
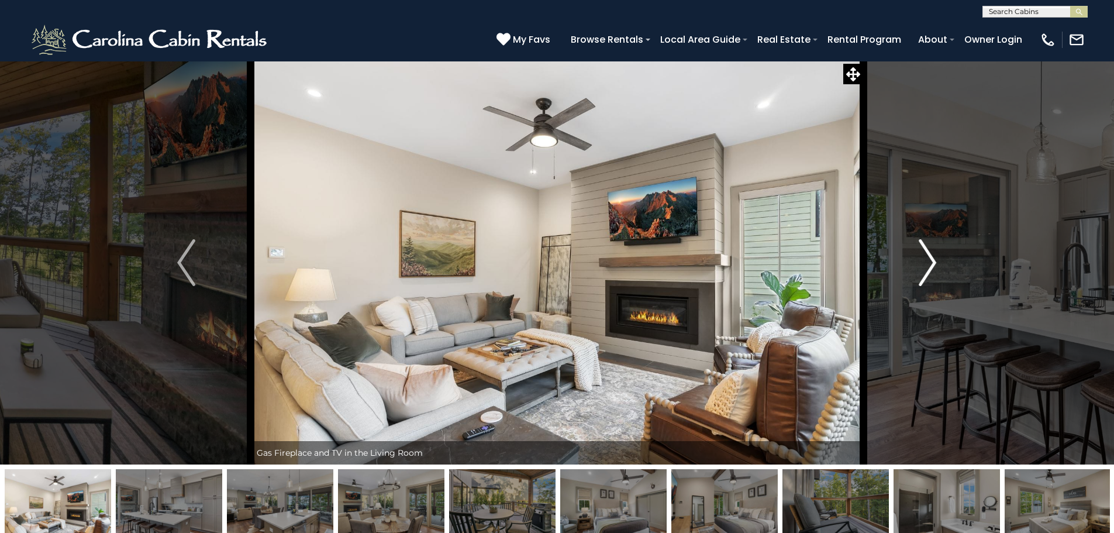
click at [921, 260] on img "Next" at bounding box center [928, 262] width 18 height 47
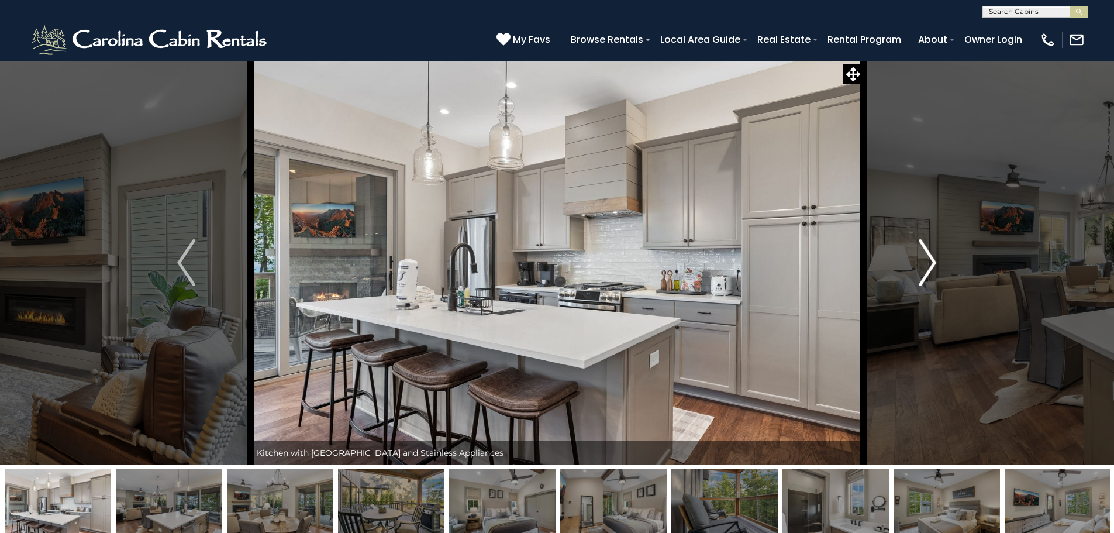
click at [921, 260] on img "Next" at bounding box center [928, 262] width 18 height 47
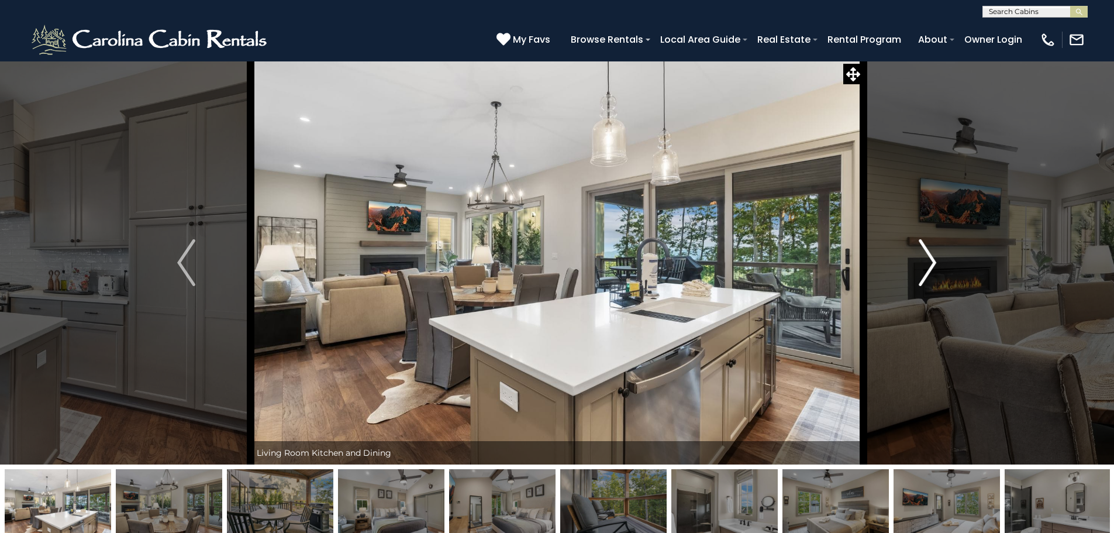
click at [921, 260] on img "Next" at bounding box center [928, 262] width 18 height 47
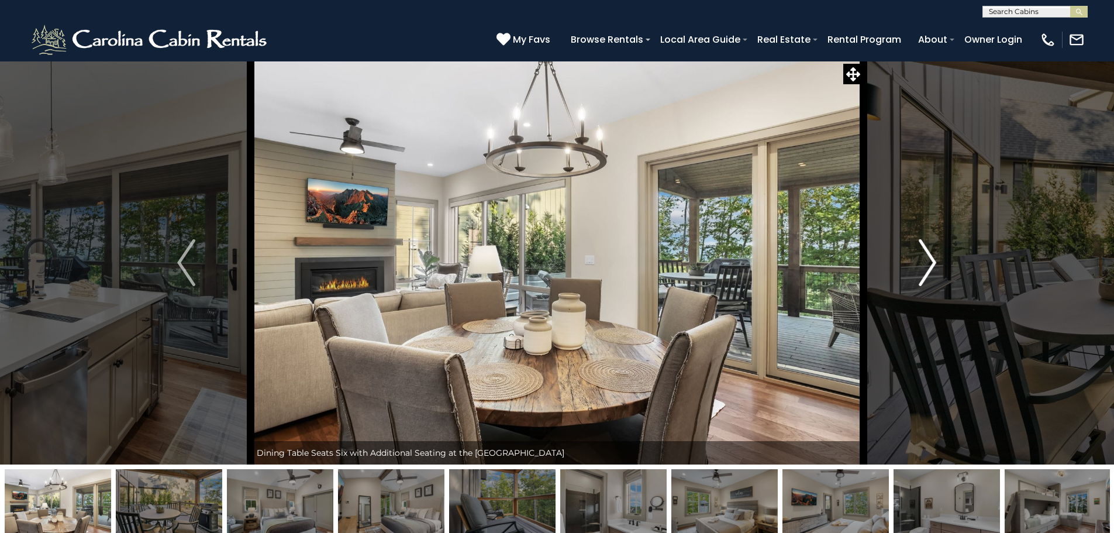
click at [921, 260] on img "Next" at bounding box center [928, 262] width 18 height 47
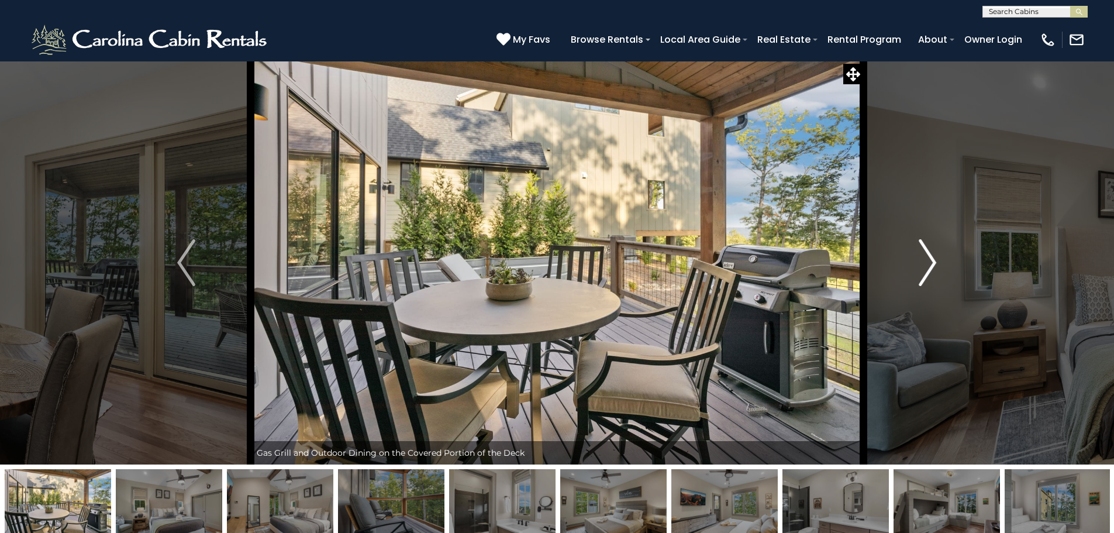
click at [921, 260] on img "Next" at bounding box center [928, 262] width 18 height 47
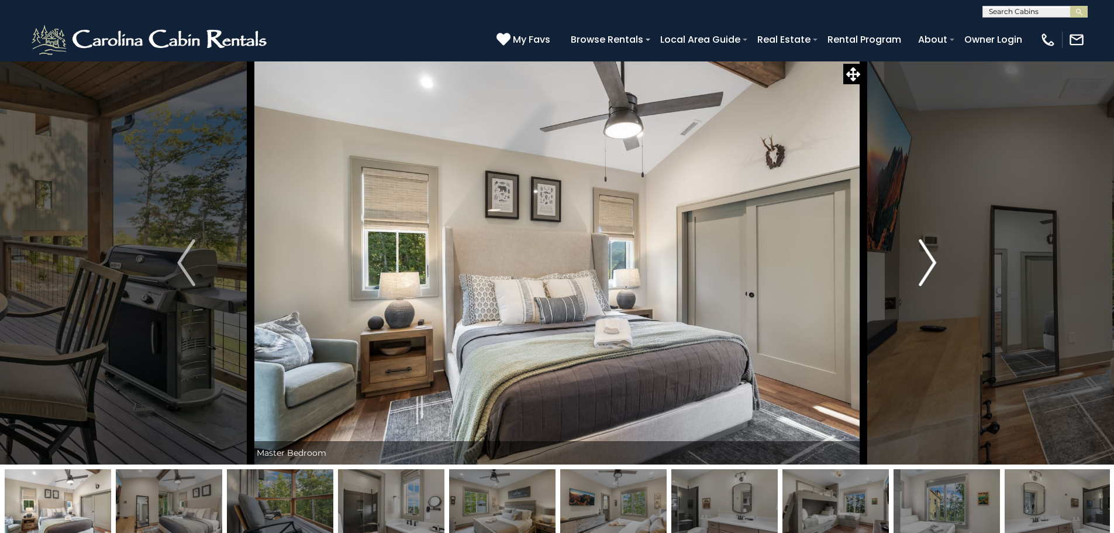
click at [921, 260] on img "Next" at bounding box center [928, 262] width 18 height 47
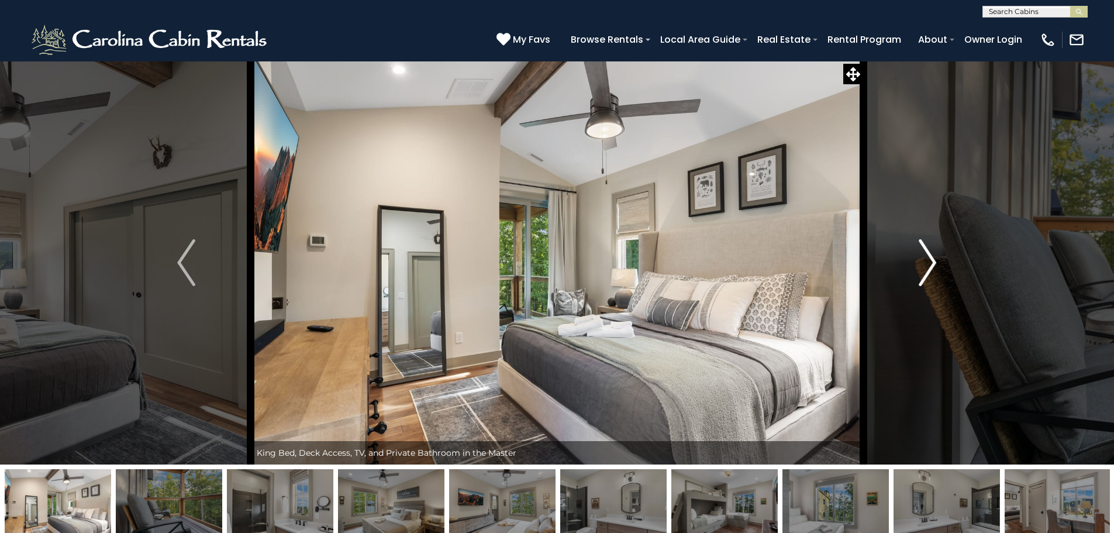
click at [921, 260] on img "Next" at bounding box center [928, 262] width 18 height 47
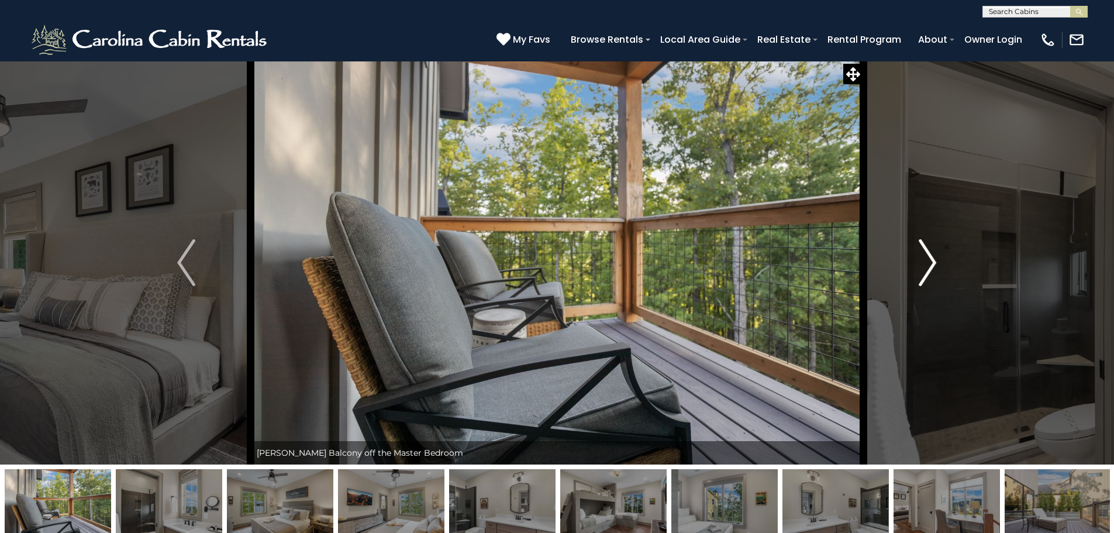
click at [921, 260] on img "Next" at bounding box center [928, 262] width 18 height 47
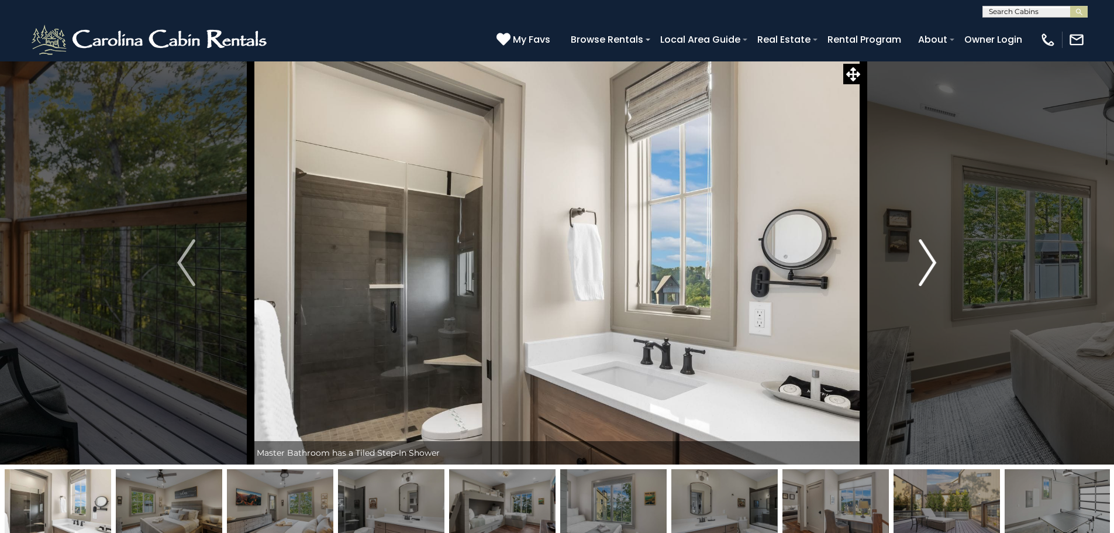
click at [921, 260] on img "Next" at bounding box center [928, 262] width 18 height 47
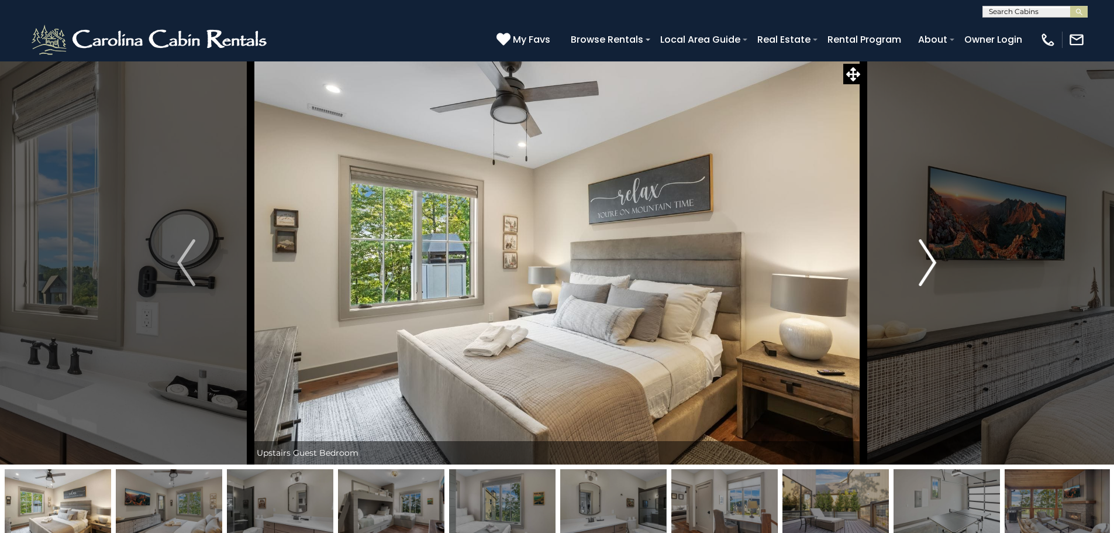
click at [921, 260] on img "Next" at bounding box center [928, 262] width 18 height 47
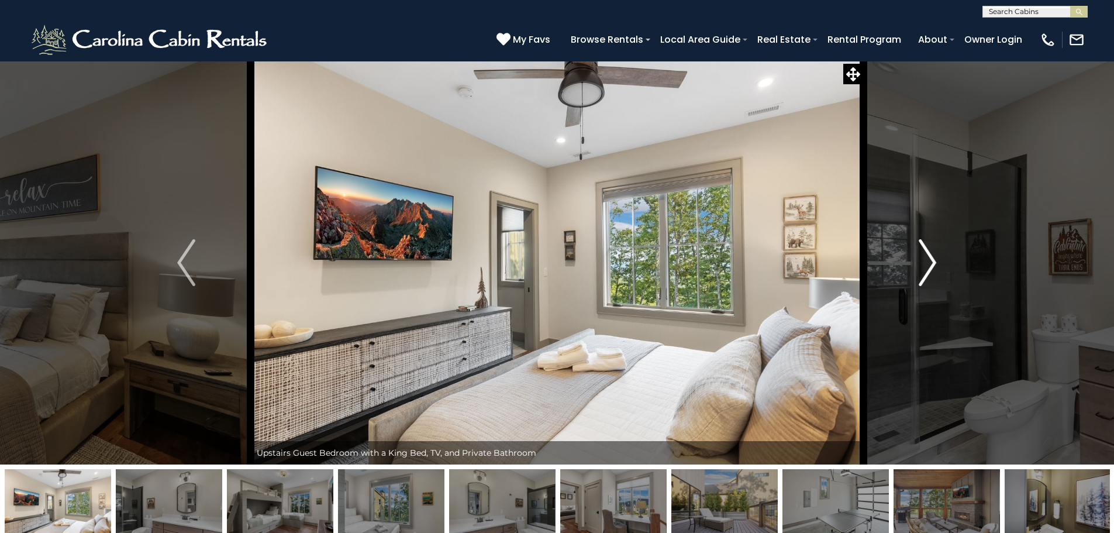
click at [921, 260] on img "Next" at bounding box center [928, 262] width 18 height 47
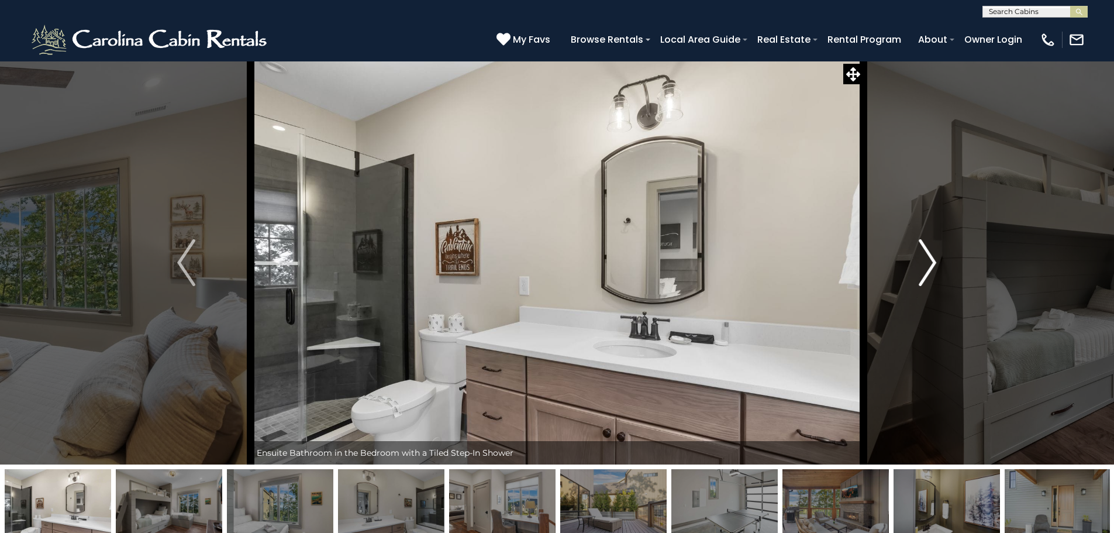
click at [921, 260] on img "Next" at bounding box center [928, 262] width 18 height 47
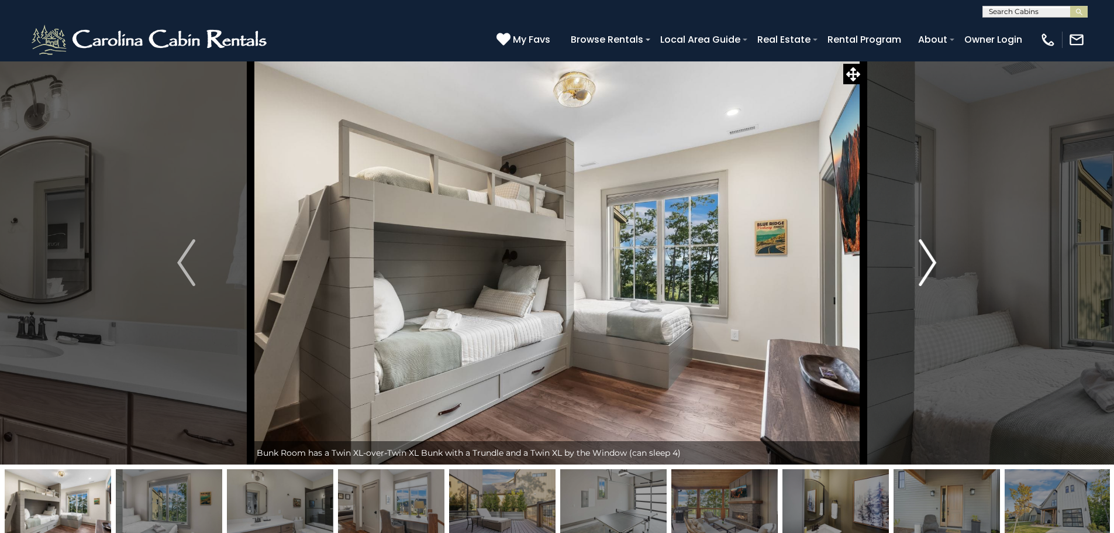
click at [921, 260] on img "Next" at bounding box center [928, 262] width 18 height 47
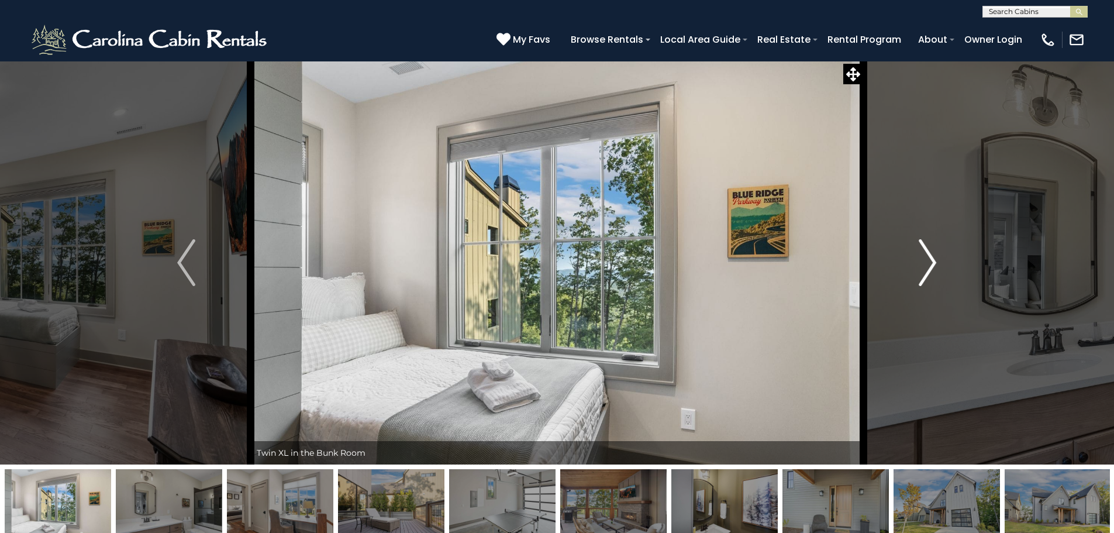
click at [921, 260] on img "Next" at bounding box center [928, 262] width 18 height 47
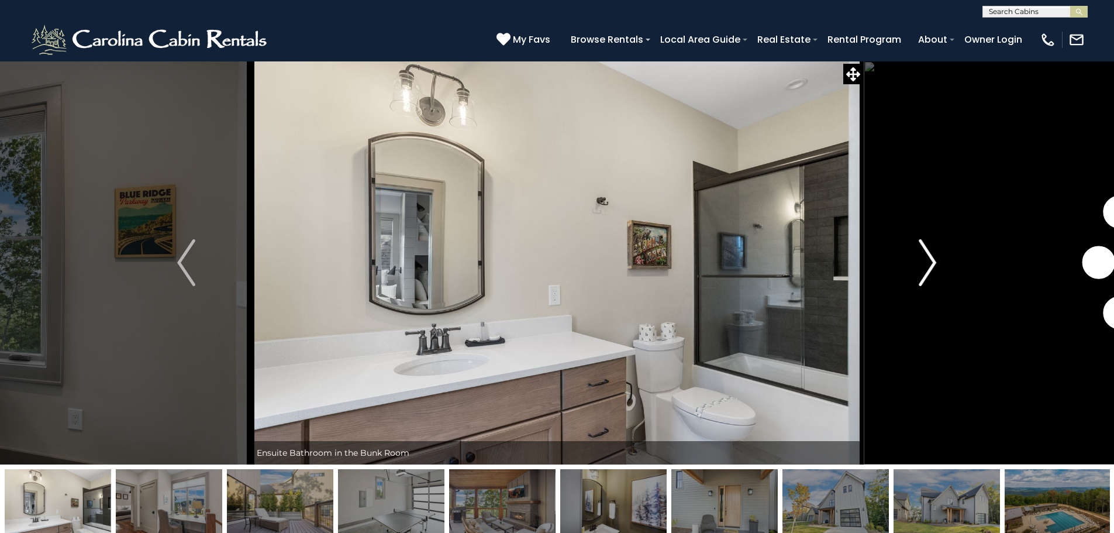
click at [921, 260] on img "Next" at bounding box center [928, 262] width 18 height 47
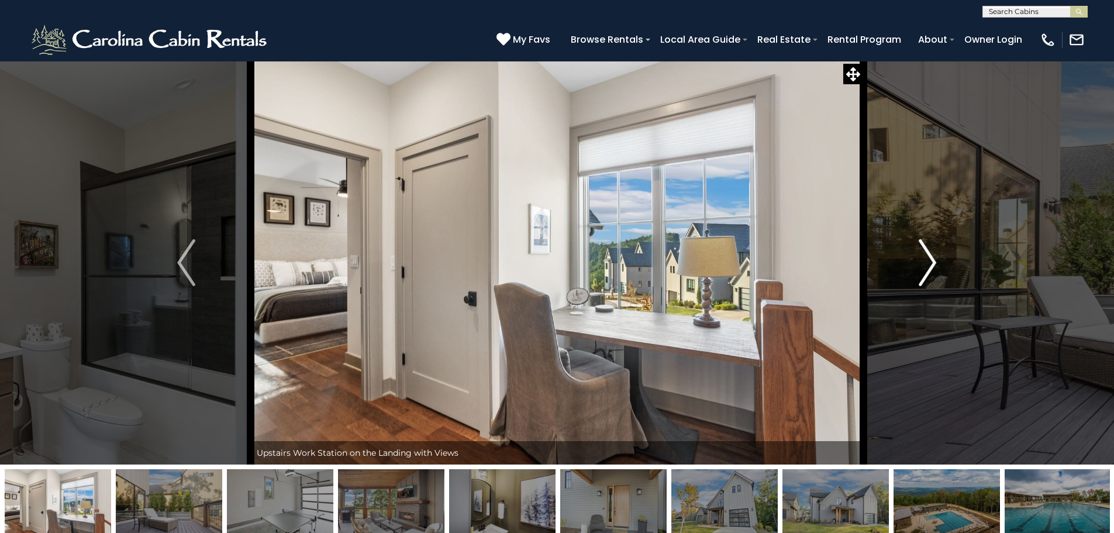
click at [921, 260] on img "Next" at bounding box center [928, 262] width 18 height 47
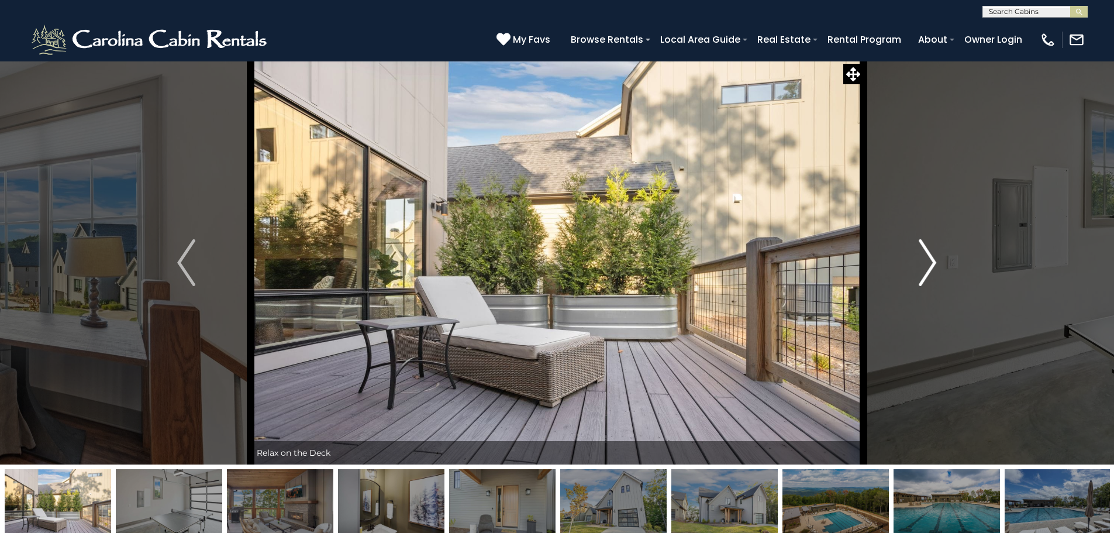
click at [921, 260] on img "Next" at bounding box center [928, 262] width 18 height 47
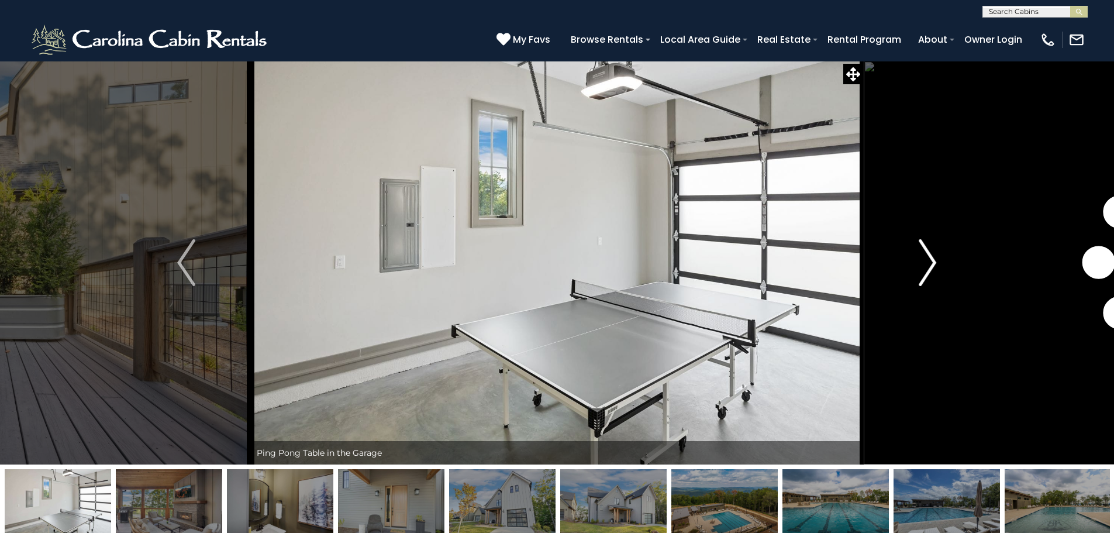
click at [921, 260] on img "Next" at bounding box center [928, 262] width 18 height 47
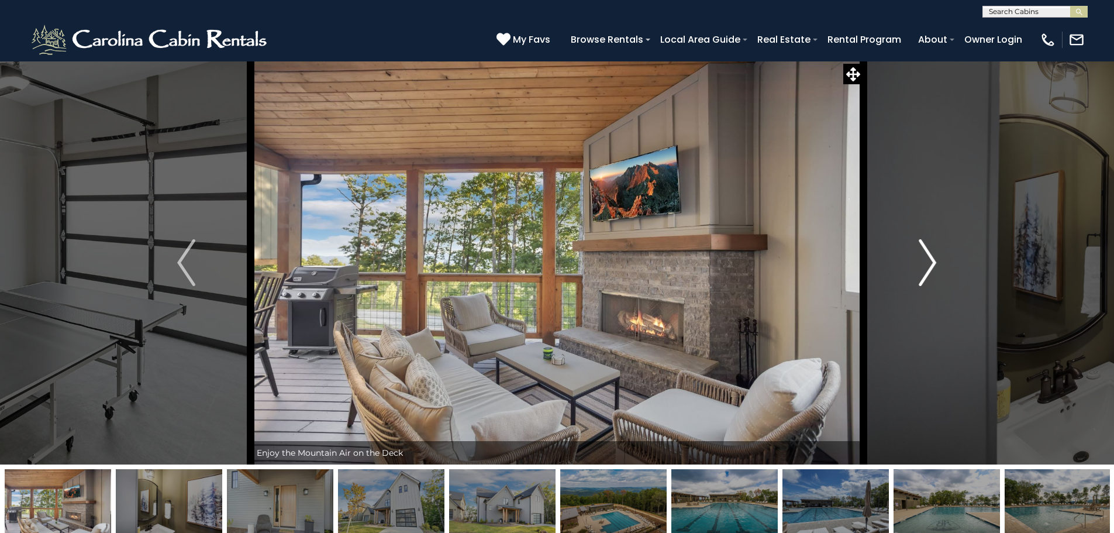
click at [921, 260] on img "Next" at bounding box center [928, 262] width 18 height 47
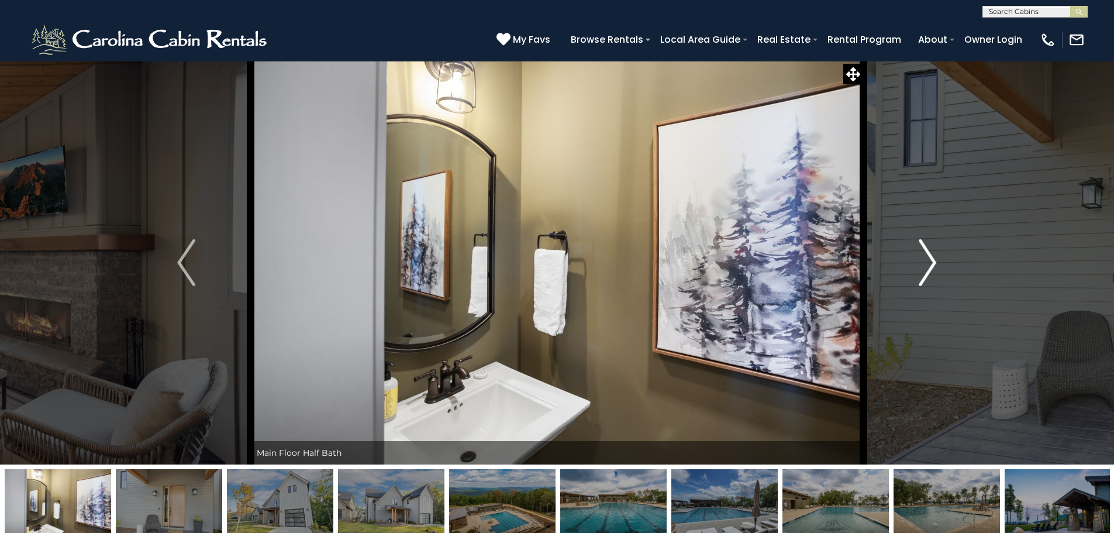
click at [921, 260] on img "Next" at bounding box center [928, 262] width 18 height 47
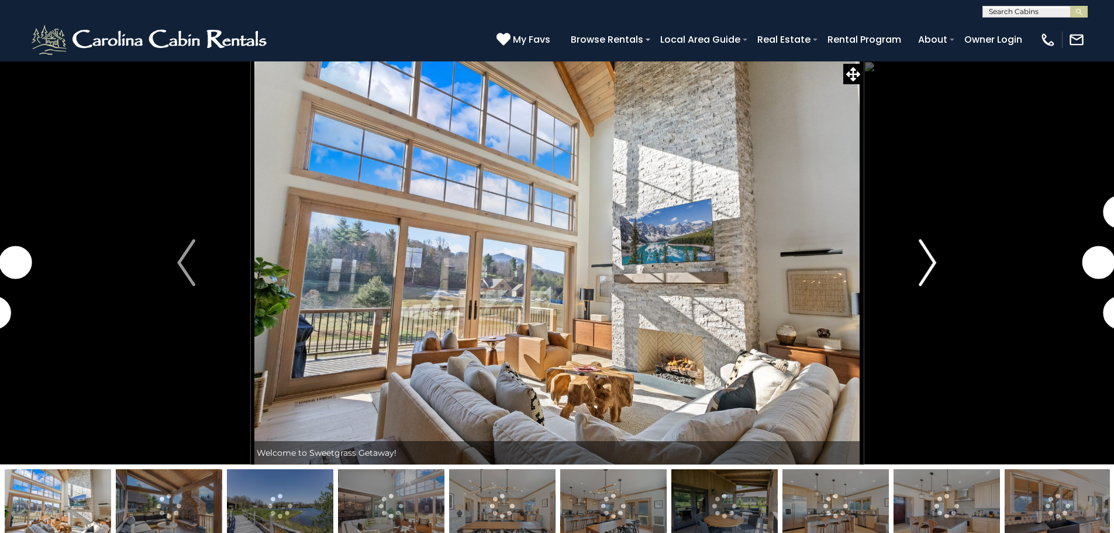
click at [932, 259] on img "Next" at bounding box center [928, 262] width 18 height 47
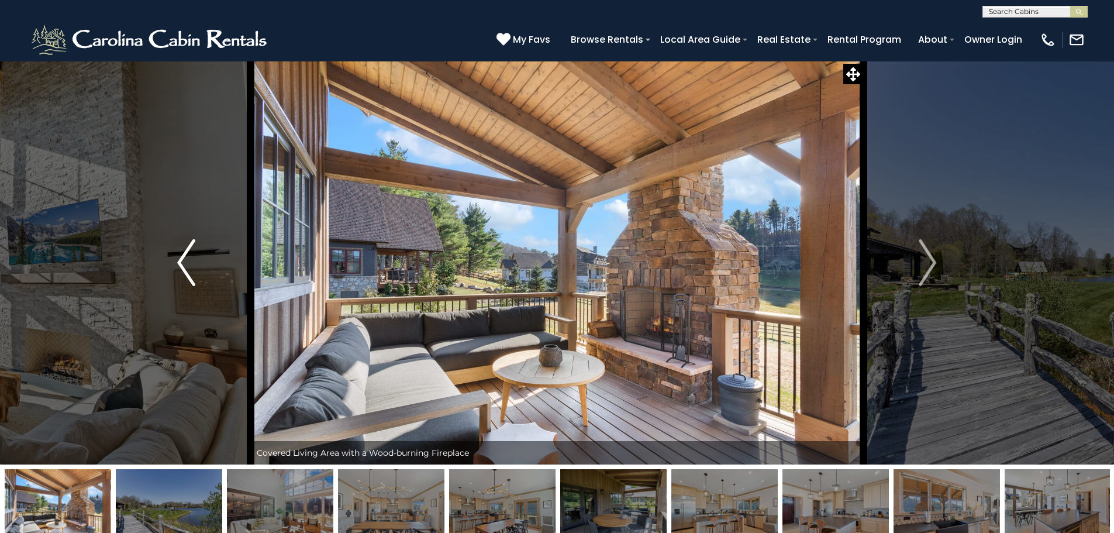
click at [179, 261] on img "Previous" at bounding box center [186, 262] width 18 height 47
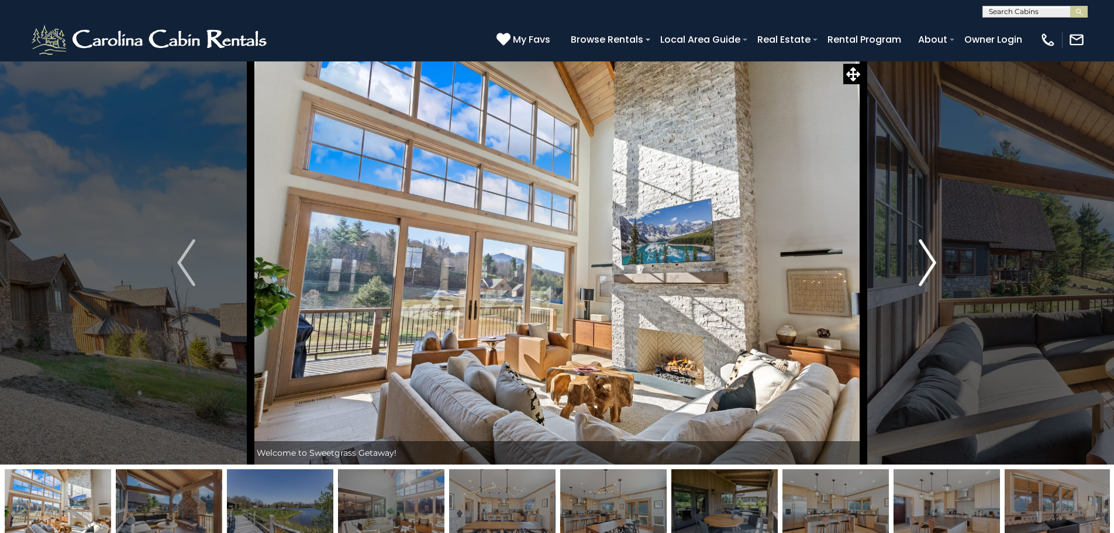
click at [929, 259] on img "Next" at bounding box center [928, 262] width 18 height 47
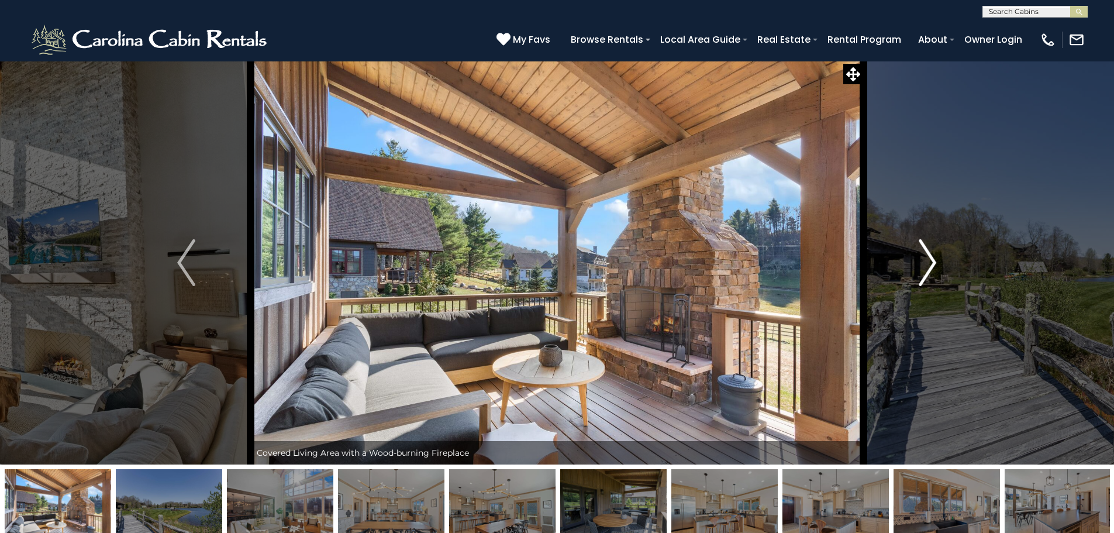
click at [929, 260] on img "Next" at bounding box center [928, 262] width 18 height 47
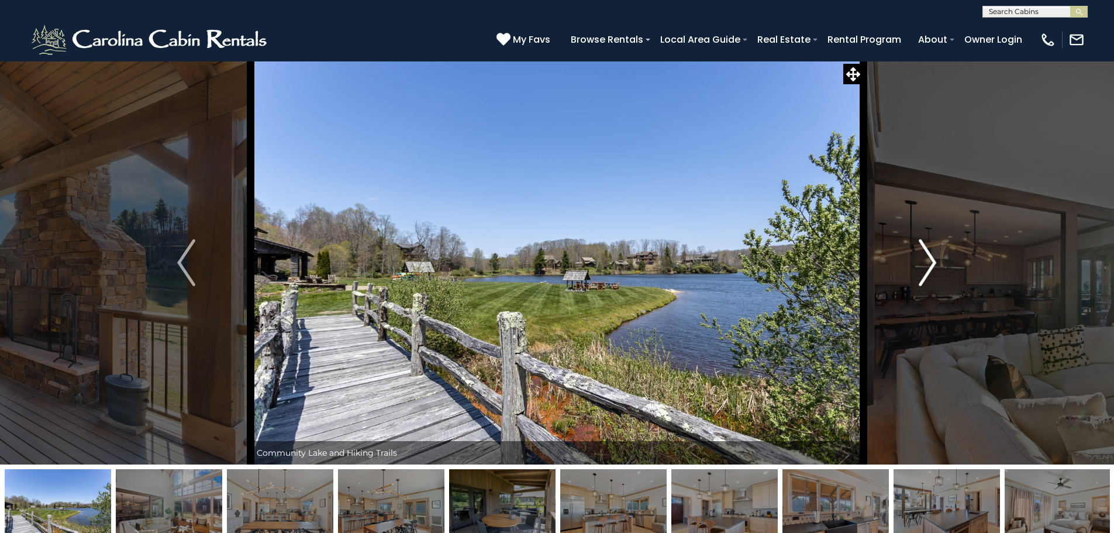
click at [924, 263] on img "Next" at bounding box center [928, 262] width 18 height 47
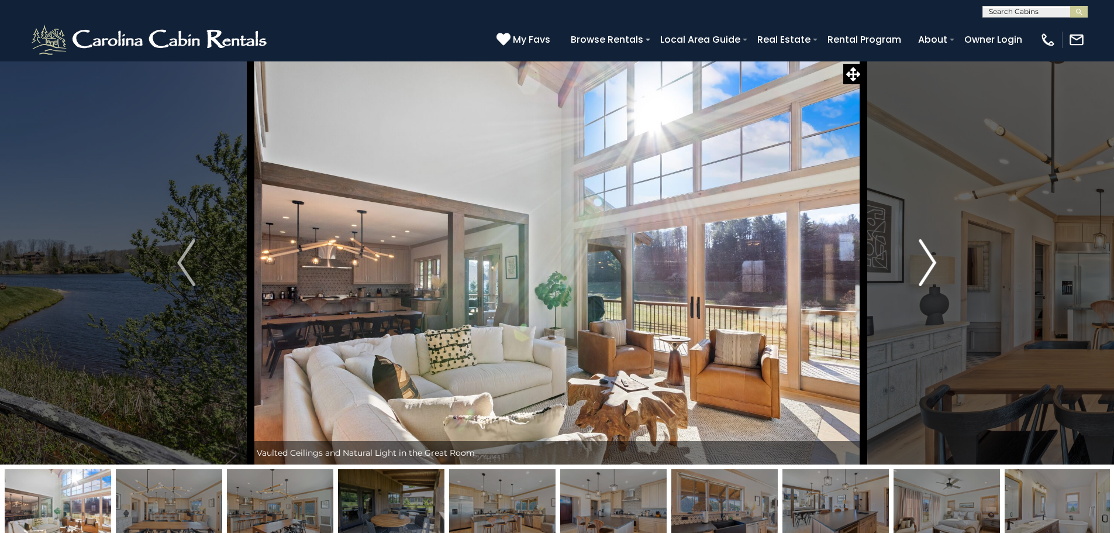
click at [924, 263] on img "Next" at bounding box center [928, 262] width 18 height 47
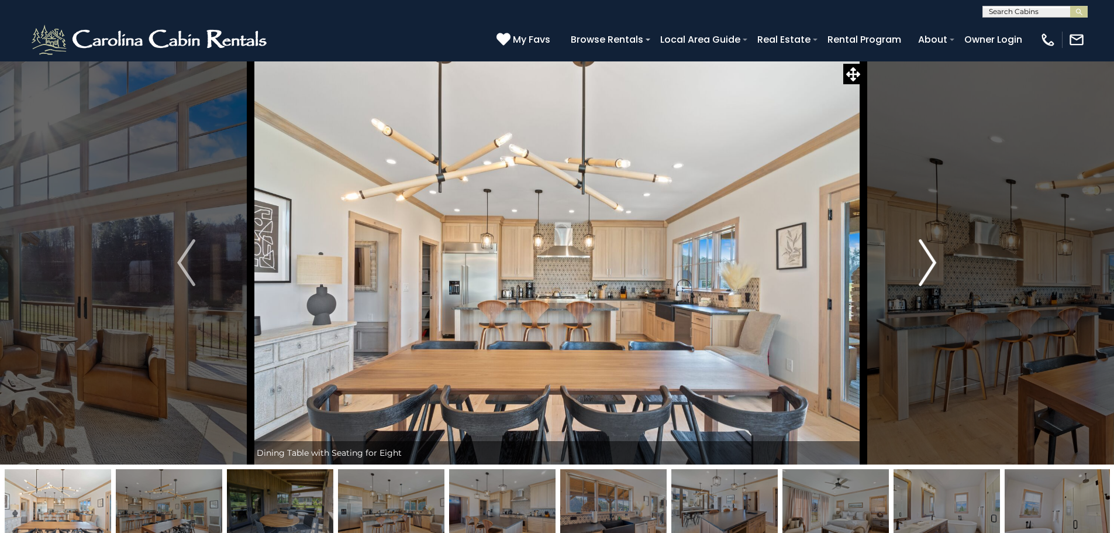
click at [931, 264] on img "Next" at bounding box center [928, 262] width 18 height 47
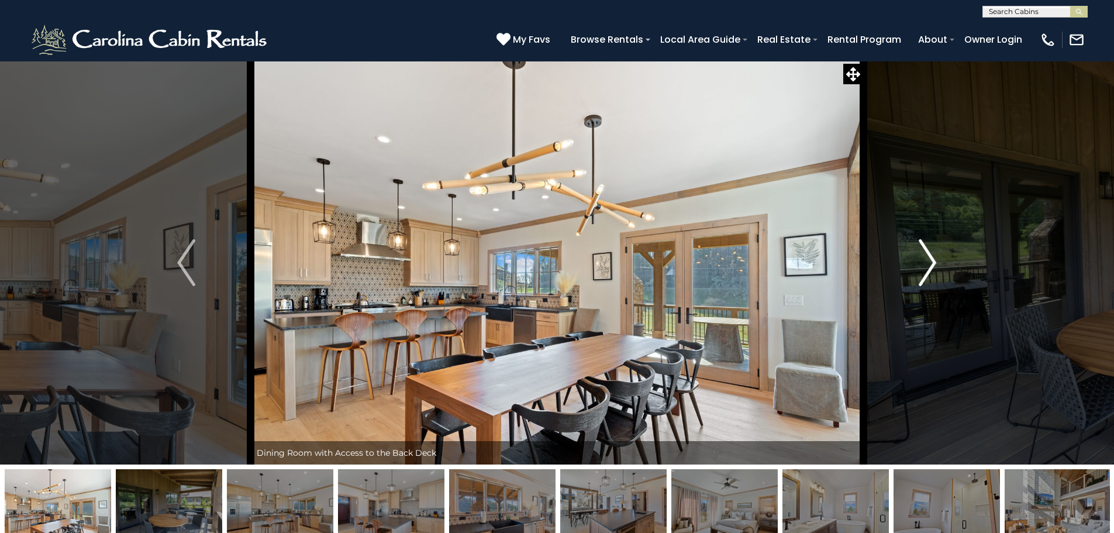
click at [931, 264] on img "Next" at bounding box center [928, 262] width 18 height 47
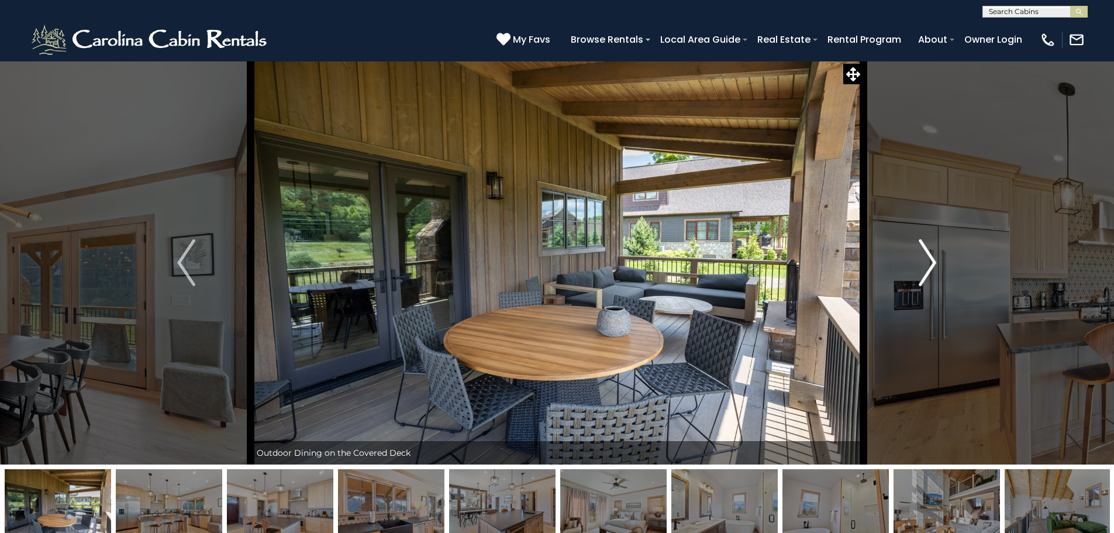
click at [932, 266] on img "Next" at bounding box center [928, 262] width 18 height 47
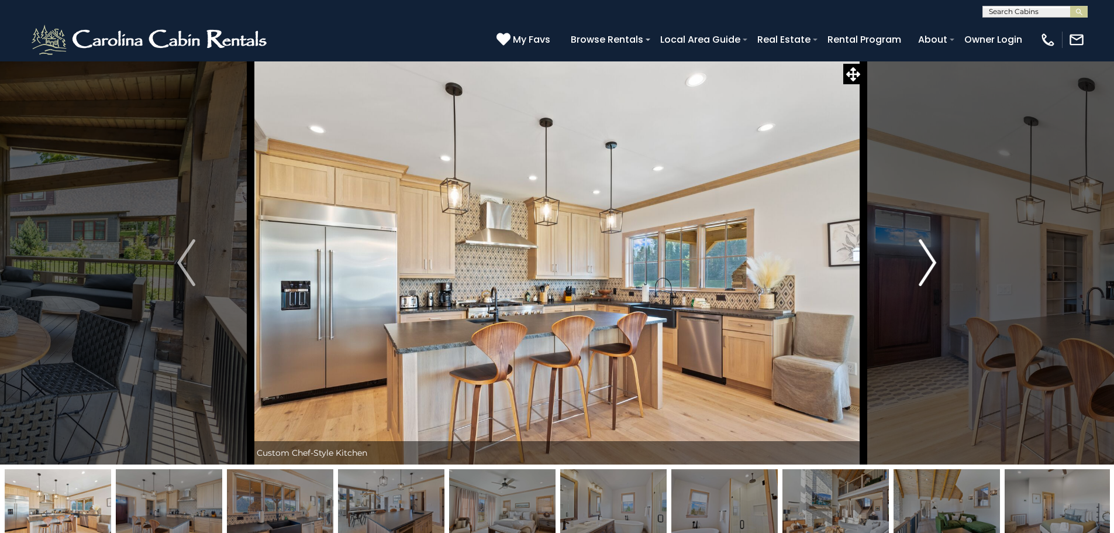
click at [930, 261] on img "Next" at bounding box center [928, 262] width 18 height 47
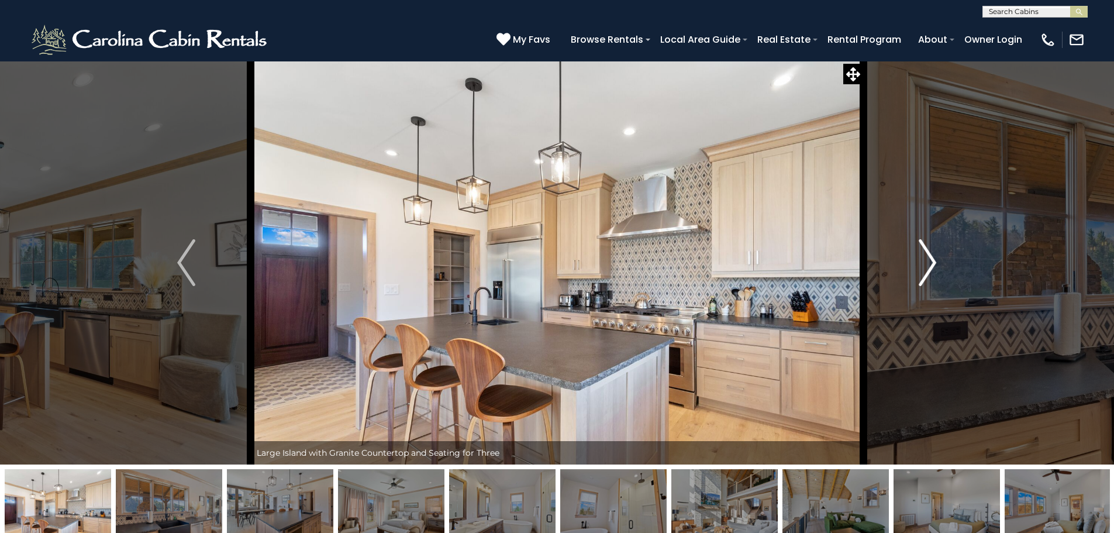
click at [930, 261] on img "Next" at bounding box center [928, 262] width 18 height 47
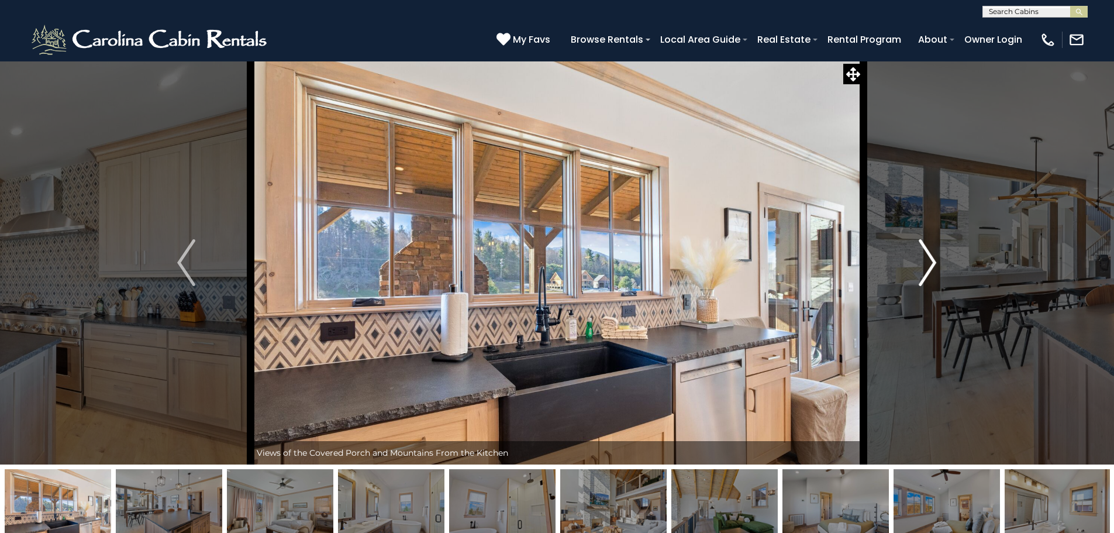
click at [930, 261] on img "Next" at bounding box center [928, 262] width 18 height 47
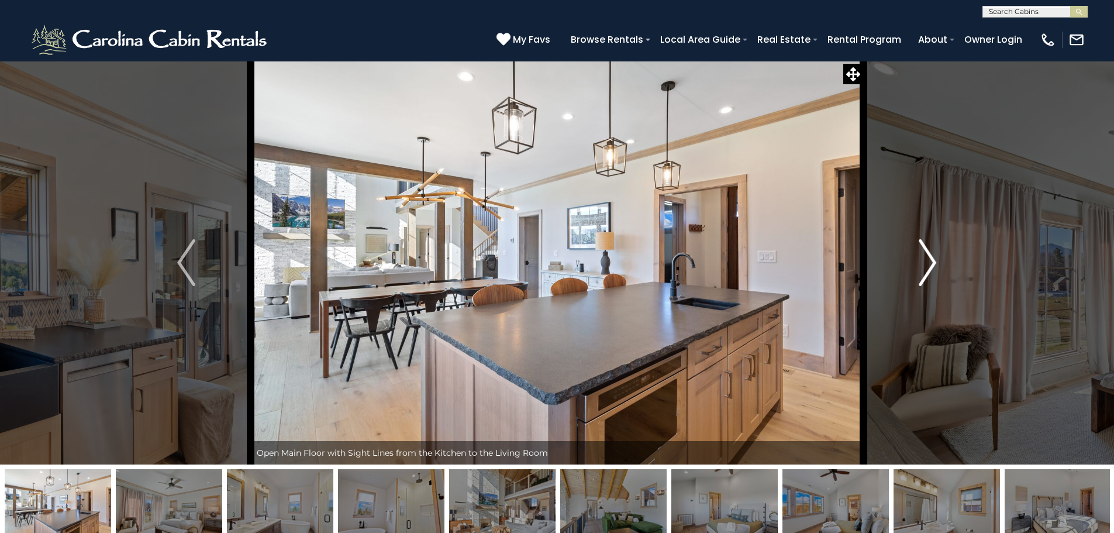
click at [930, 261] on img "Next" at bounding box center [928, 262] width 18 height 47
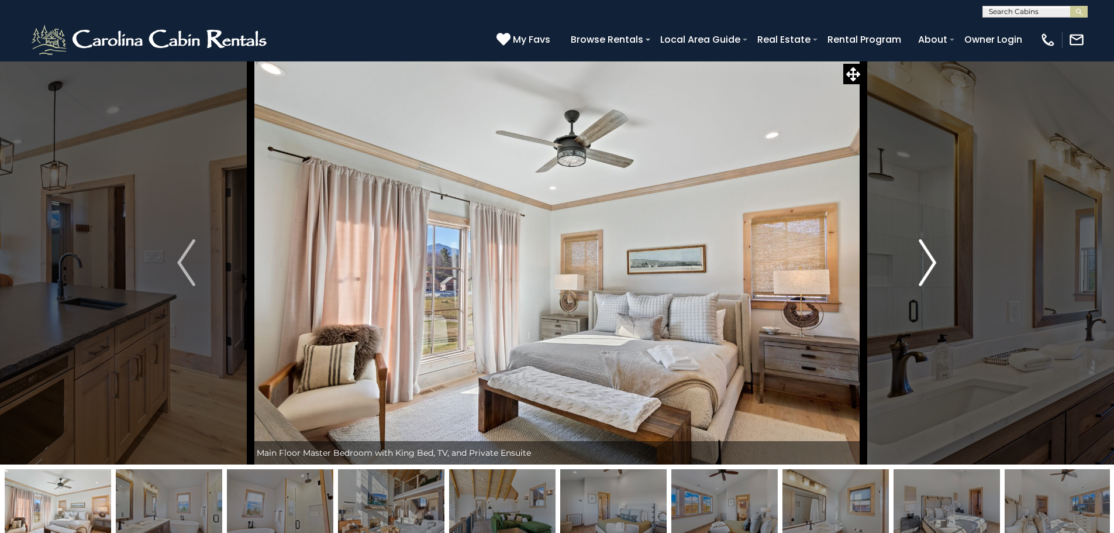
click at [930, 261] on img "Next" at bounding box center [928, 262] width 18 height 47
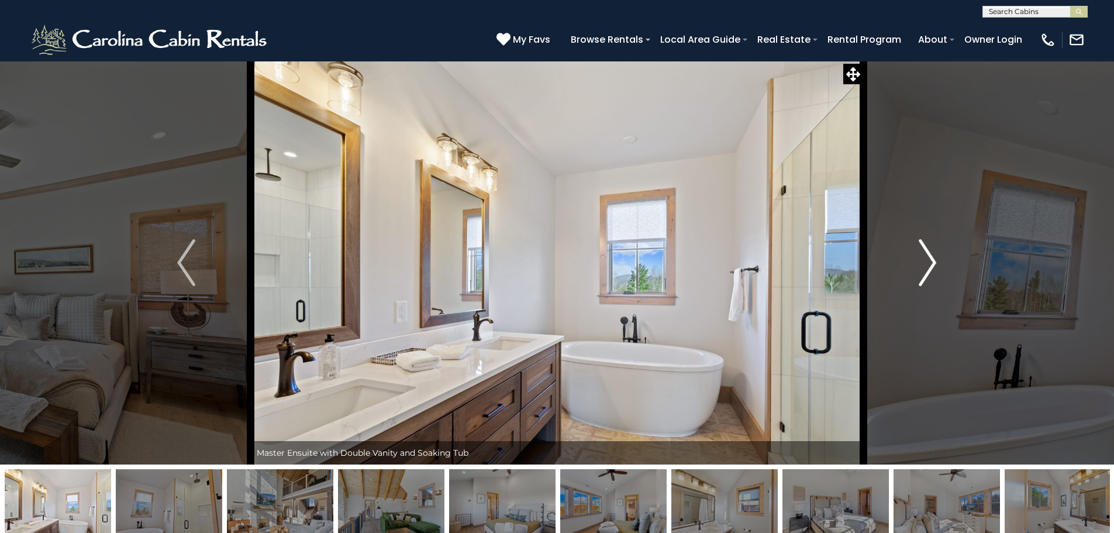
click at [930, 261] on img "Next" at bounding box center [928, 262] width 18 height 47
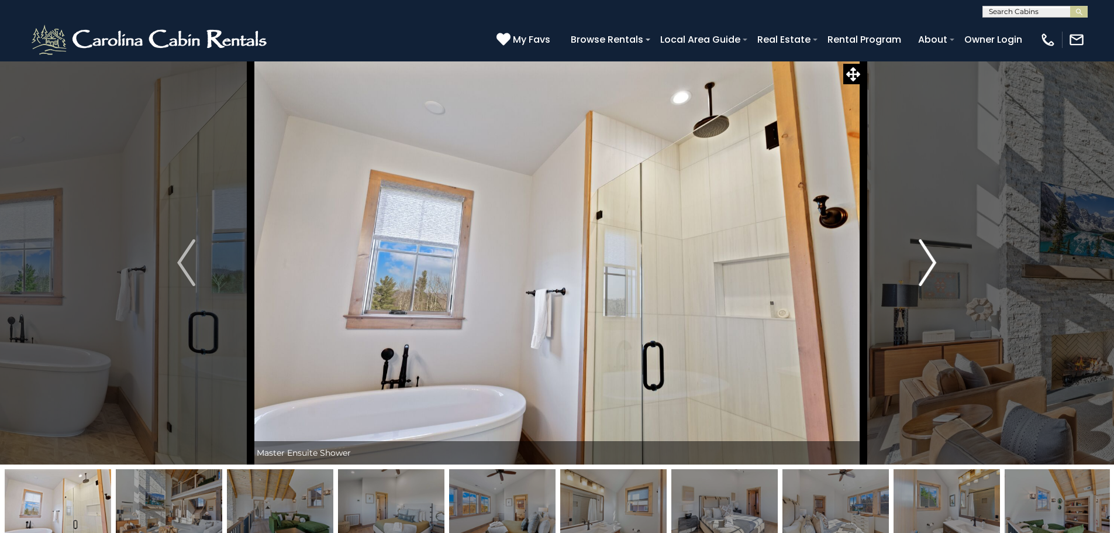
click at [930, 261] on img "Next" at bounding box center [928, 262] width 18 height 47
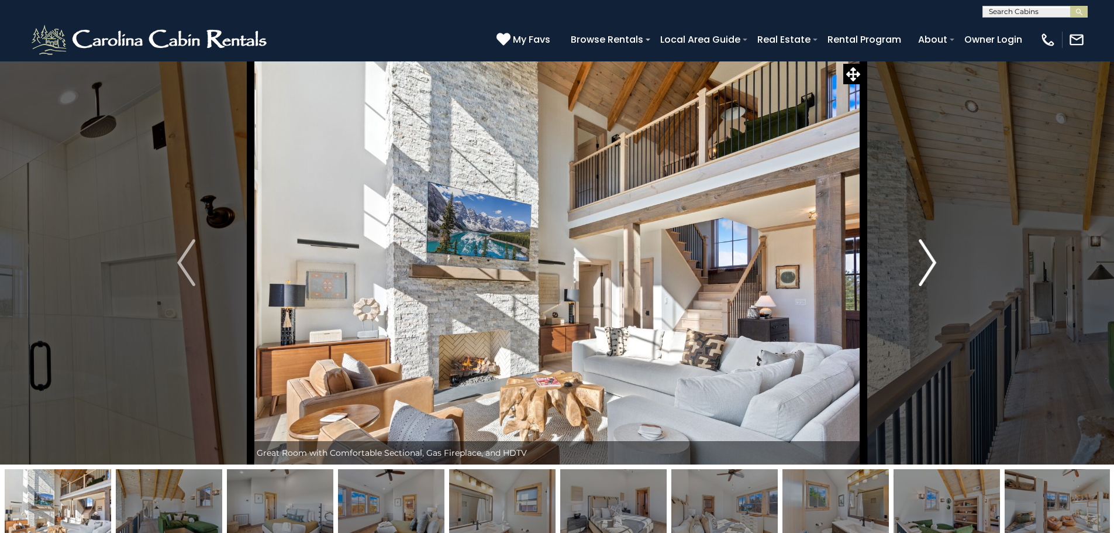
click at [932, 260] on img "Next" at bounding box center [928, 262] width 18 height 47
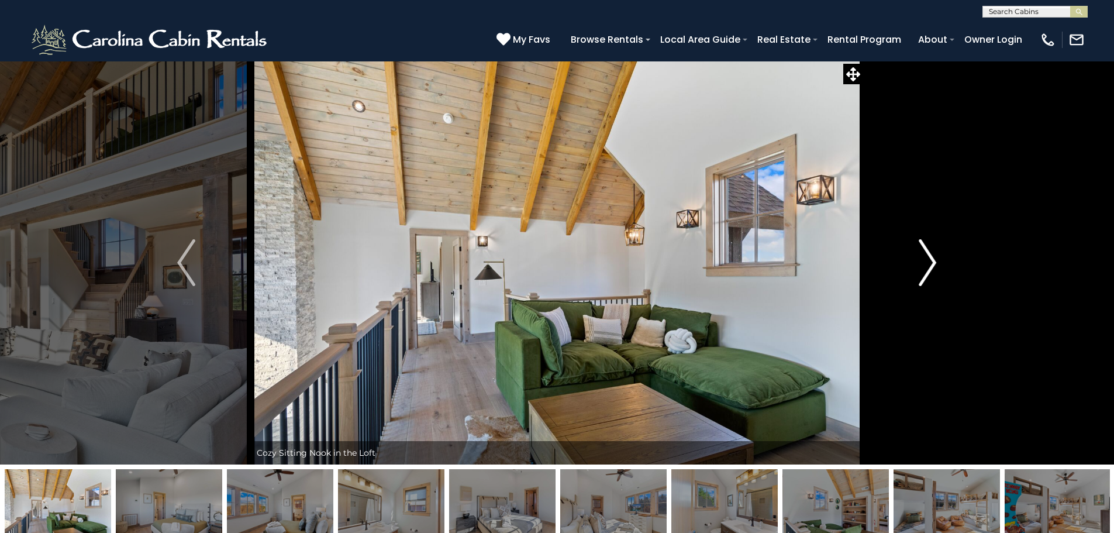
click at [931, 263] on img "Next" at bounding box center [928, 262] width 18 height 47
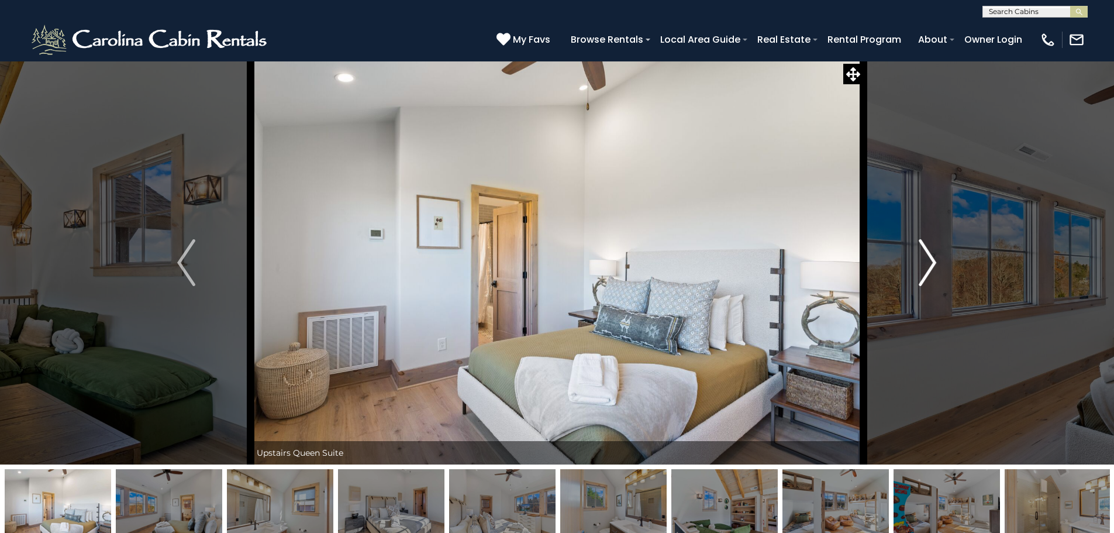
click at [931, 263] on img "Next" at bounding box center [928, 262] width 18 height 47
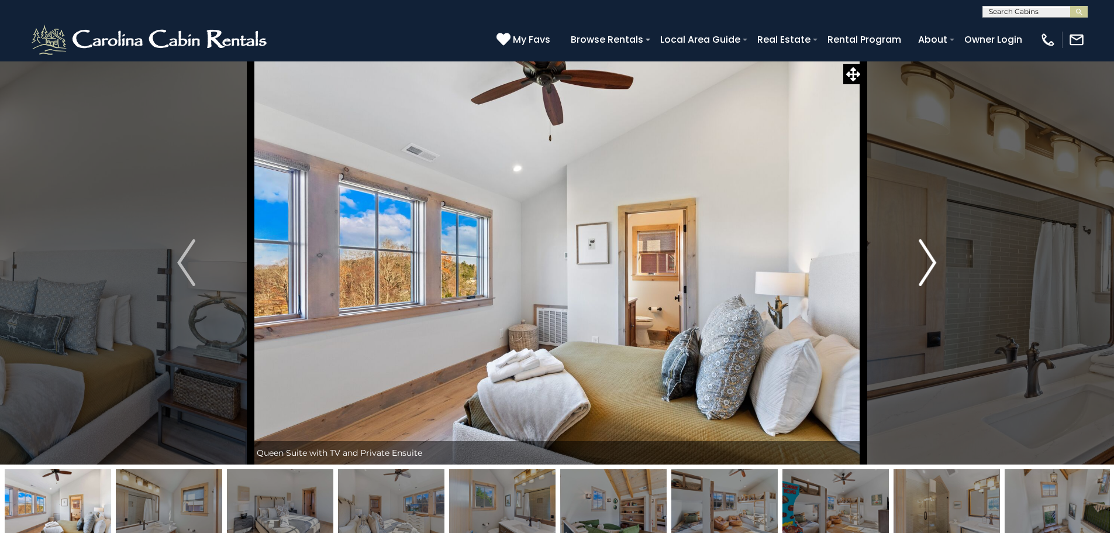
click at [931, 263] on img "Next" at bounding box center [928, 262] width 18 height 47
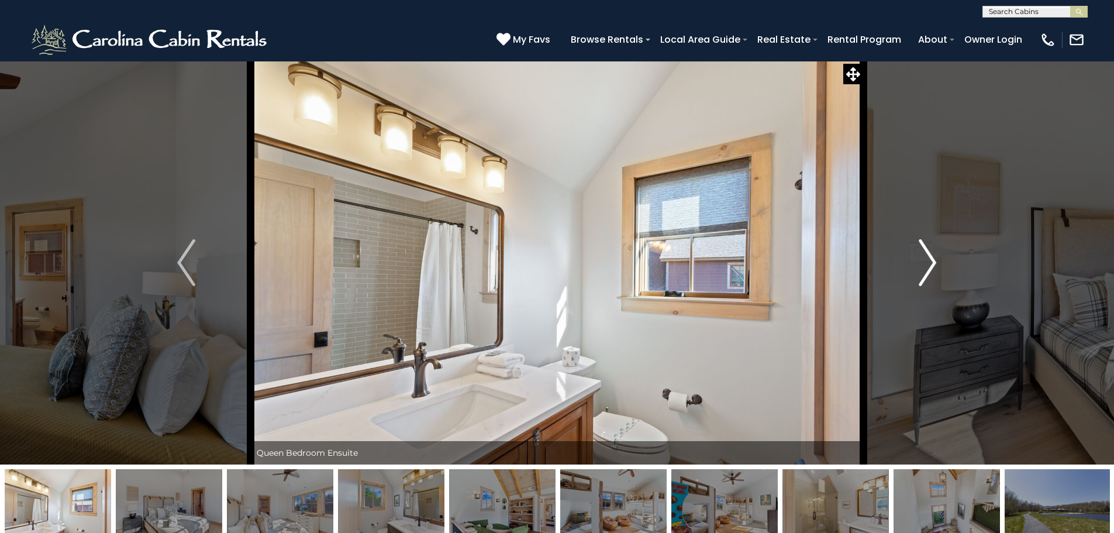
click at [931, 263] on img "Next" at bounding box center [928, 262] width 18 height 47
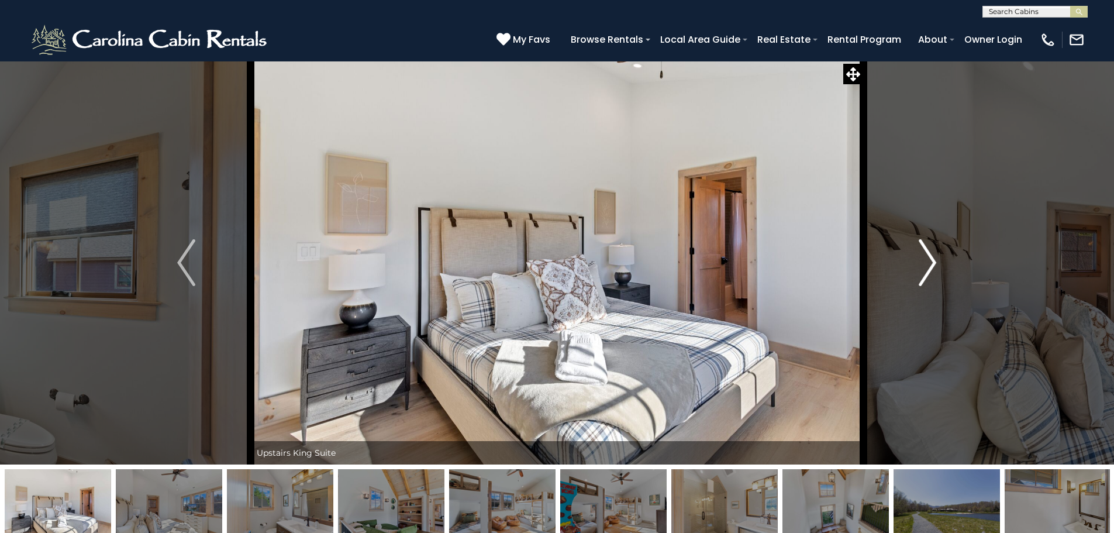
click at [925, 257] on img "Next" at bounding box center [928, 262] width 18 height 47
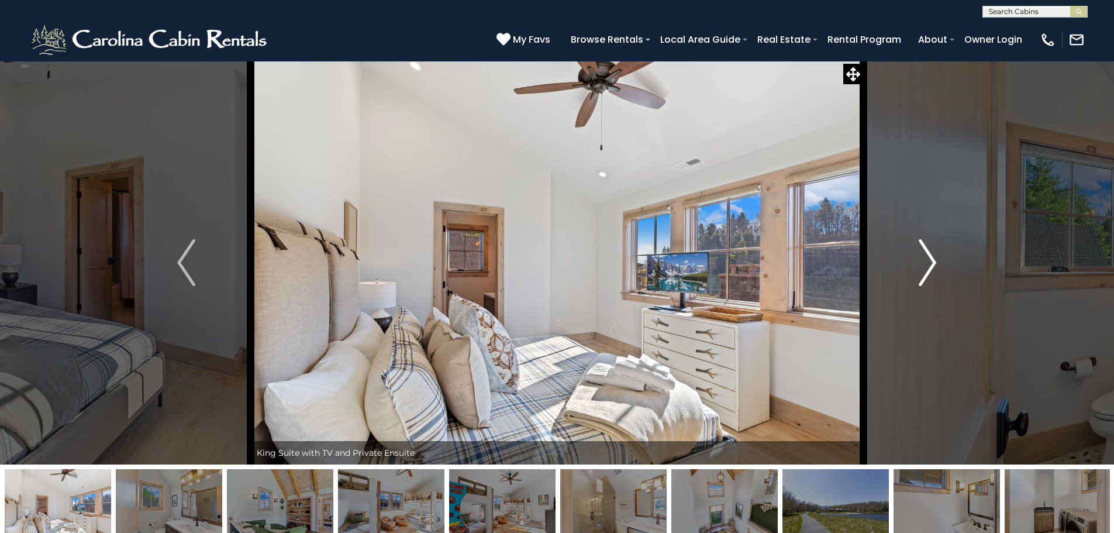
click at [925, 257] on img "Next" at bounding box center [928, 262] width 18 height 47
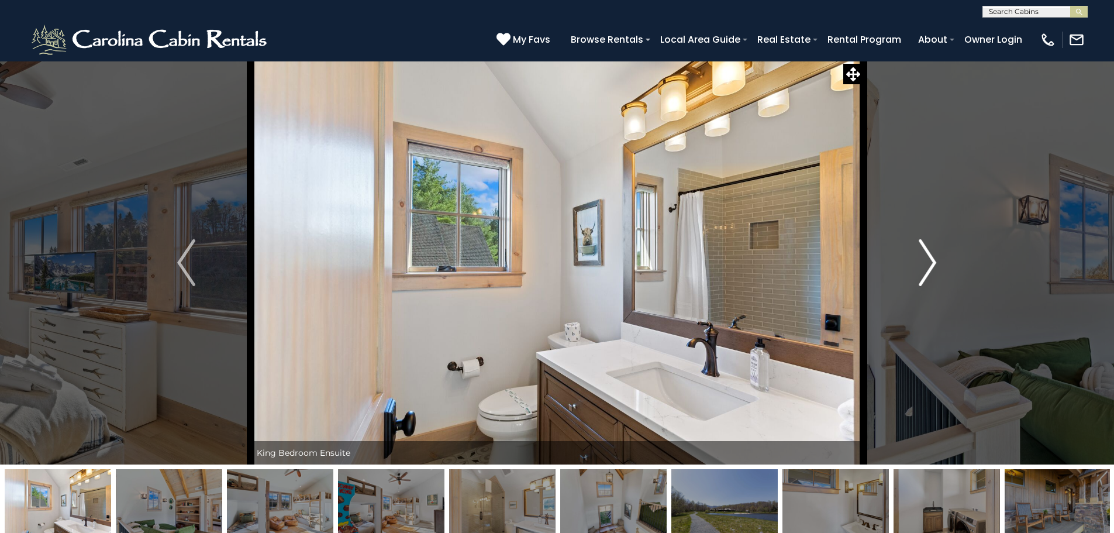
click at [925, 257] on img "Next" at bounding box center [928, 262] width 18 height 47
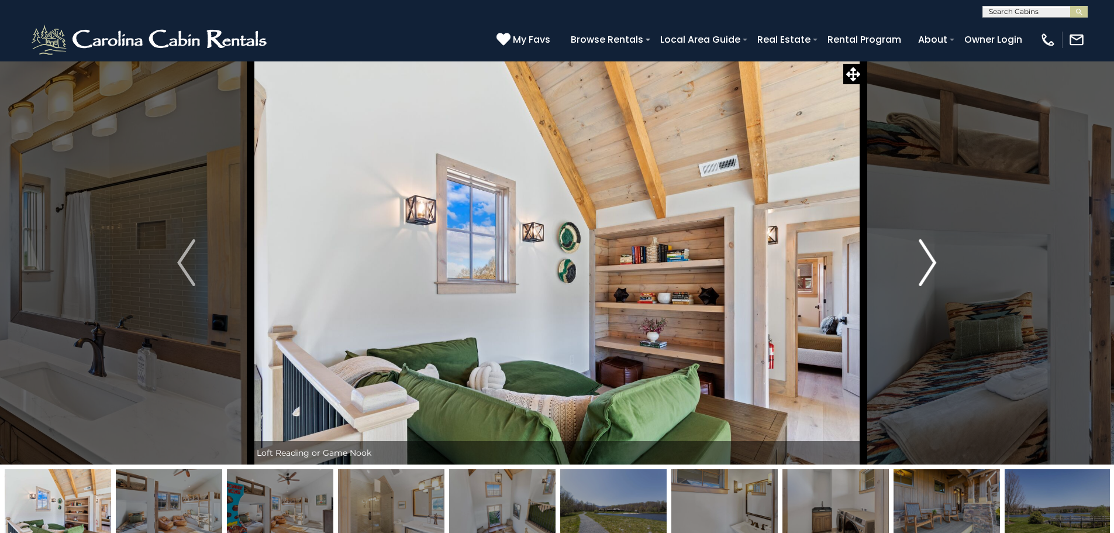
click at [925, 257] on img "Next" at bounding box center [928, 262] width 18 height 47
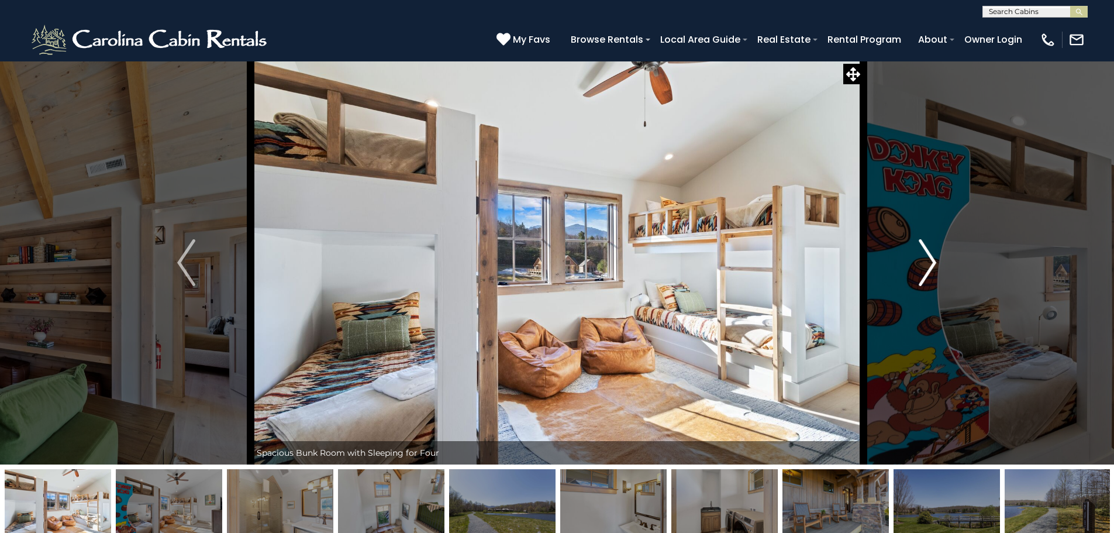
click at [925, 264] on img "Next" at bounding box center [928, 262] width 18 height 47
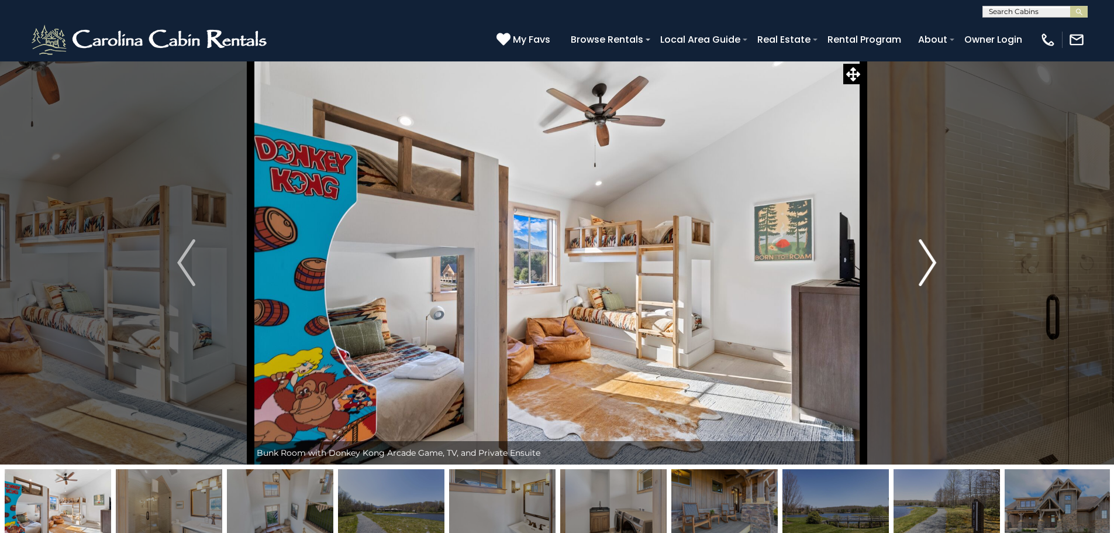
click at [933, 263] on img "Next" at bounding box center [928, 262] width 18 height 47
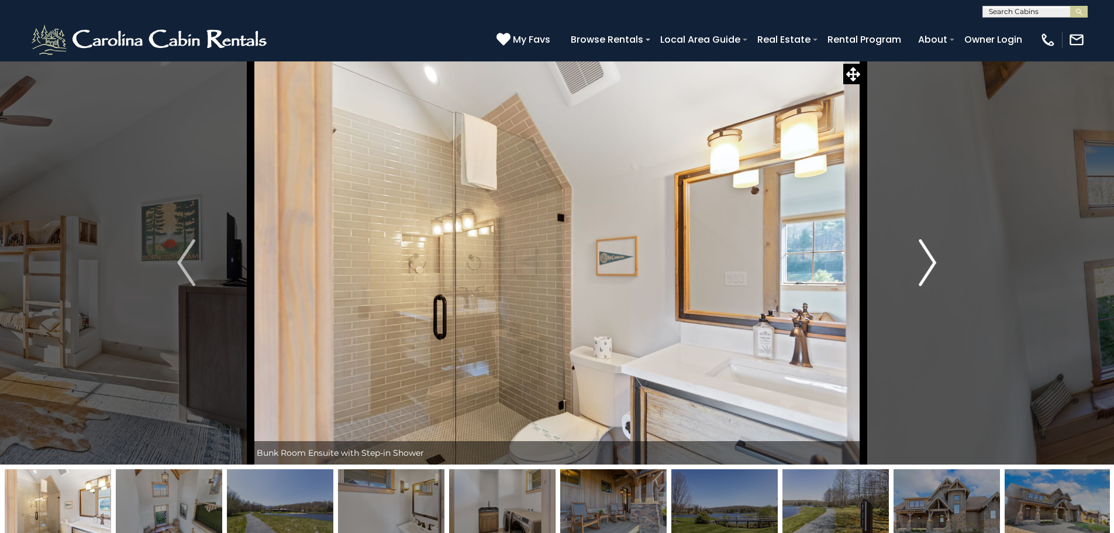
click at [933, 263] on img "Next" at bounding box center [928, 262] width 18 height 47
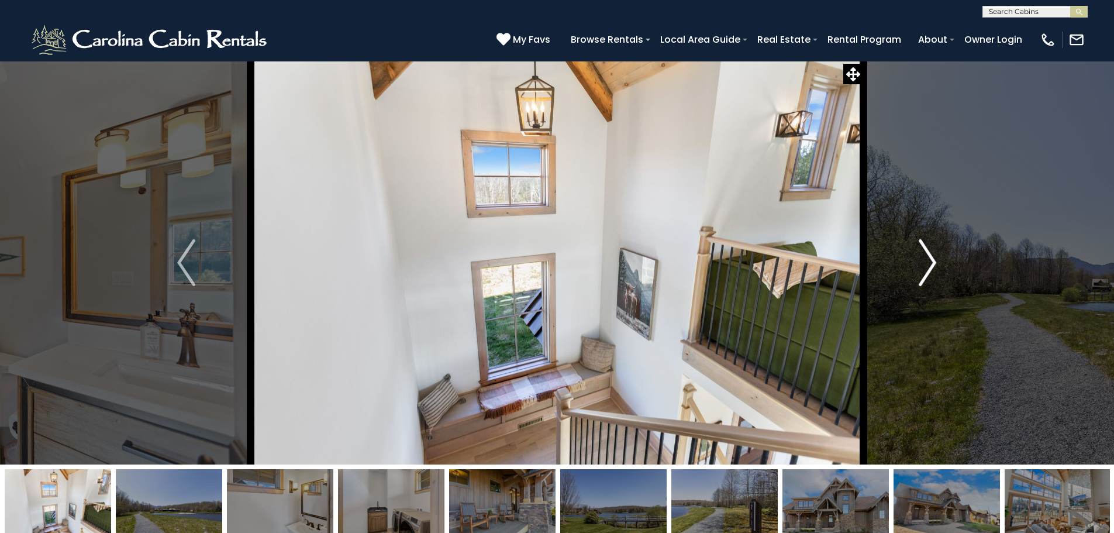
click at [933, 263] on img "Next" at bounding box center [928, 262] width 18 height 47
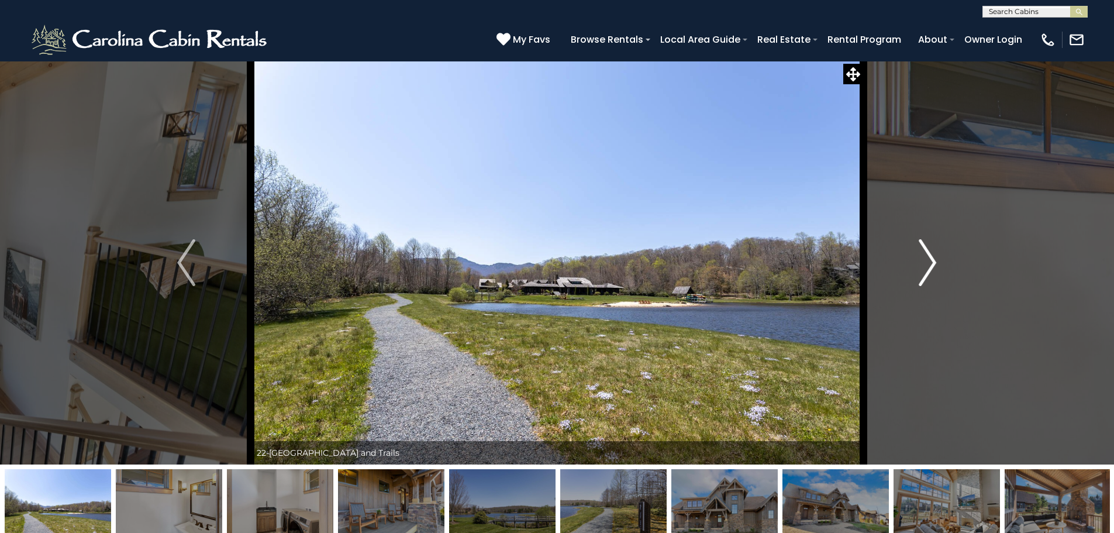
click at [928, 264] on img "Next" at bounding box center [928, 262] width 18 height 47
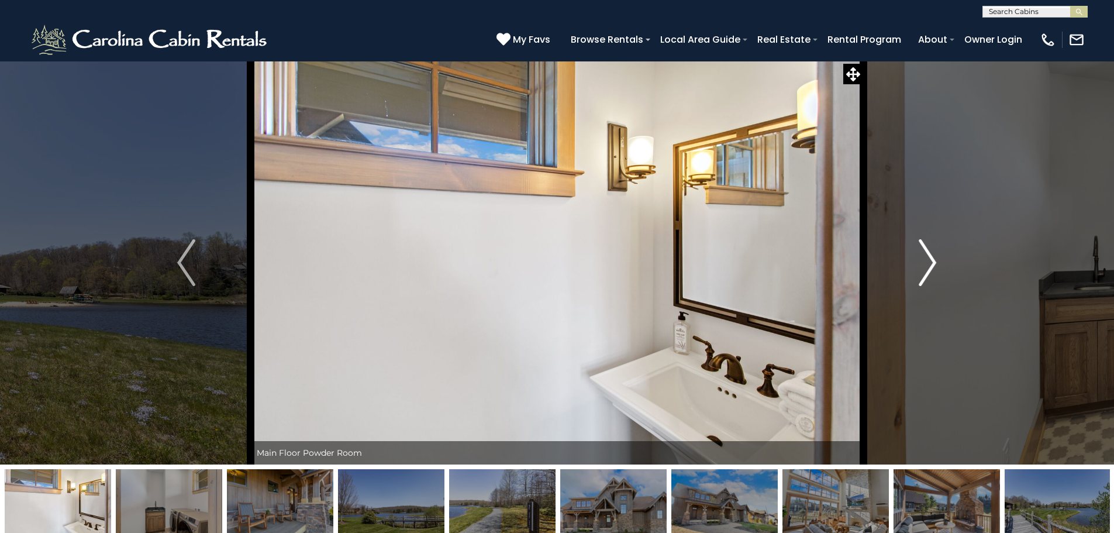
click at [928, 264] on img "Next" at bounding box center [928, 262] width 18 height 47
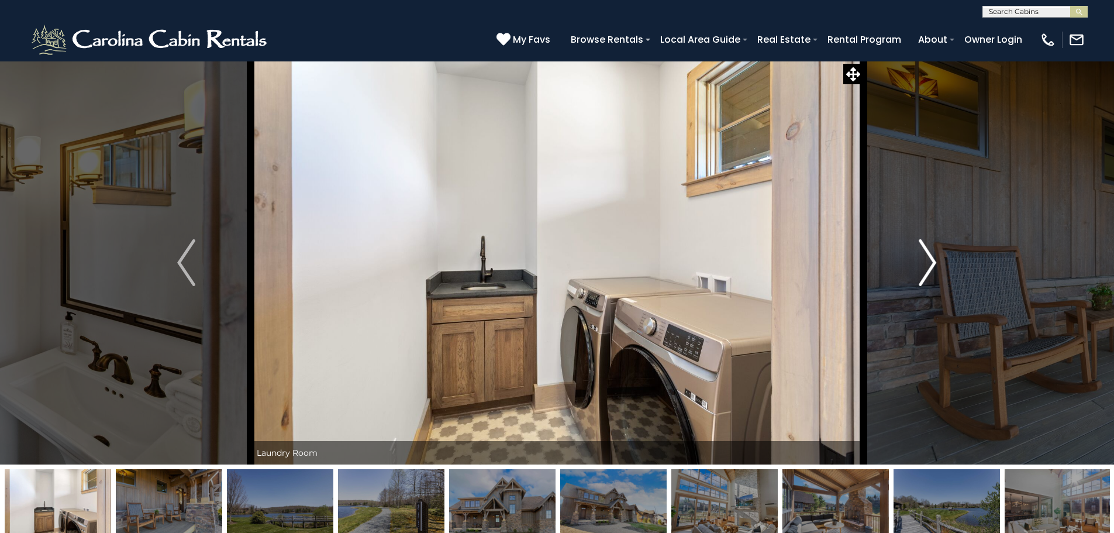
click at [928, 264] on img "Next" at bounding box center [928, 262] width 18 height 47
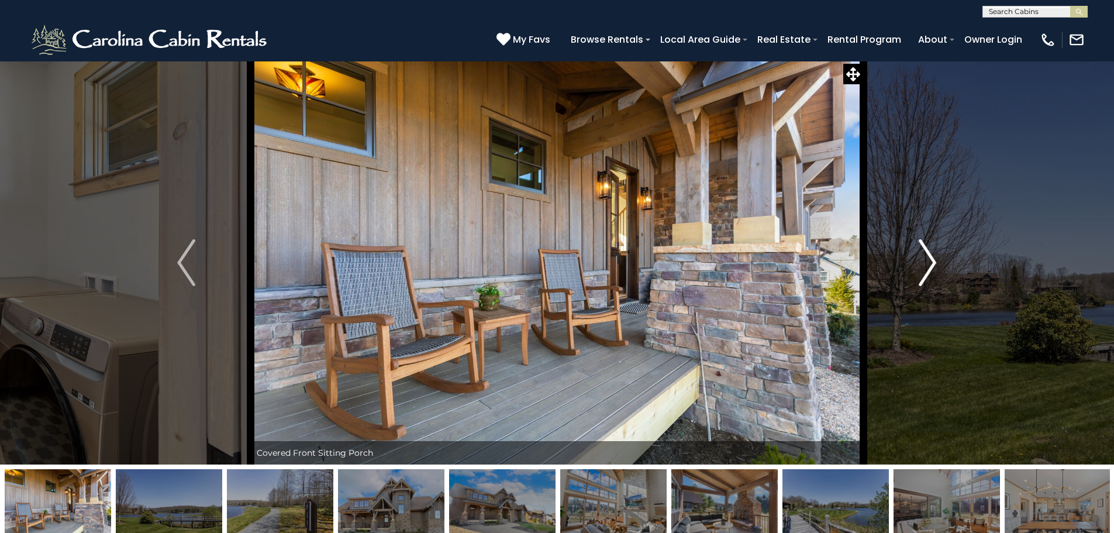
click at [928, 264] on img "Next" at bounding box center [928, 262] width 18 height 47
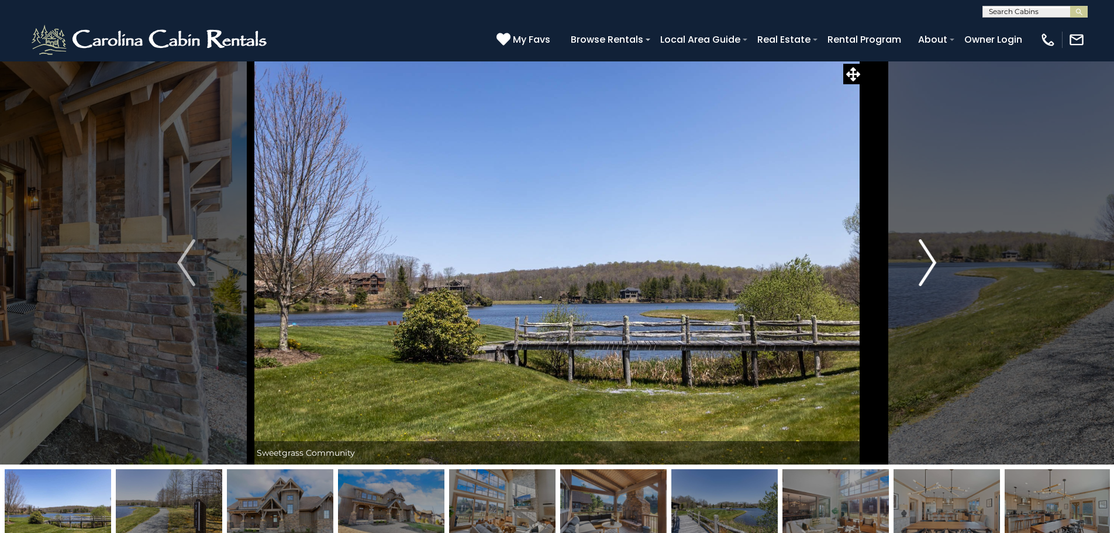
click at [928, 264] on img "Next" at bounding box center [928, 262] width 18 height 47
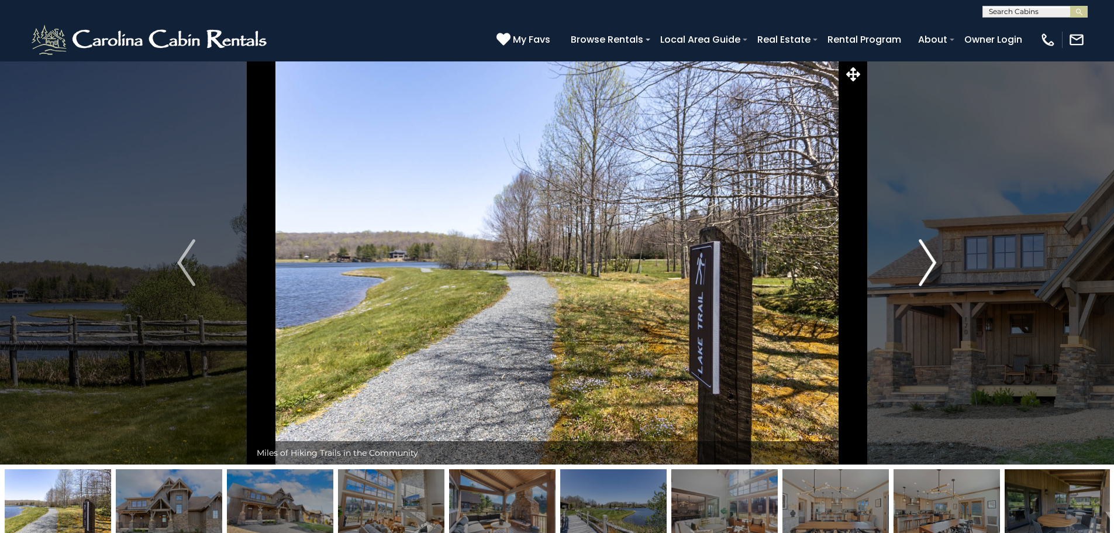
click at [928, 264] on img "Next" at bounding box center [928, 262] width 18 height 47
